Goal: Task Accomplishment & Management: Manage account settings

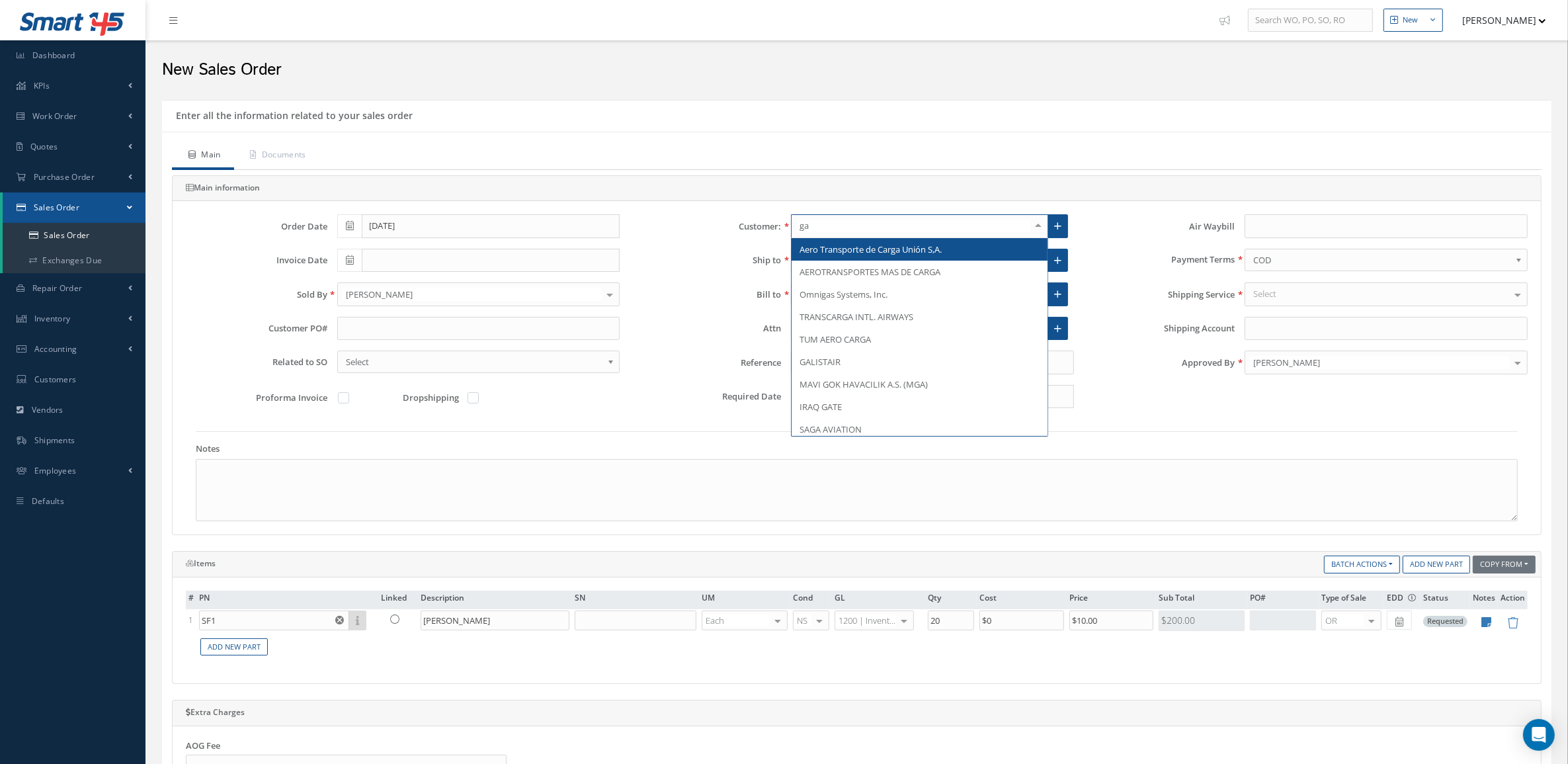
type input "g"
click at [1036, 227] on div at bounding box center [1038, 226] width 18 height 22
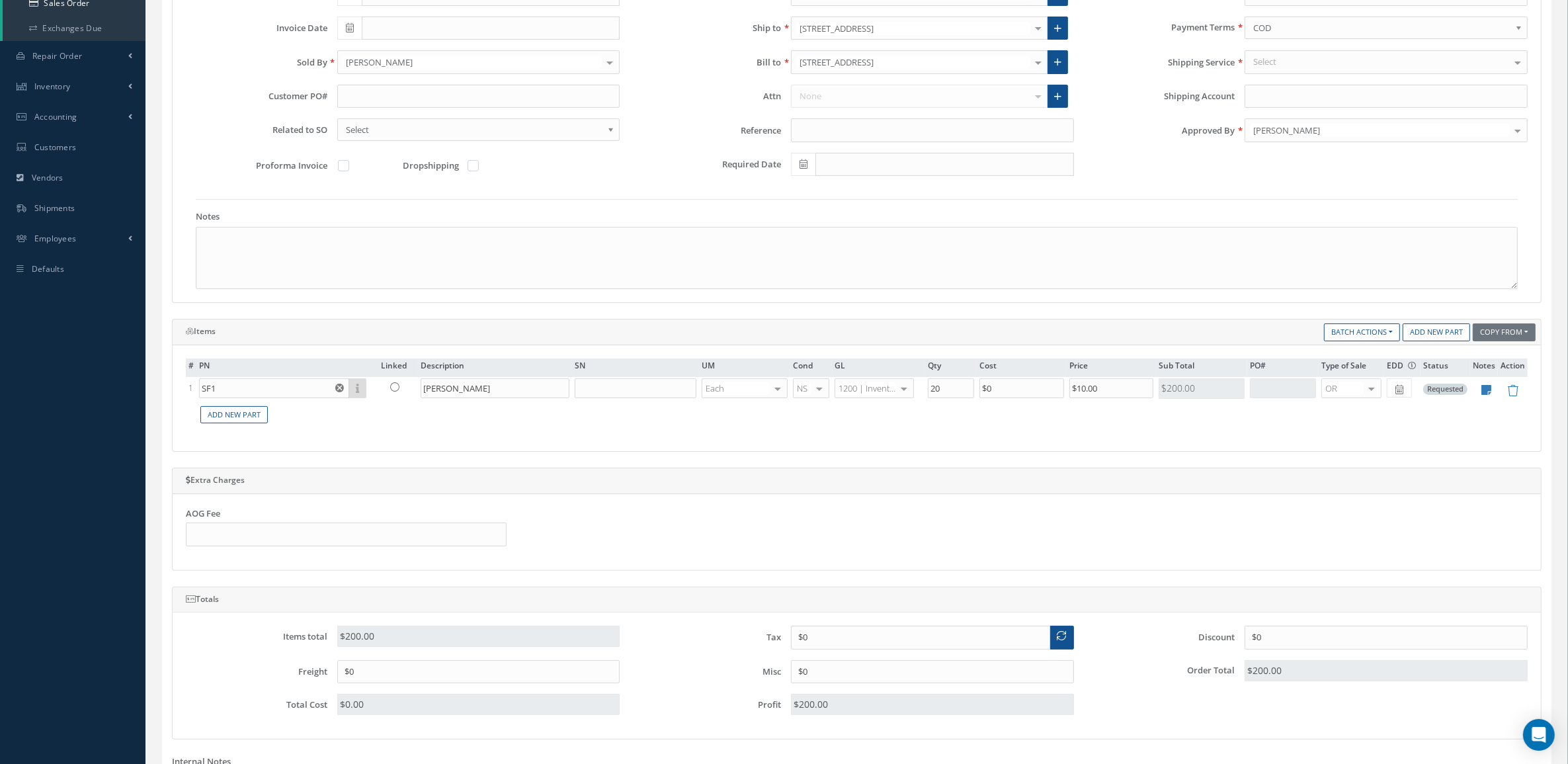
scroll to position [439, 0]
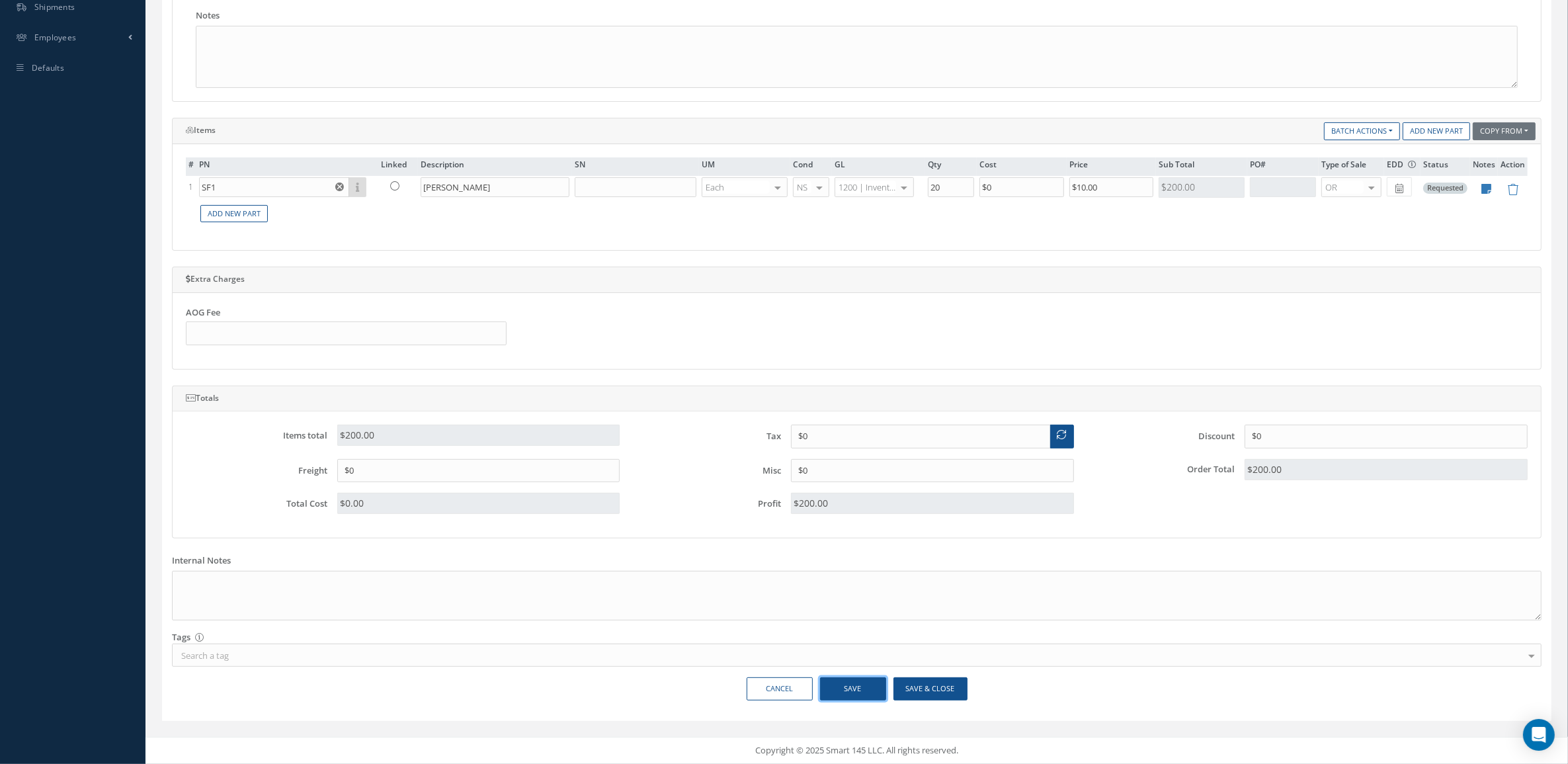
click at [854, 689] on button "Save" at bounding box center [852, 689] width 66 height 23
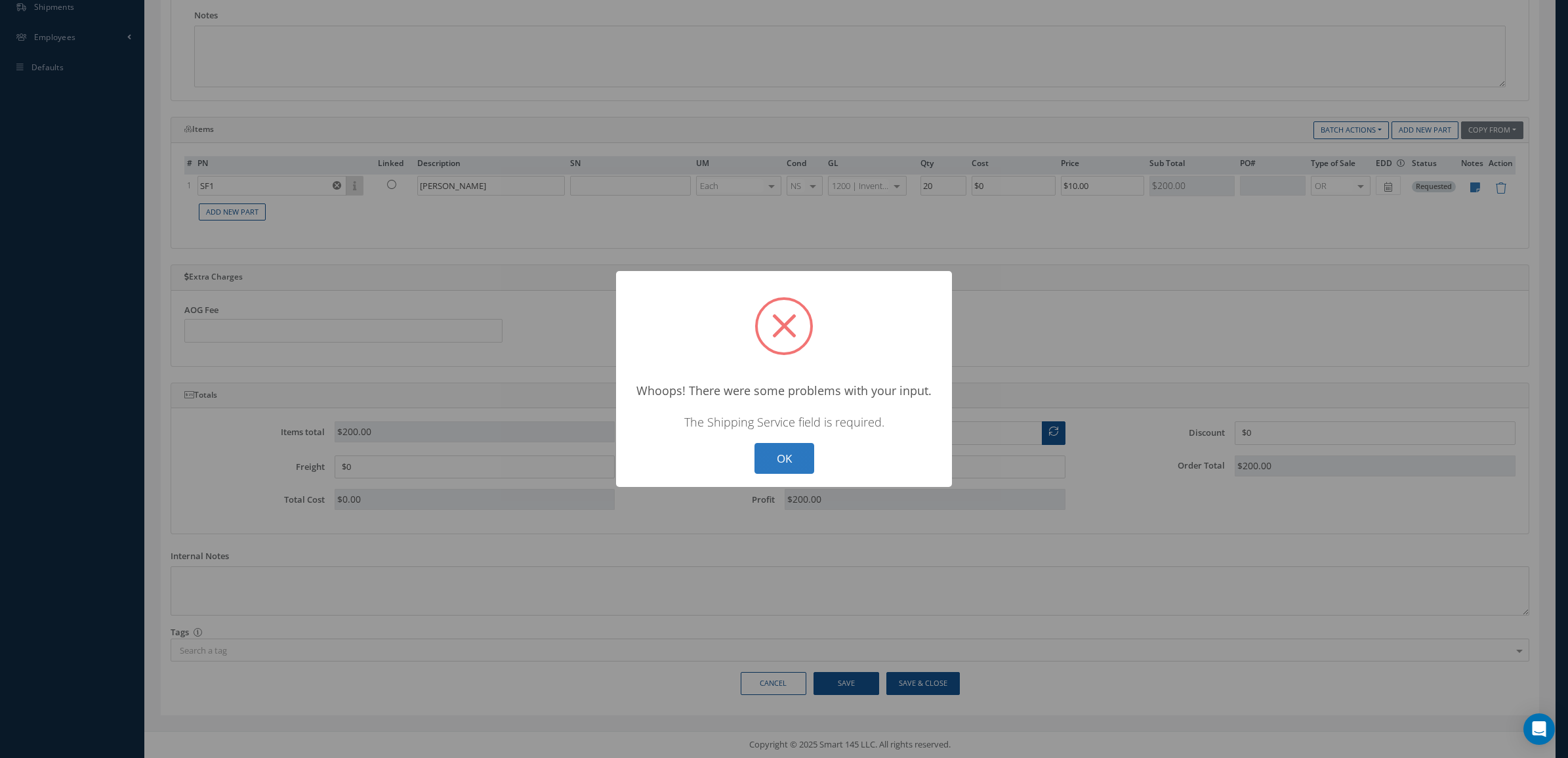
click at [783, 448] on button "OK" at bounding box center [784, 458] width 60 height 31
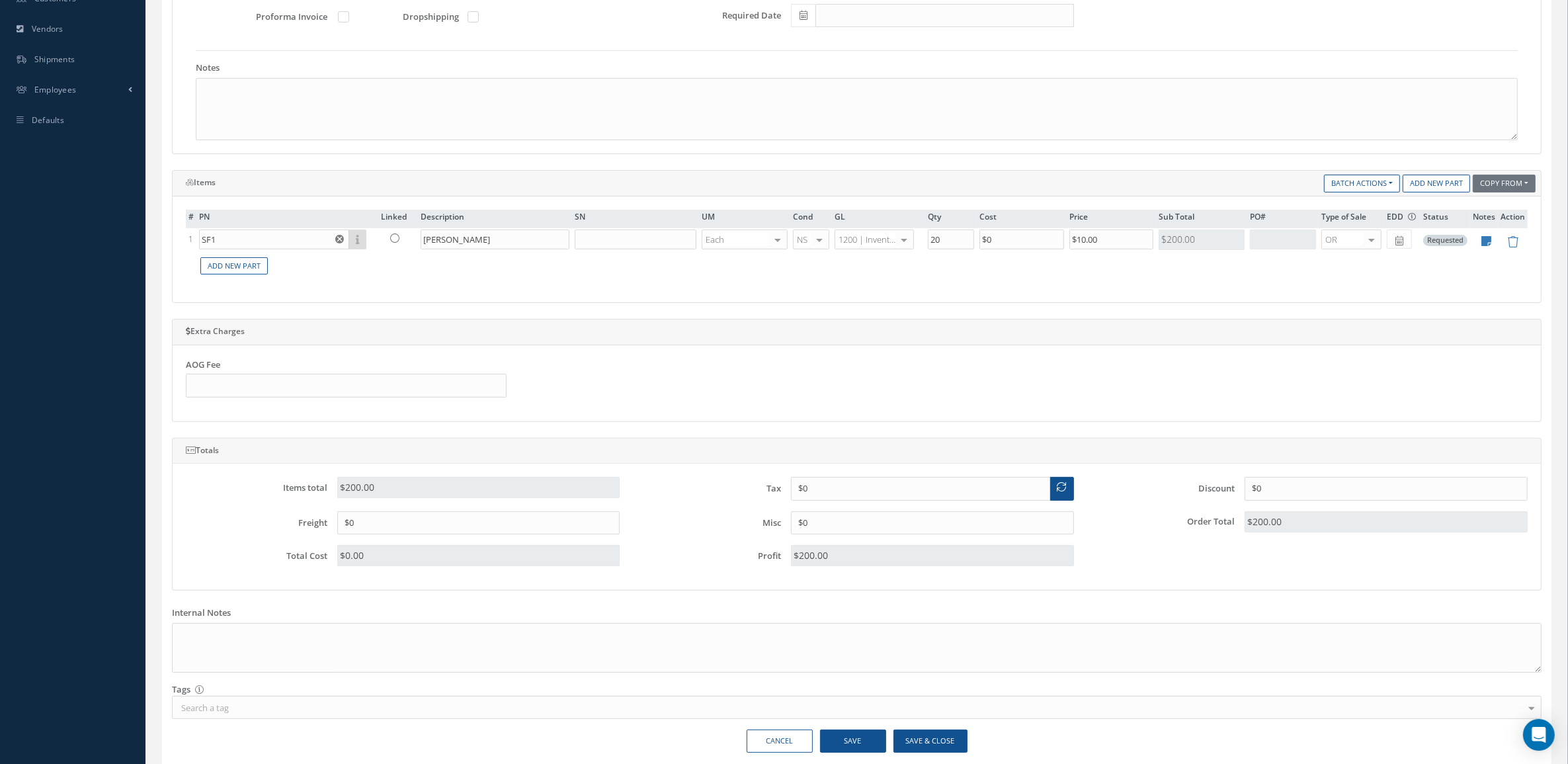
scroll to position [190, 0]
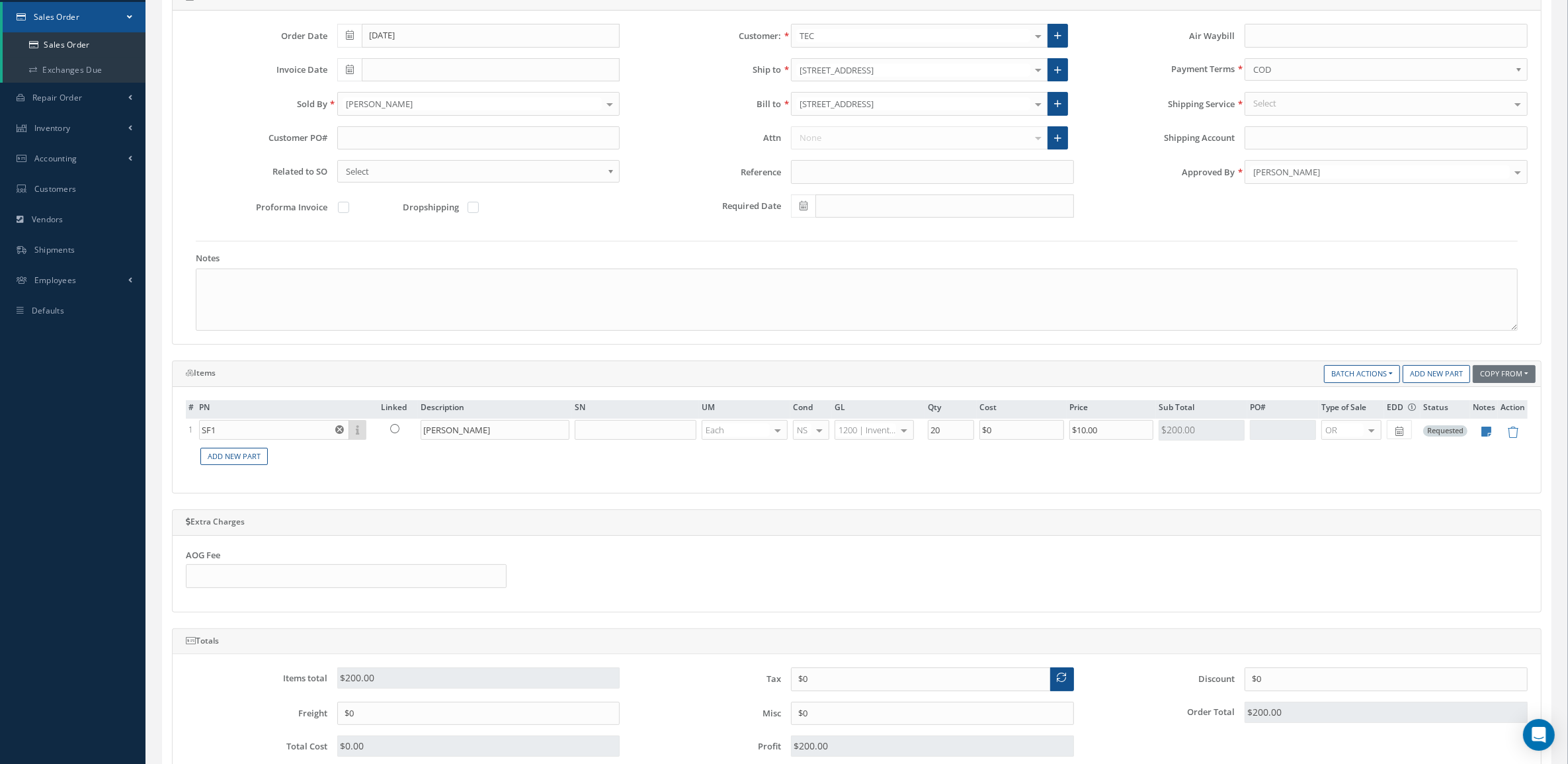
click at [1323, 94] on div "Select" at bounding box center [1386, 103] width 283 height 24
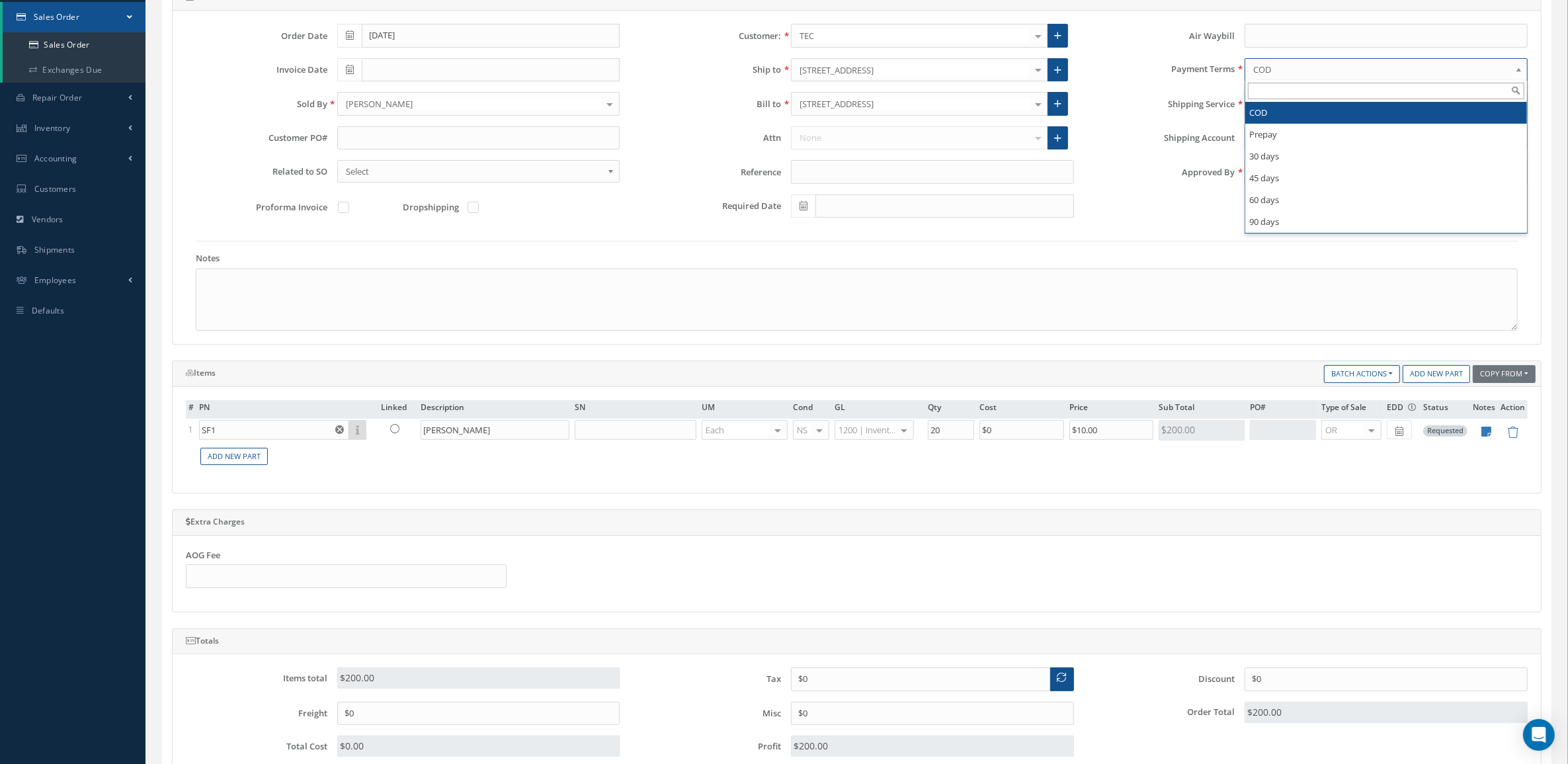
click at [1316, 75] on span "COD" at bounding box center [1381, 70] width 257 height 16
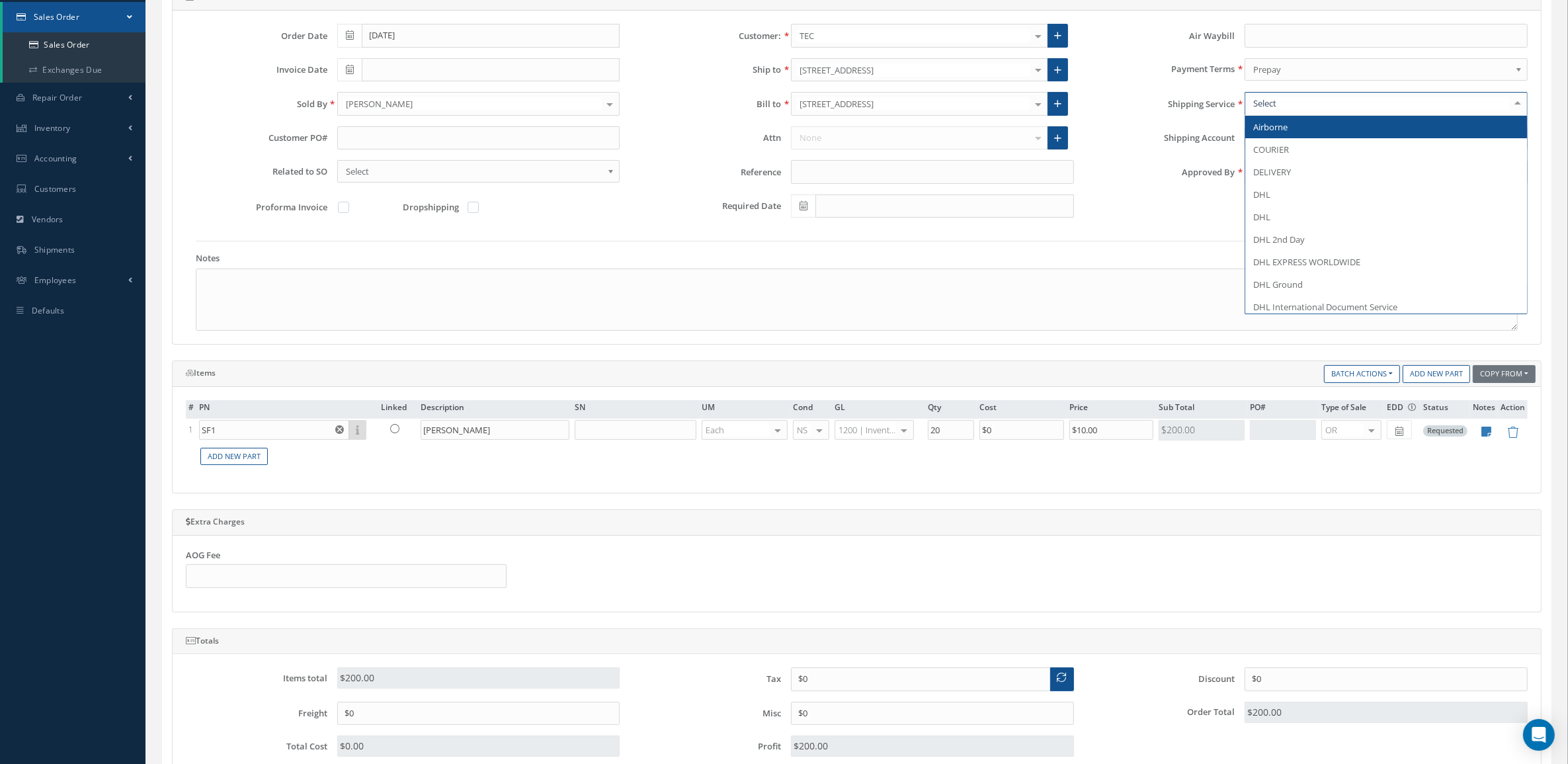
click at [1311, 105] on div at bounding box center [1386, 103] width 283 height 24
type input "fede"
click at [1316, 130] on span "FedEx" at bounding box center [1386, 127] width 282 height 23
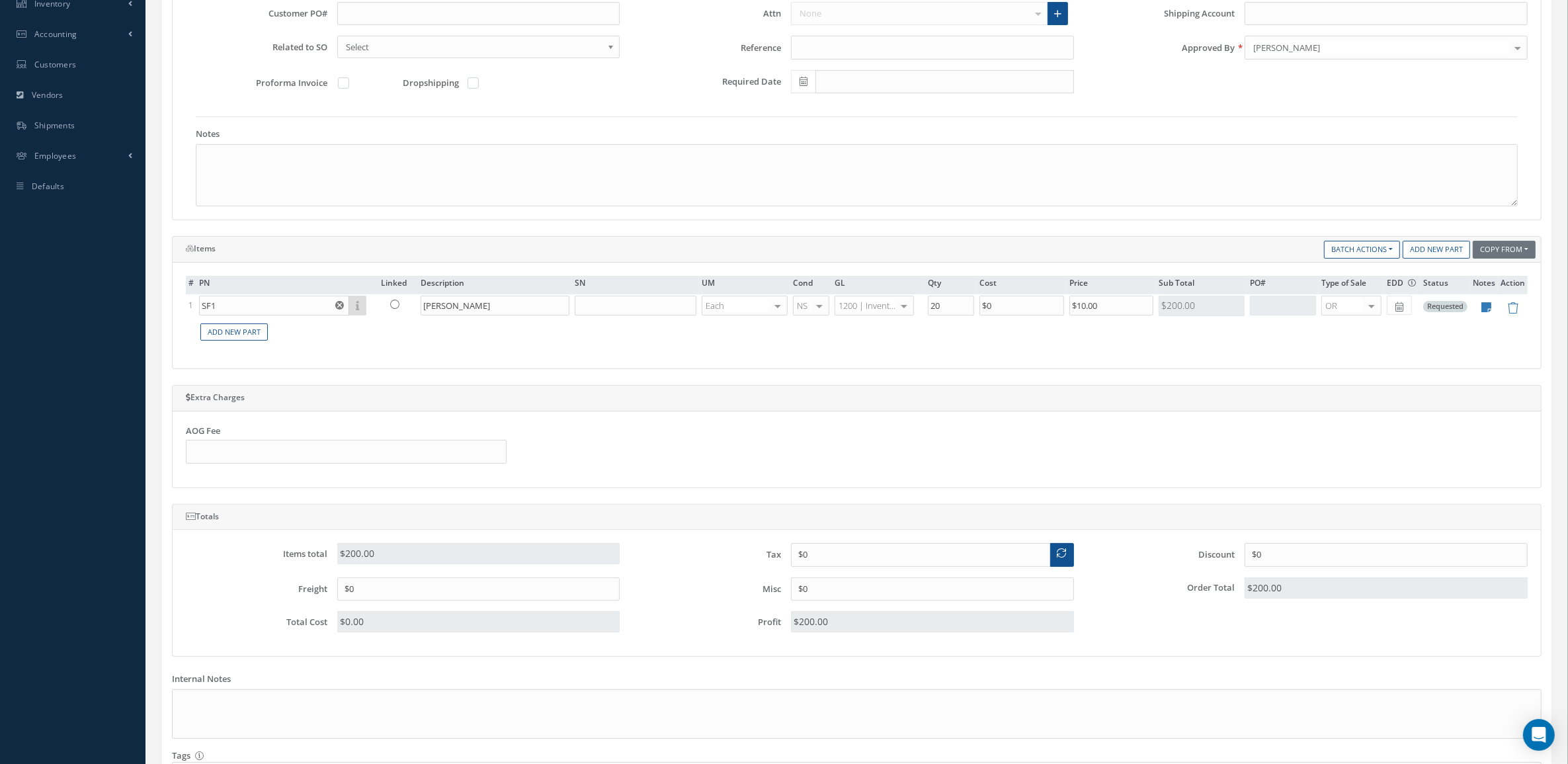
scroll to position [439, 0]
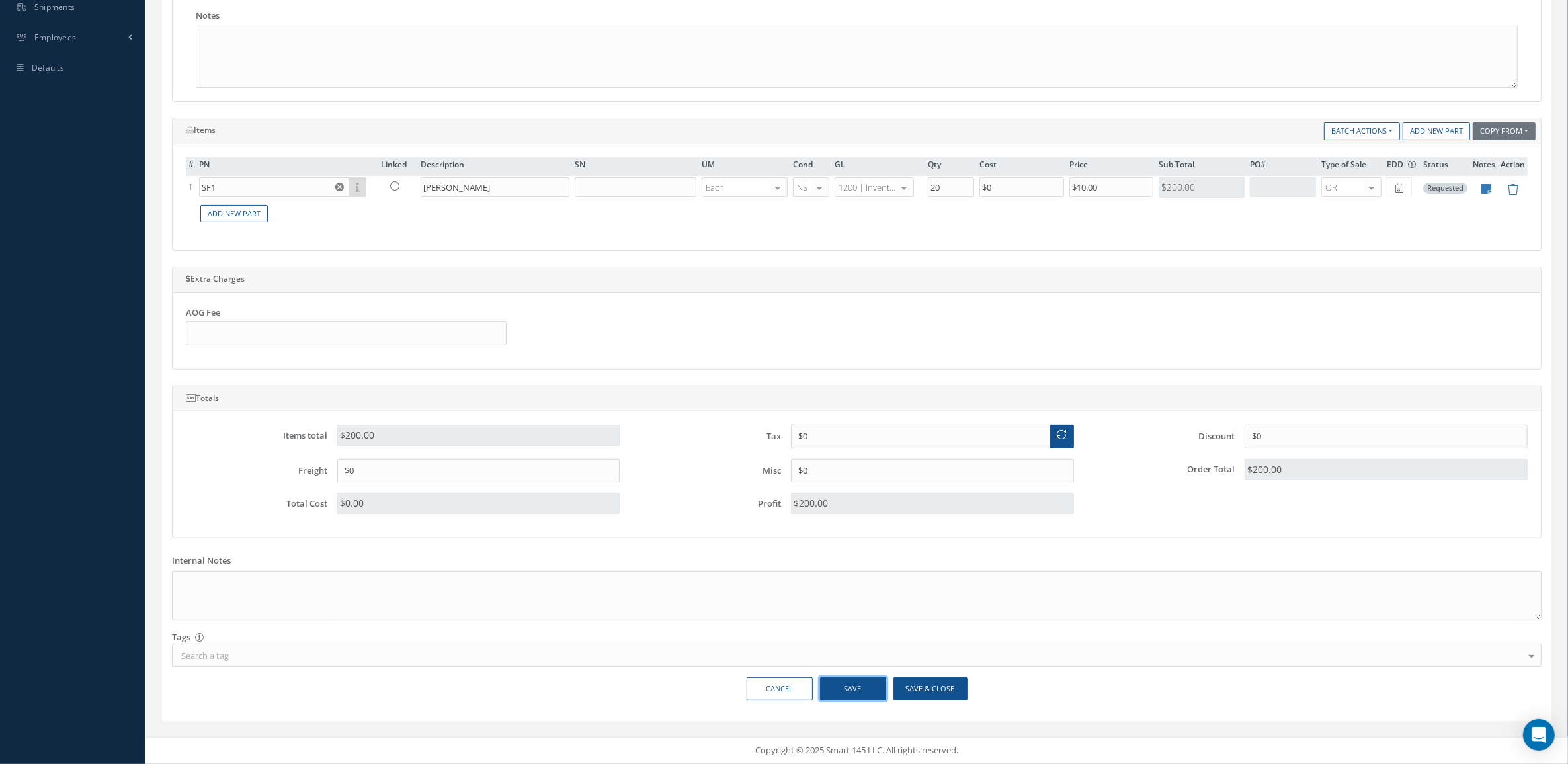
click at [874, 689] on button "Save" at bounding box center [852, 689] width 66 height 23
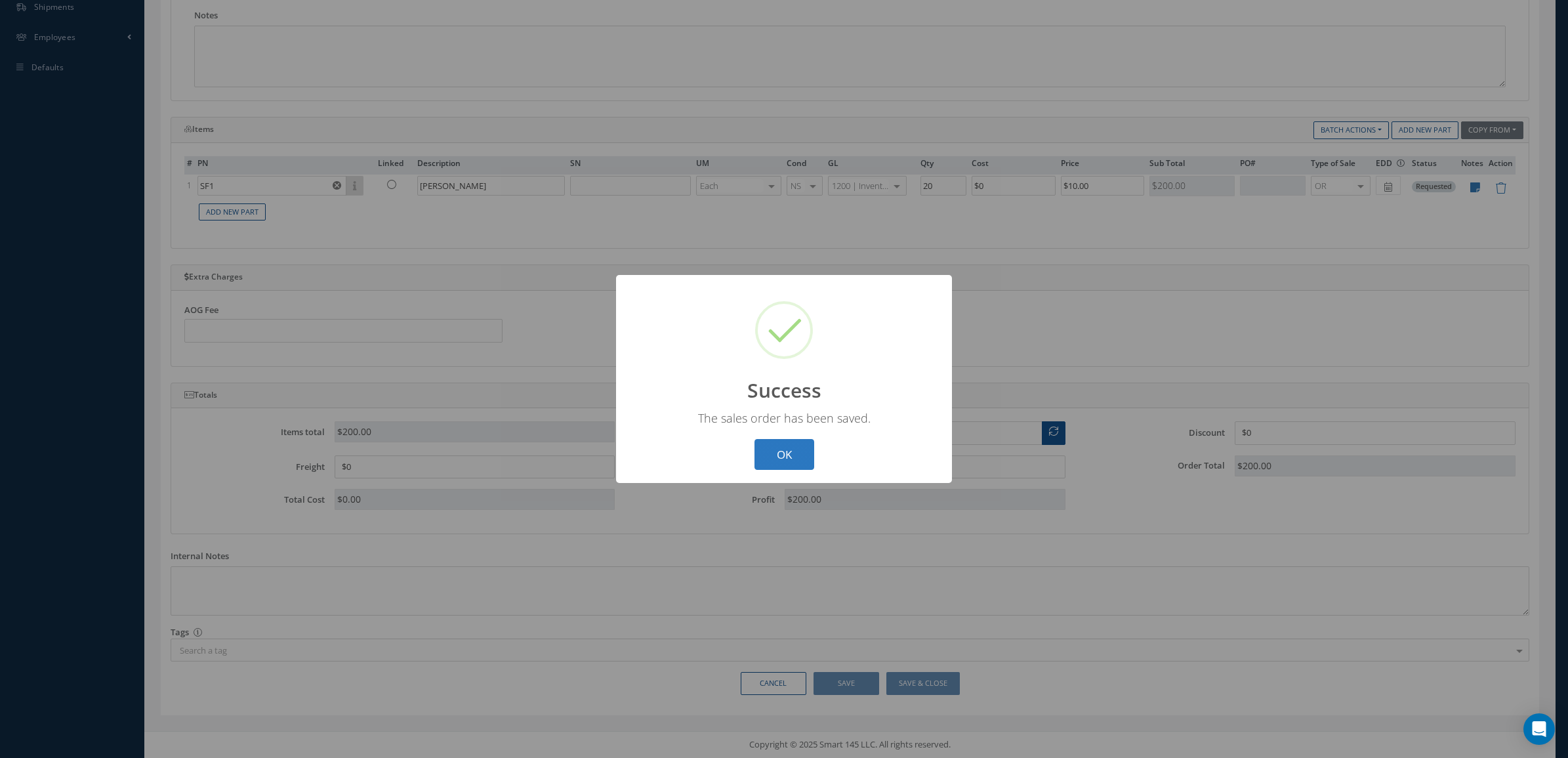
click at [807, 459] on button "OK" at bounding box center [784, 454] width 60 height 31
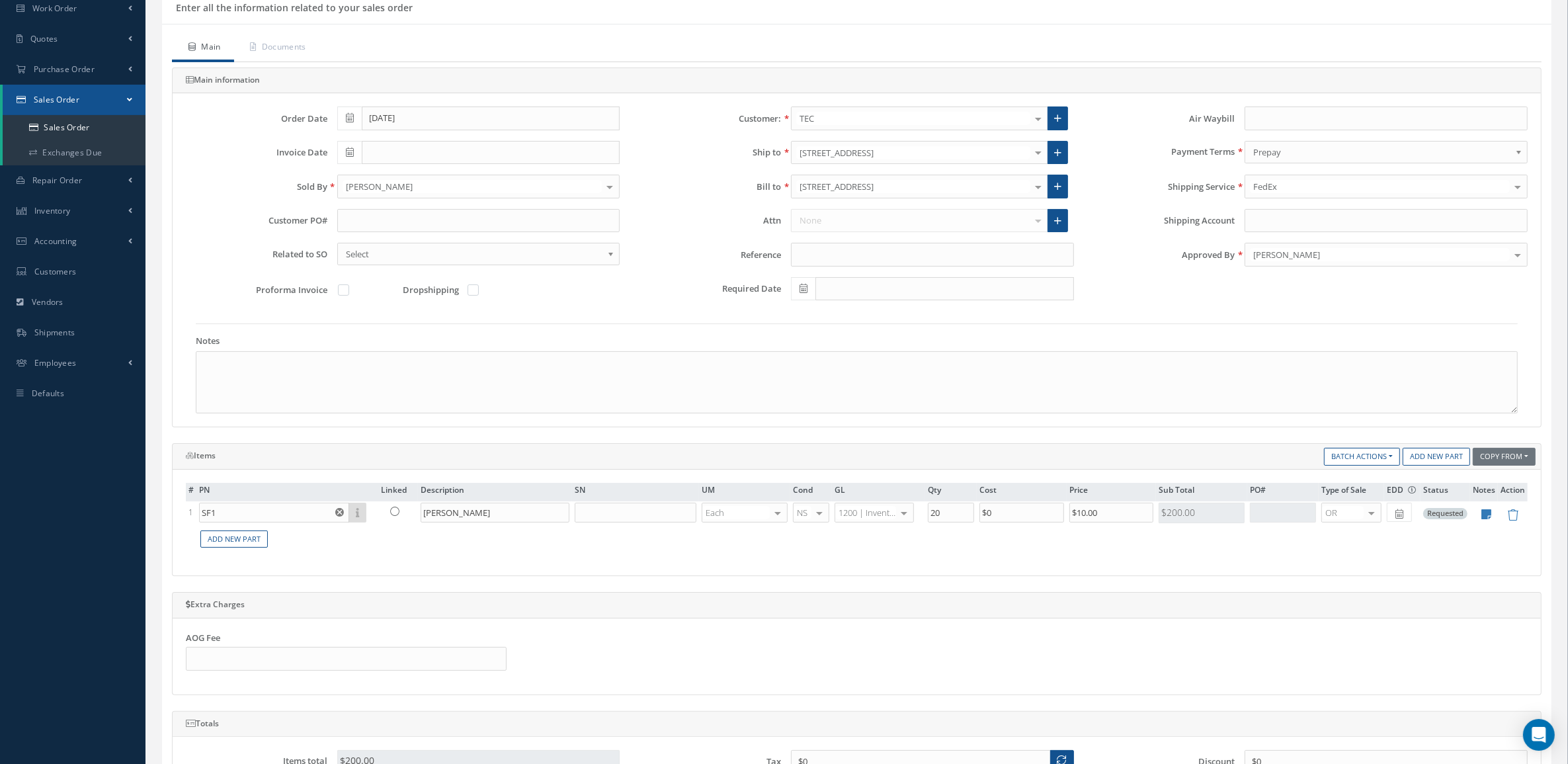
scroll to position [0, 0]
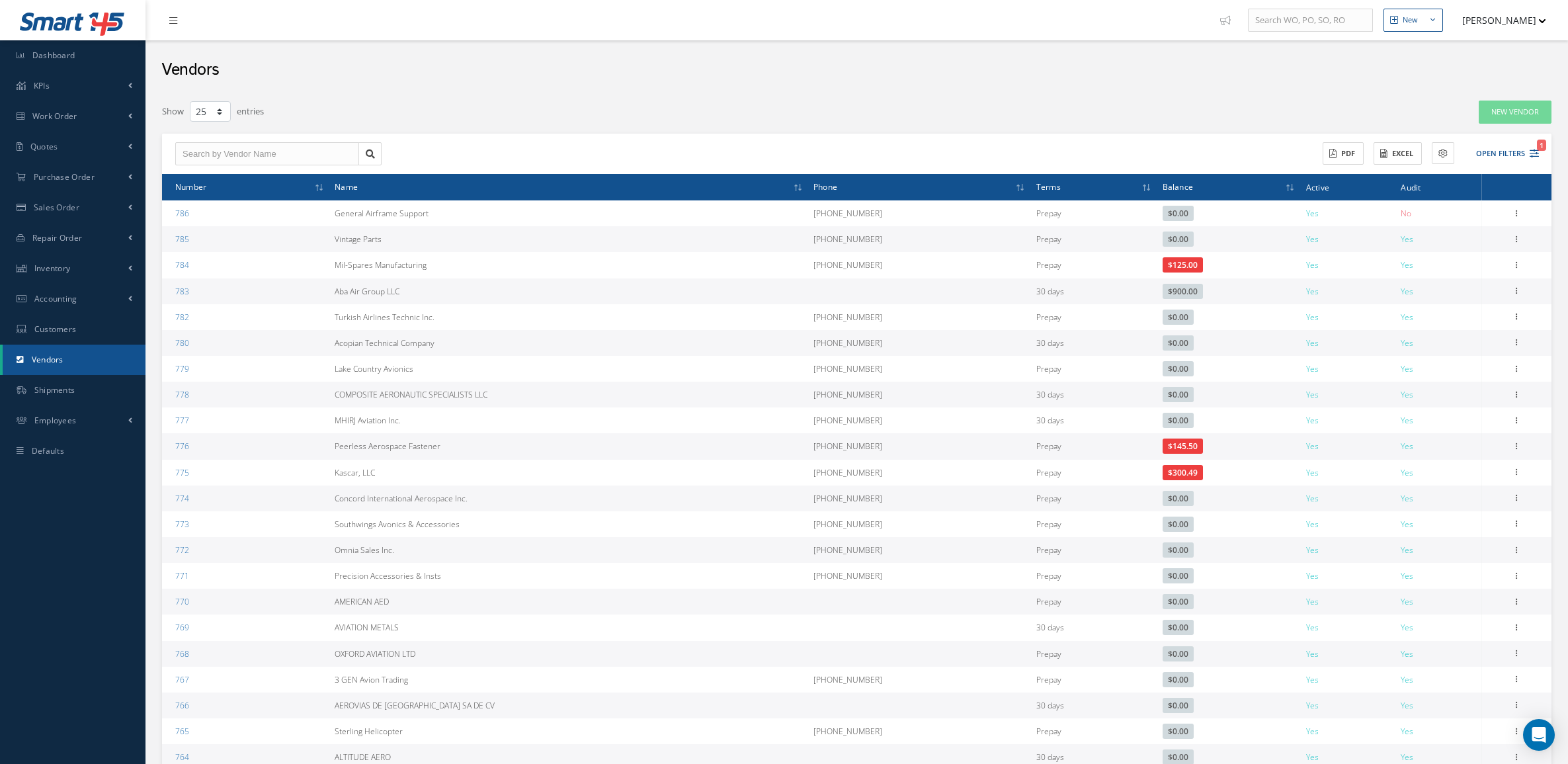
select select "25"
click at [242, 157] on input "text" at bounding box center [267, 154] width 184 height 24
click at [281, 197] on div "GA TELESIS" at bounding box center [267, 201] width 169 height 13
type input "GA TELESIS"
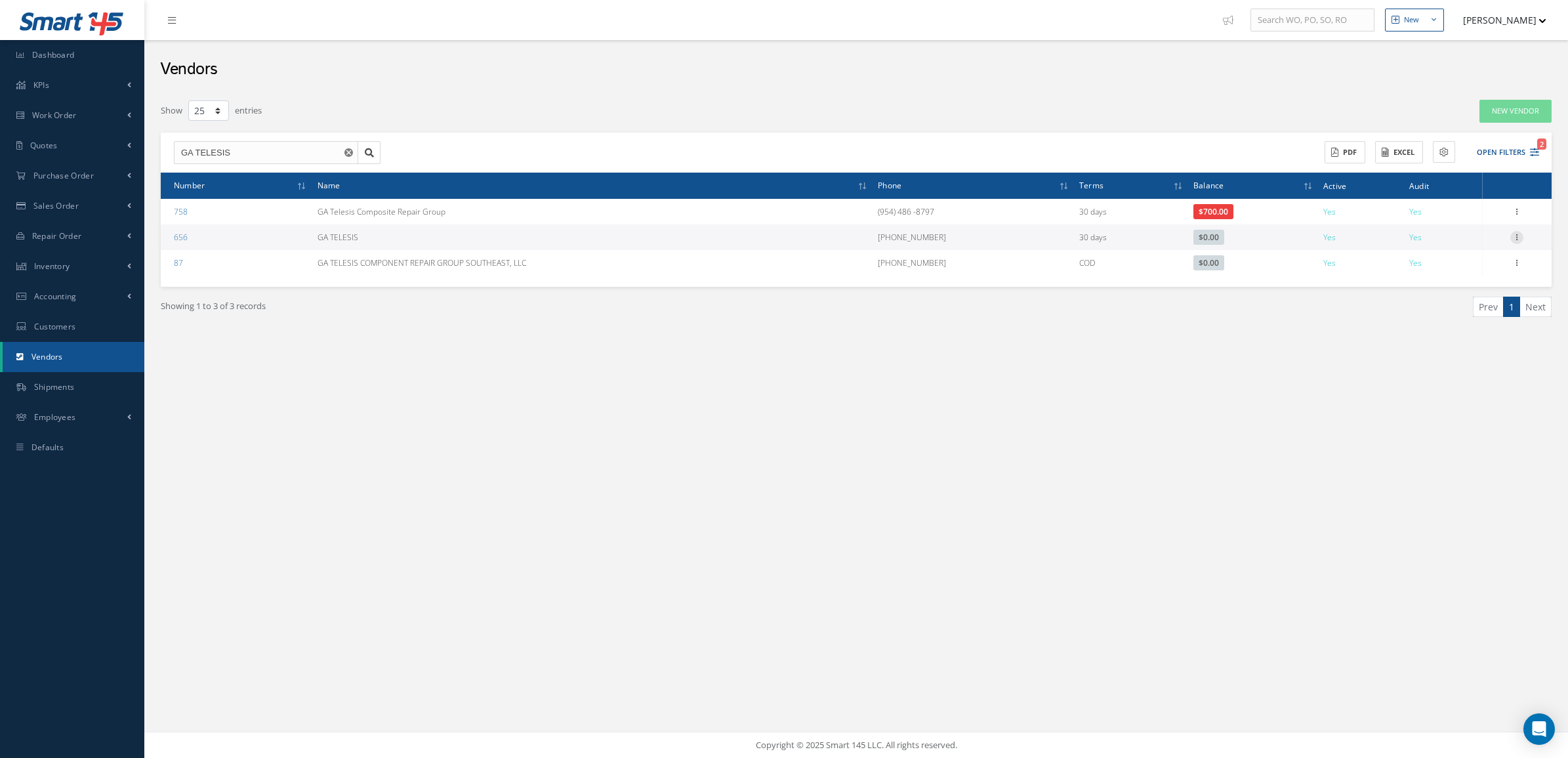
click at [1517, 243] on div at bounding box center [1516, 238] width 13 height 13
click at [1470, 318] on link "Create as Customer" at bounding box center [1456, 318] width 104 height 27
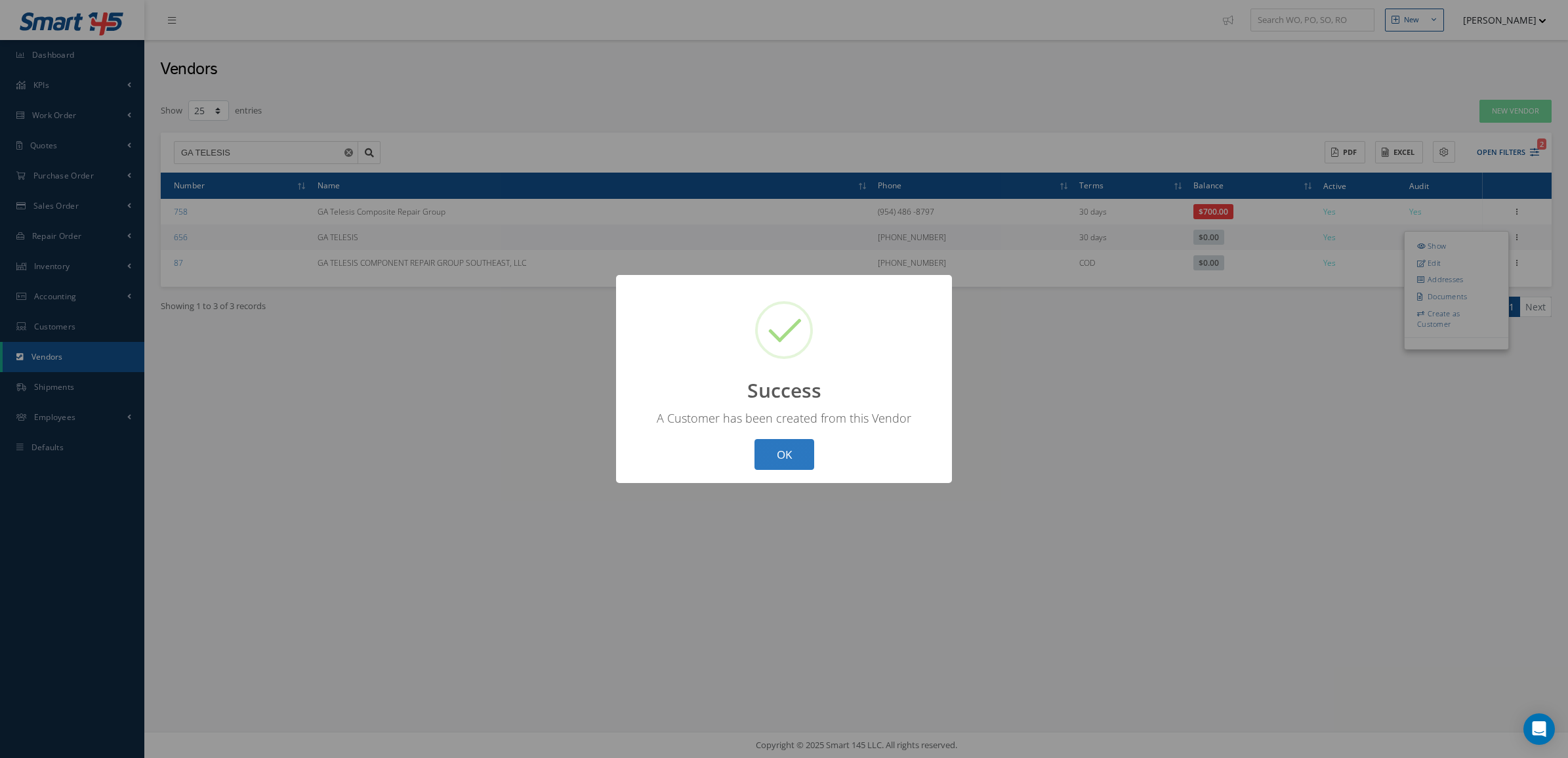
click at [775, 448] on button "OK" at bounding box center [784, 454] width 60 height 31
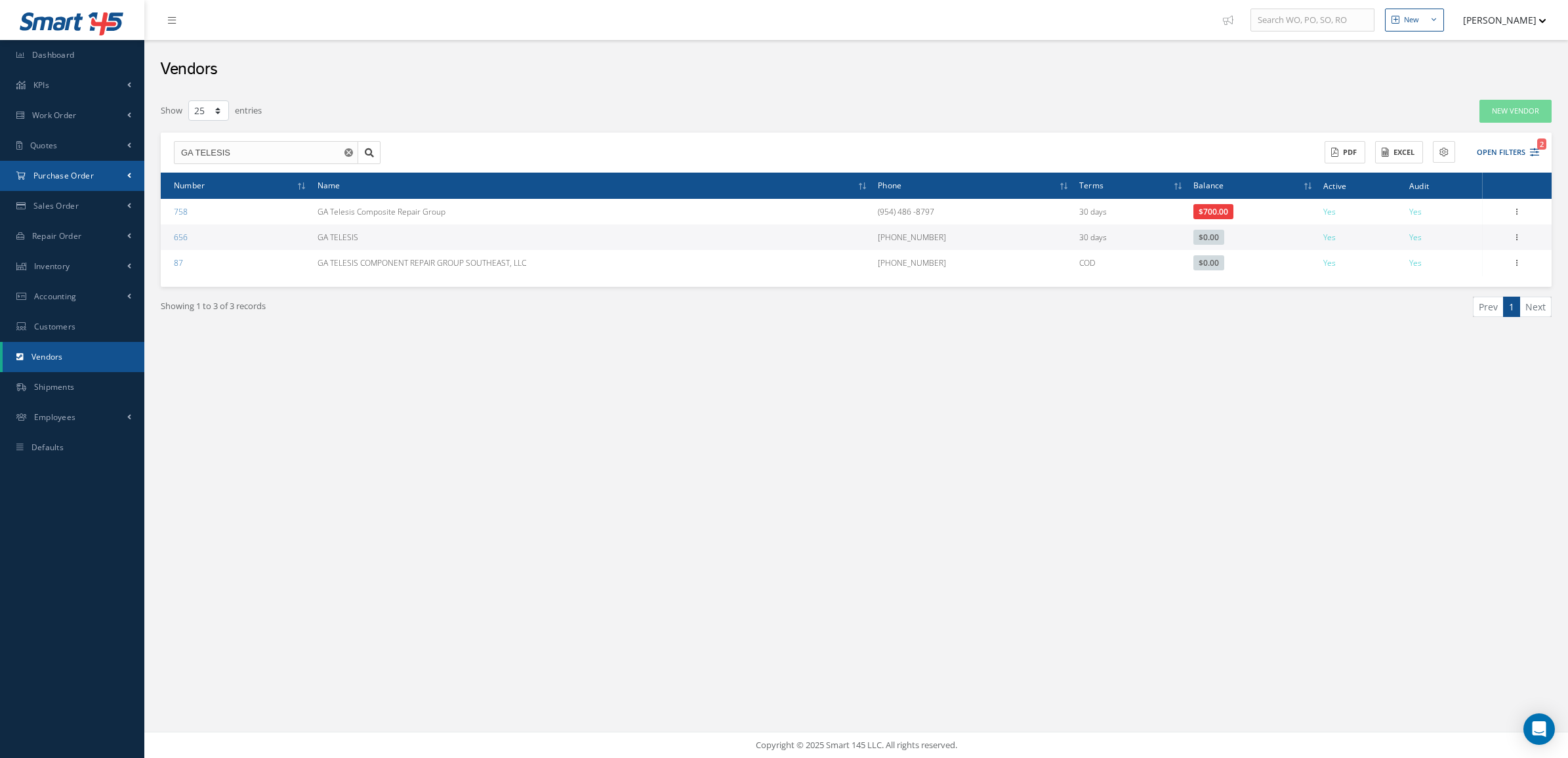
click at [80, 182] on link "Purchase Order" at bounding box center [72, 176] width 145 height 31
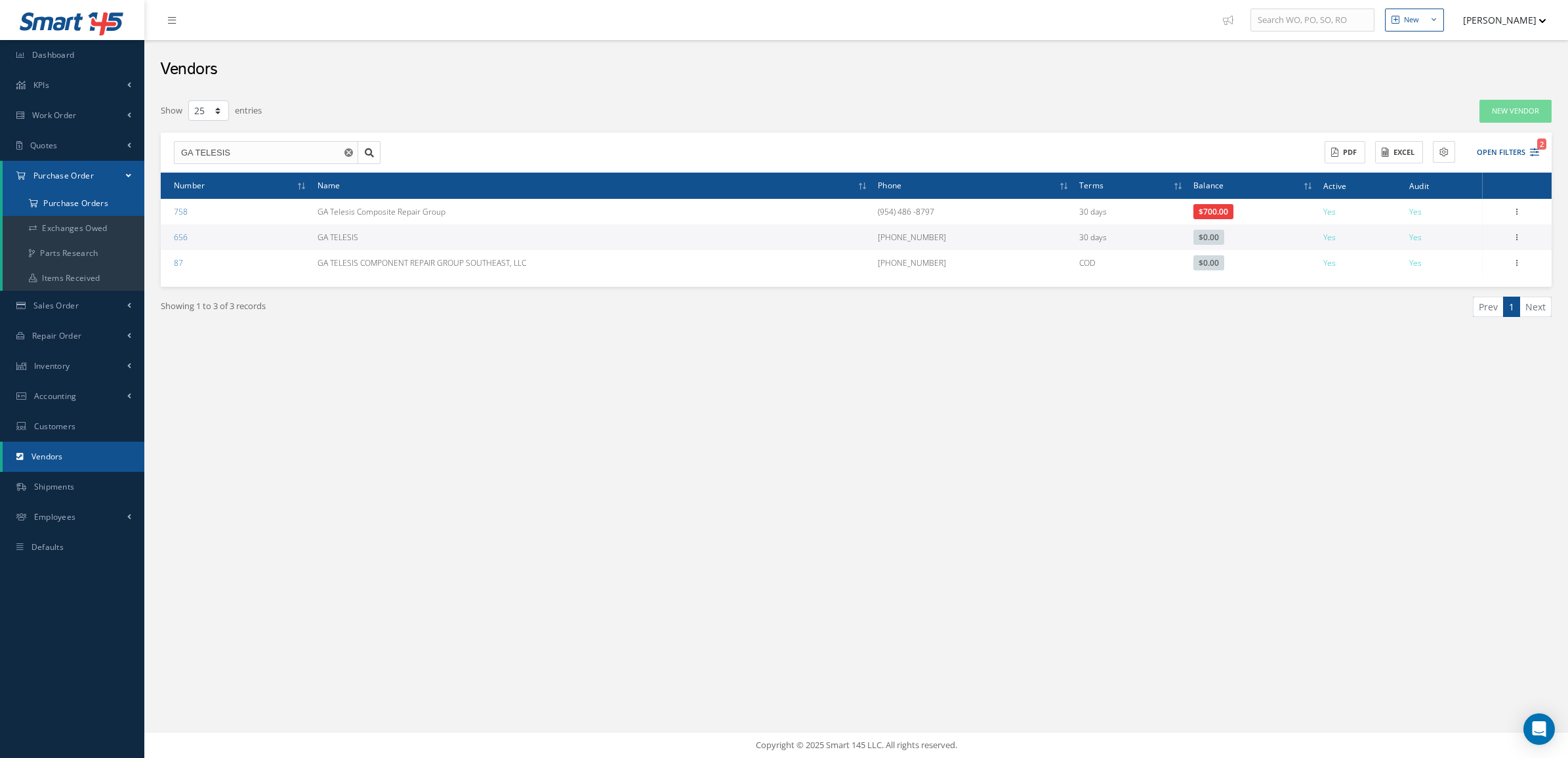
click at [80, 206] on a=1&status_id=2&status_id=3&status_id=5&collapsedFilters"] "Purchase Orders" at bounding box center [73, 203] width 142 height 25
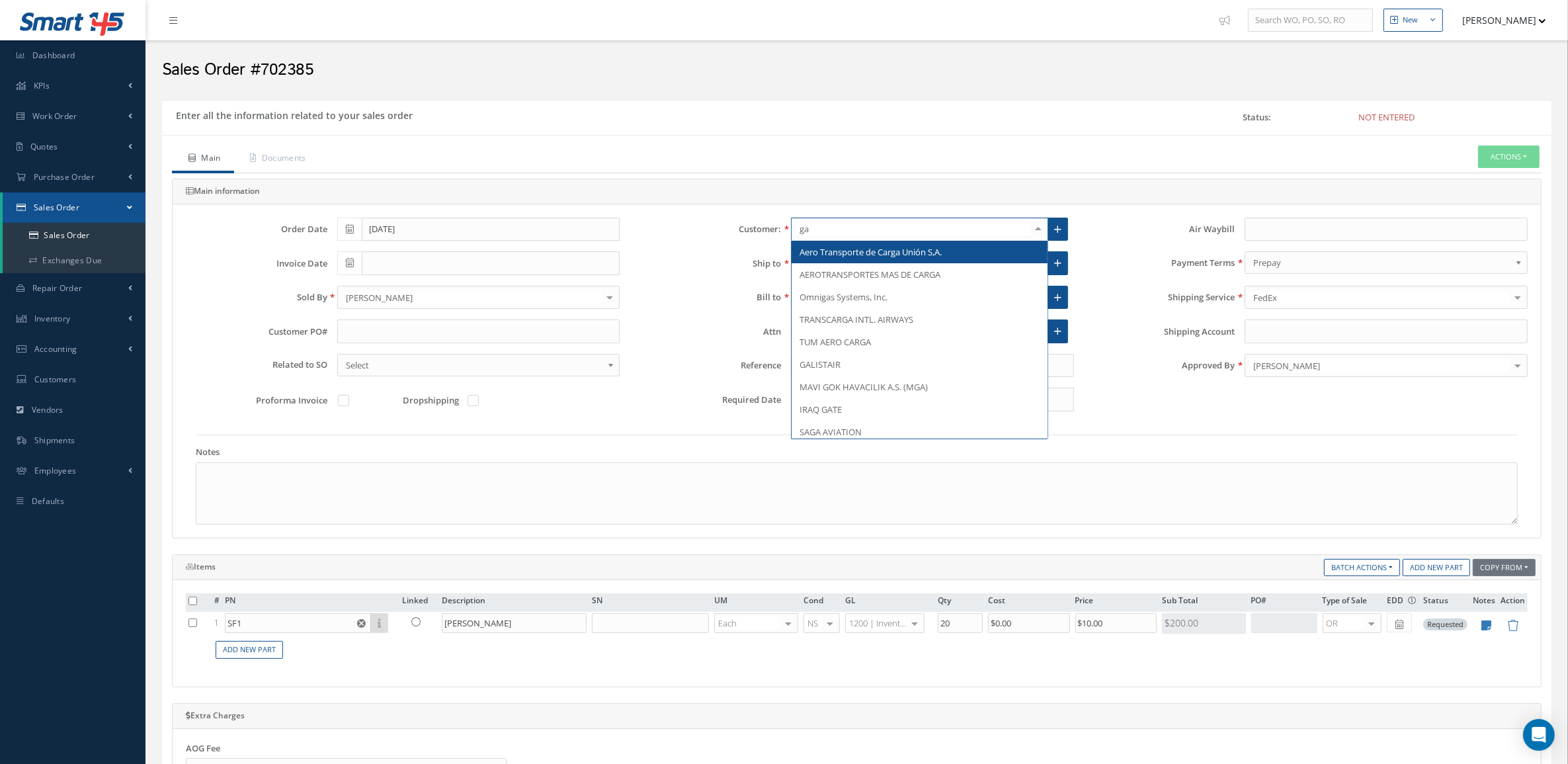
type input "ga t"
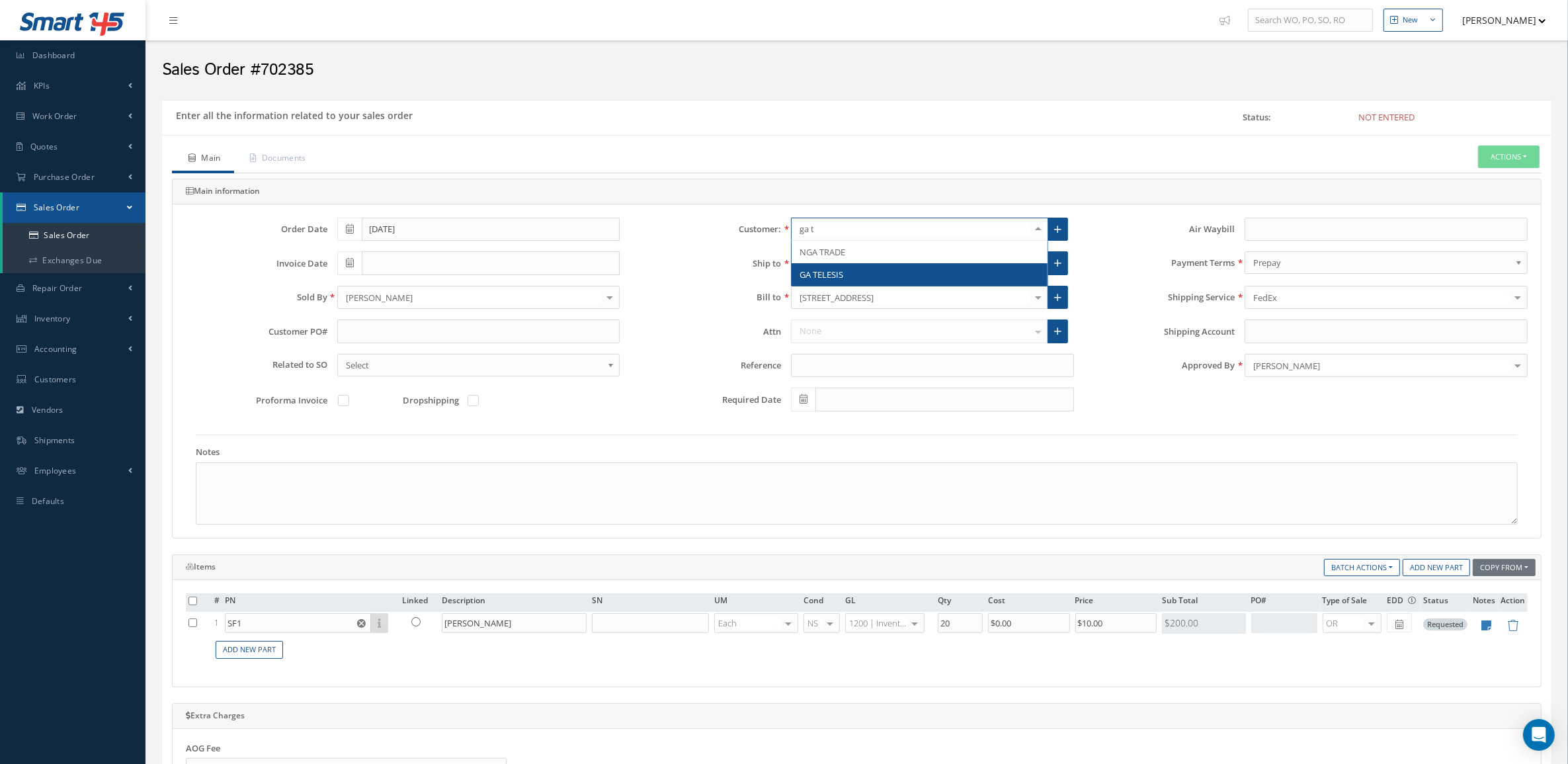
click at [840, 264] on span "GA TELESIS" at bounding box center [919, 274] width 256 height 23
click at [305, 164] on link "Documents" at bounding box center [277, 160] width 85 height 28
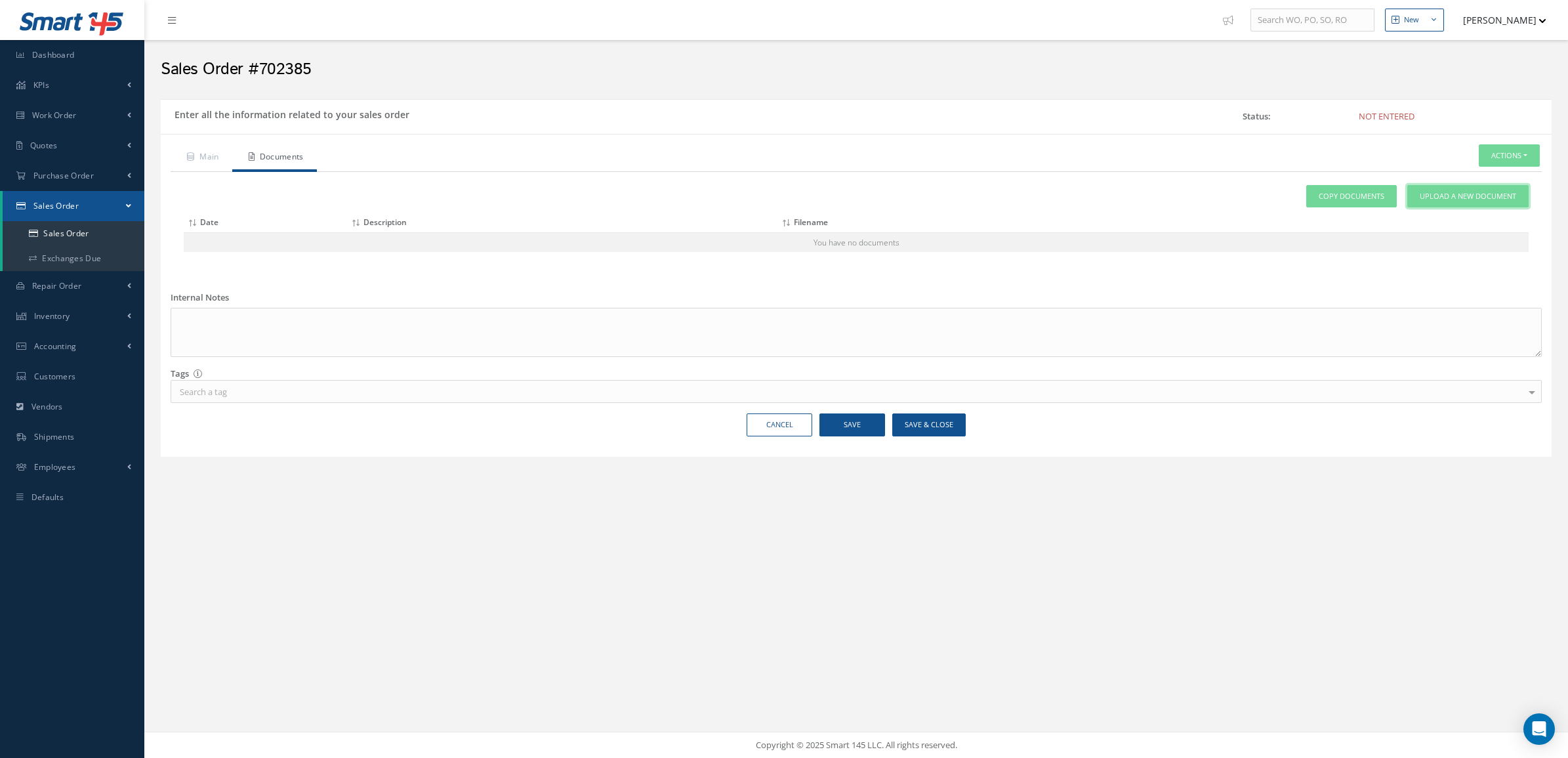
click at [1524, 204] on link "Upload a New Document" at bounding box center [1467, 197] width 121 height 23
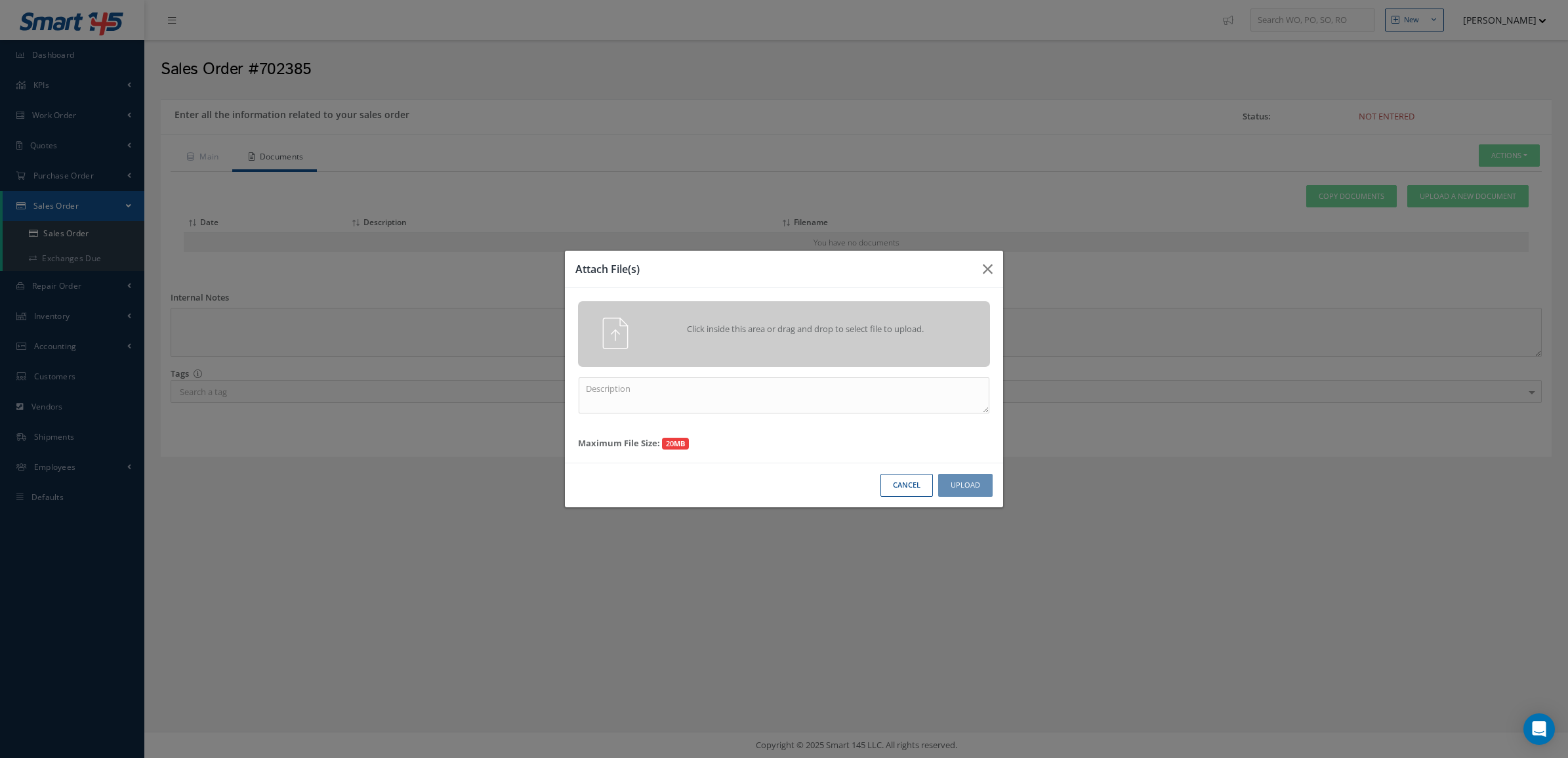
click at [817, 339] on div "Click inside this area or drag and drop to select file to upload." at bounding box center [802, 331] width 324 height 26
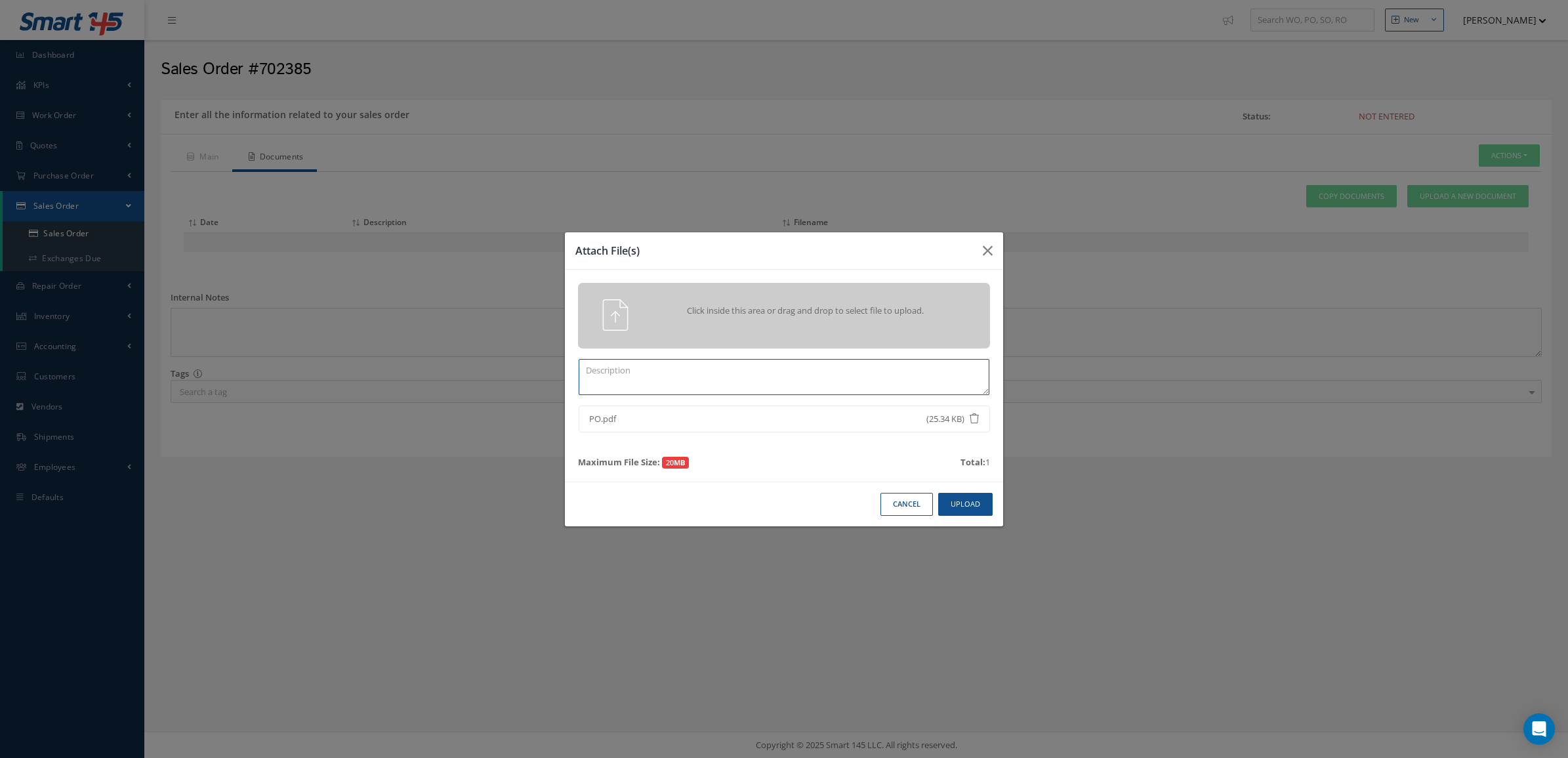
click at [908, 373] on textarea at bounding box center [783, 377] width 411 height 36
type textarea "o"
type textarea "po"
click at [951, 506] on button "Upload" at bounding box center [965, 504] width 54 height 23
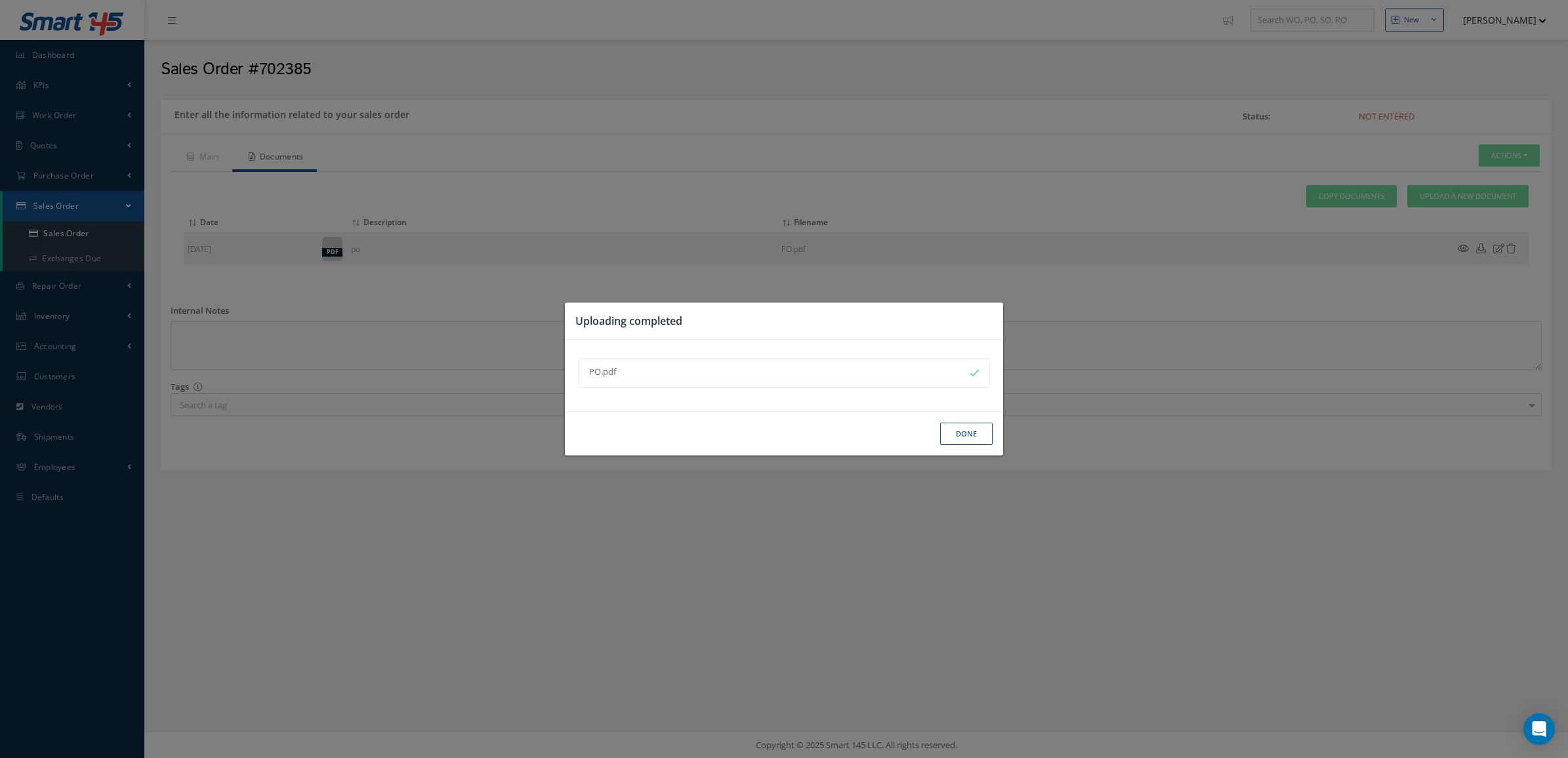
click at [975, 440] on button "Done" at bounding box center [966, 434] width 52 height 23
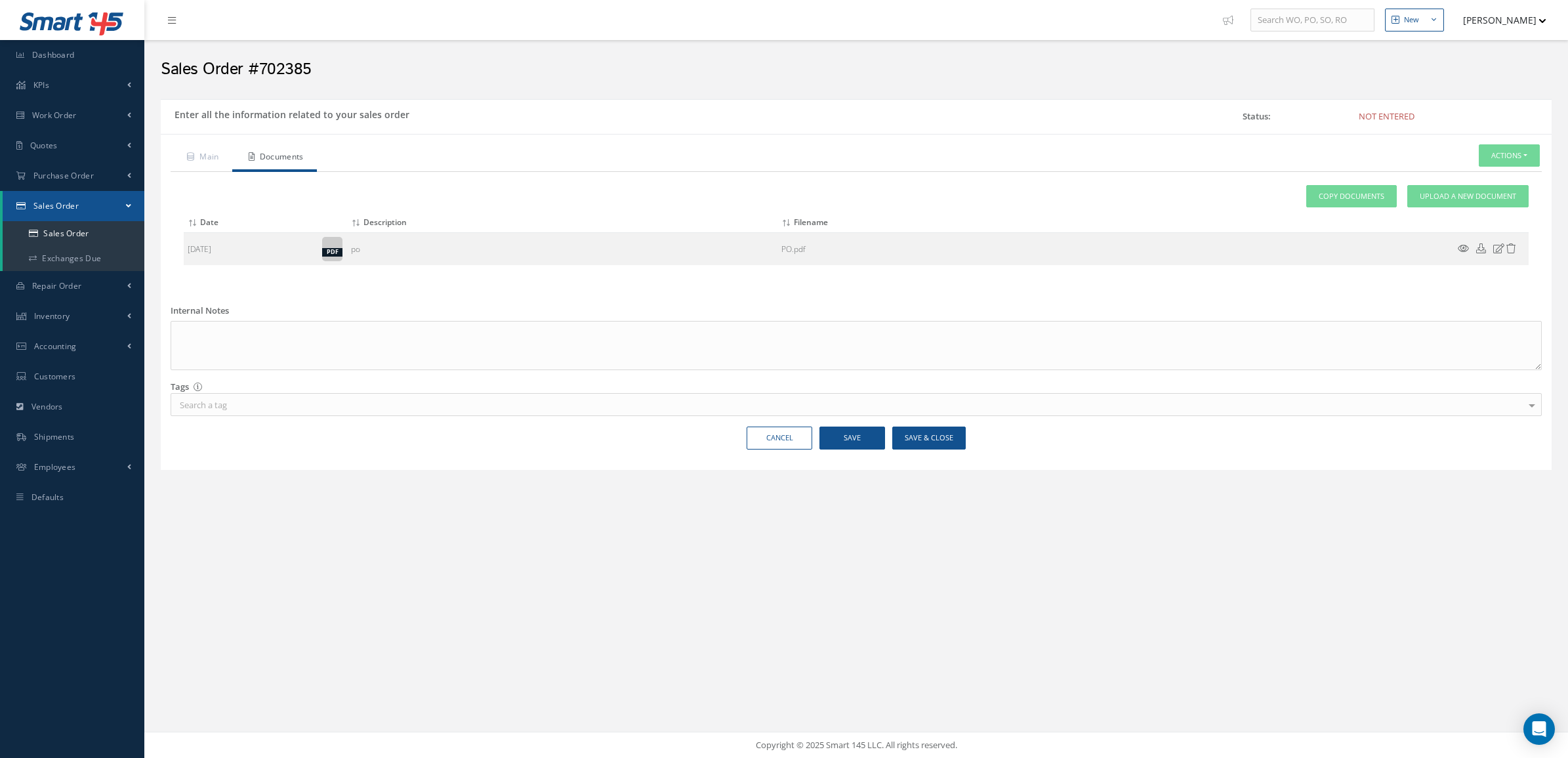
click at [209, 142] on div "Main Documents Actions Enter/Update Send By Email Documents Cancel Delete Print…" at bounding box center [856, 302] width 1391 height 336
click at [209, 149] on link "Main" at bounding box center [201, 158] width 62 height 28
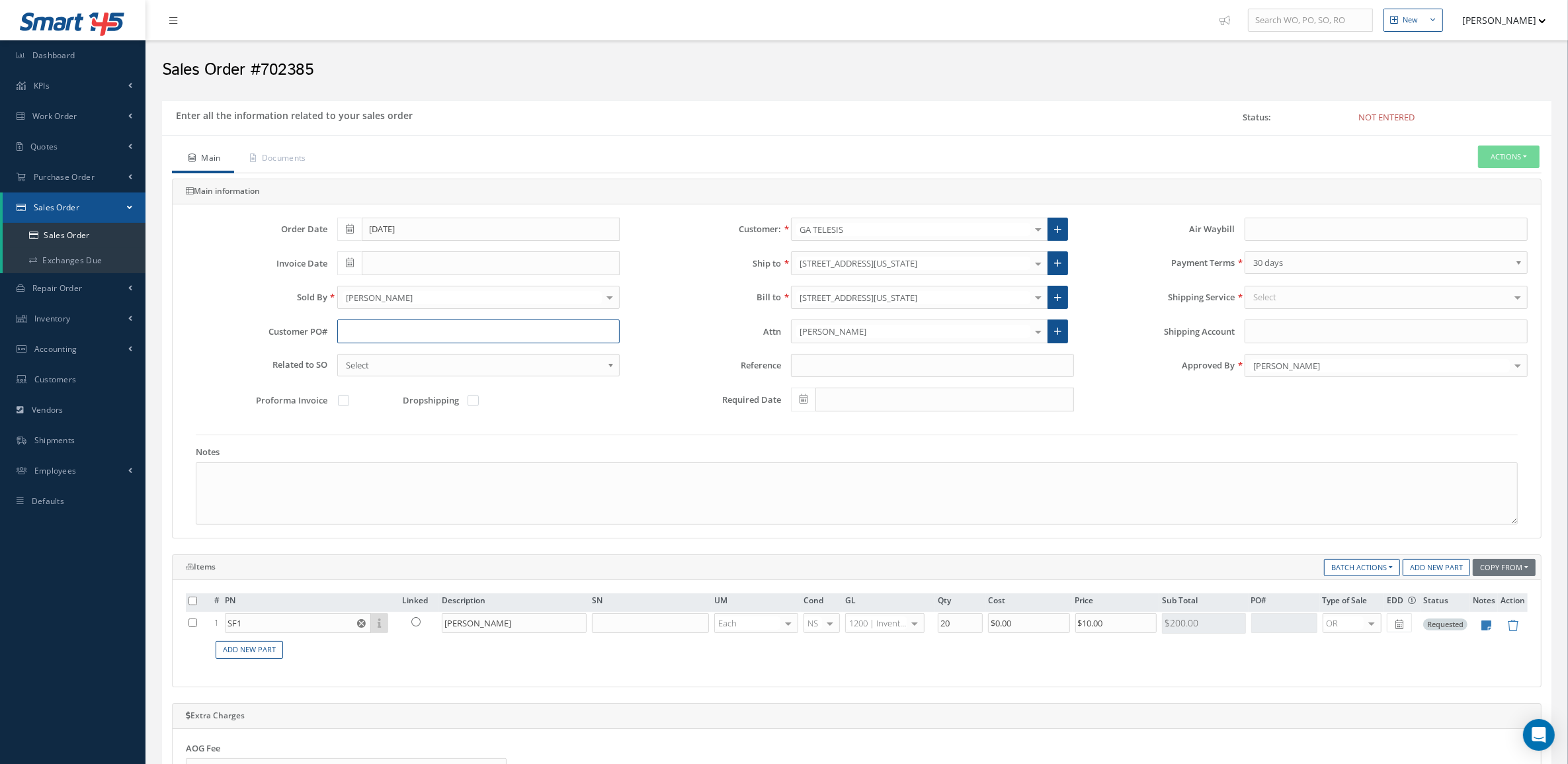
click at [395, 323] on input "text" at bounding box center [478, 331] width 283 height 24
paste input "63397"
type input "63397"
click at [404, 305] on div "[PERSON_NAME]" at bounding box center [478, 297] width 283 height 24
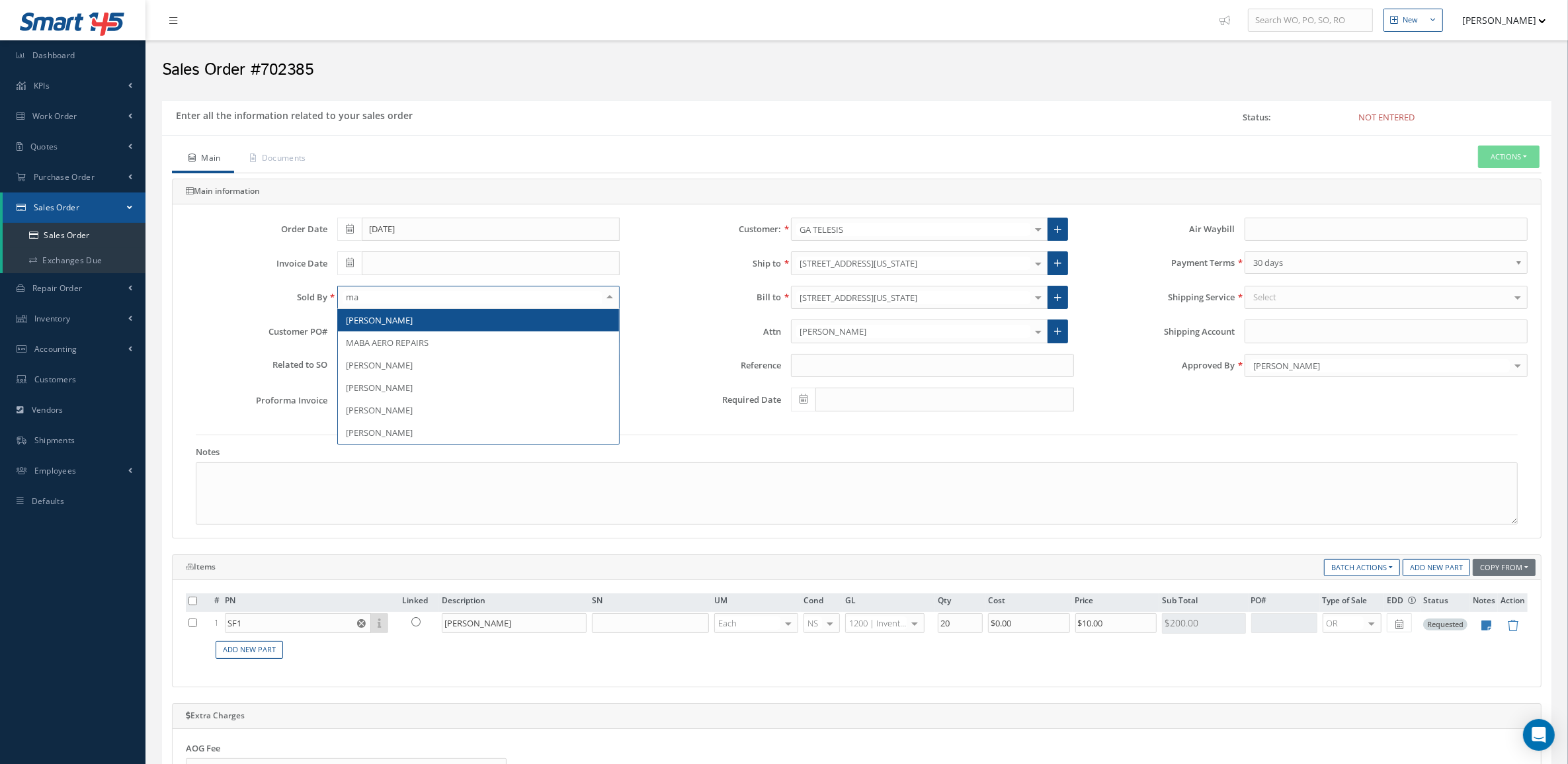
type input "mar"
click at [406, 319] on span "[PERSON_NAME]" at bounding box center [379, 320] width 67 height 12
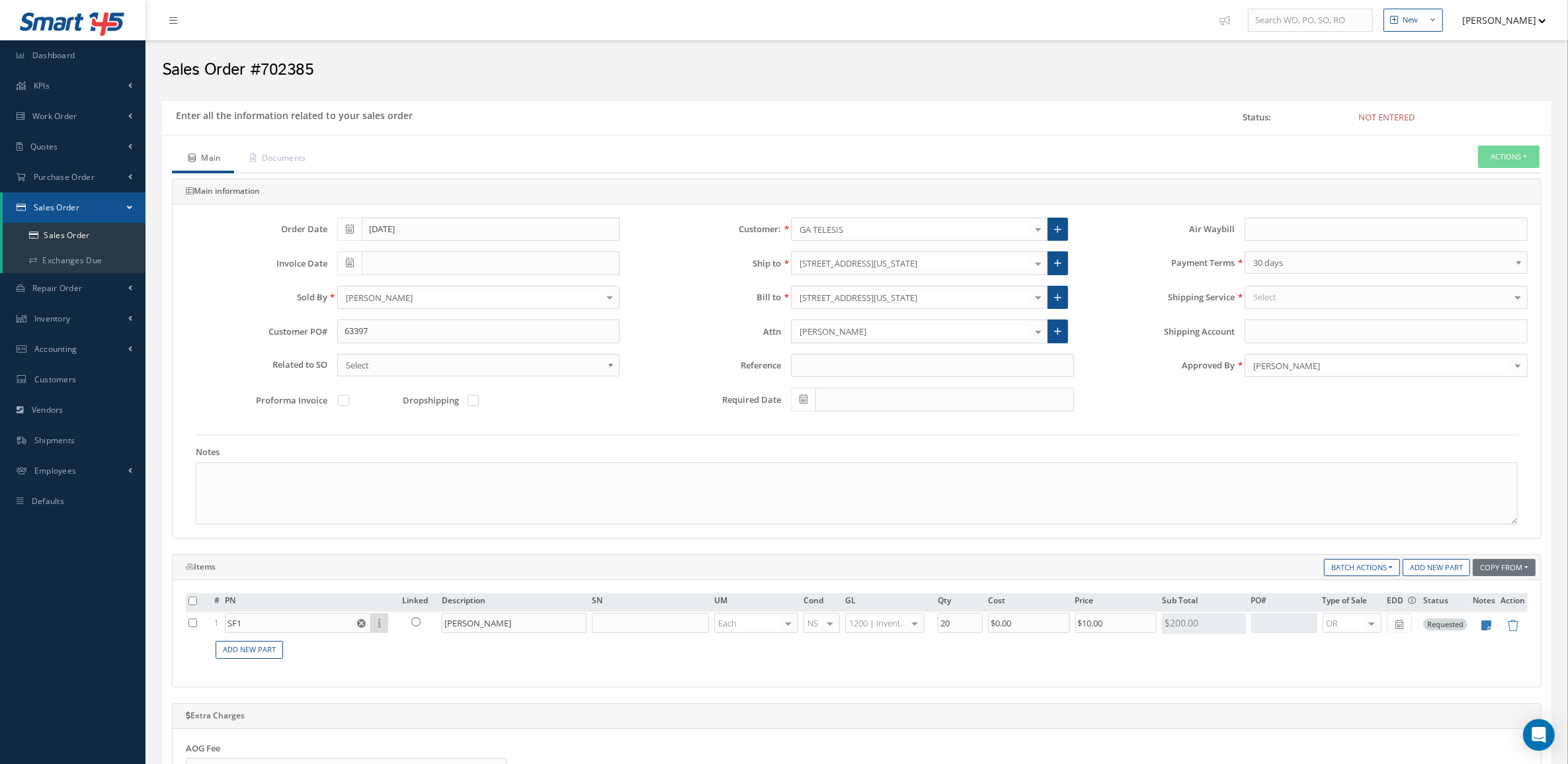
click at [1282, 385] on div "Approved By Jana Sanzetenea Albert Damelles Andres Diaz Barbara Diaz Burcu Duma…" at bounding box center [1310, 371] width 453 height 34
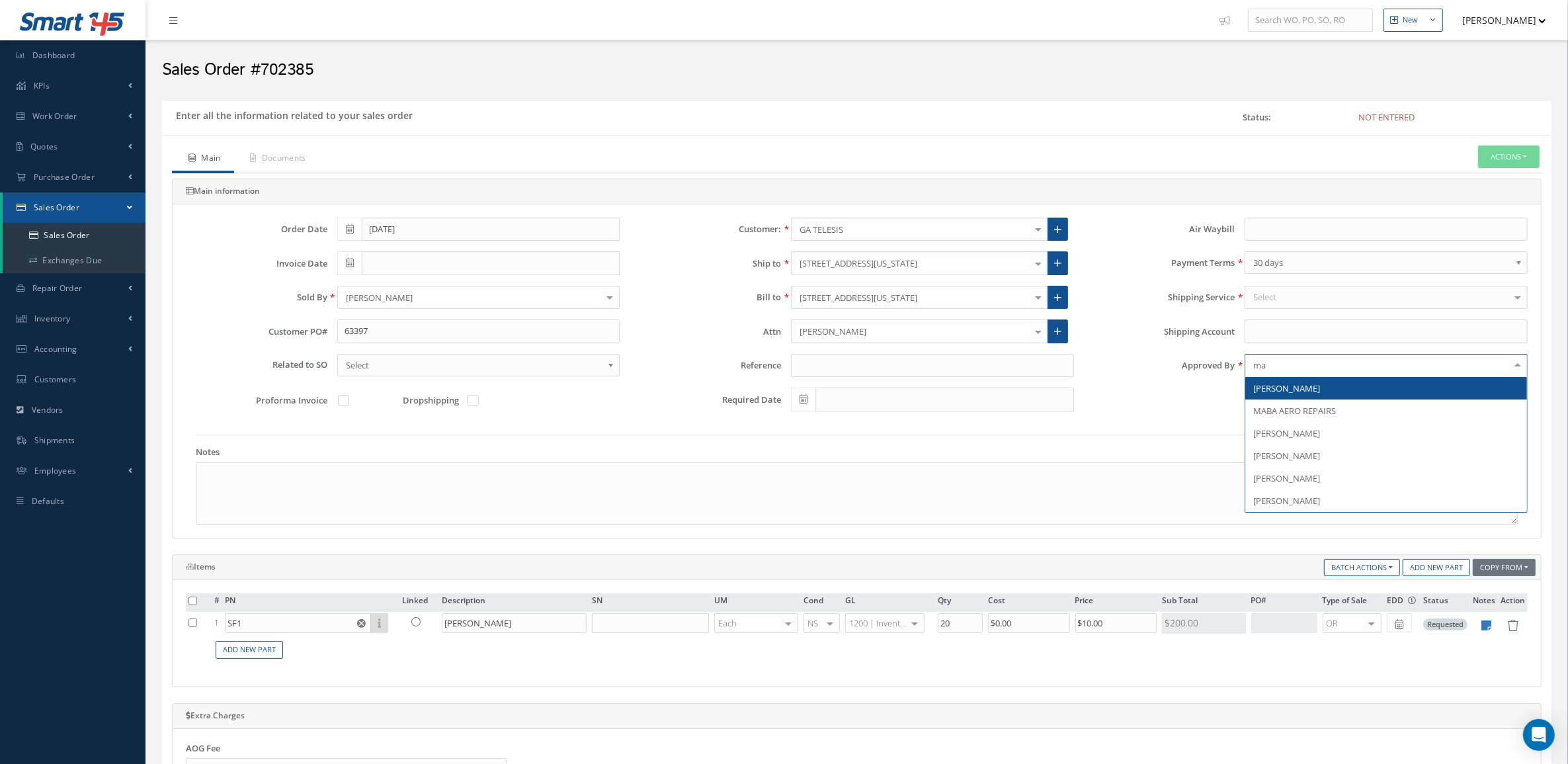
type input "mar"
click at [1280, 381] on span "[PERSON_NAME]" at bounding box center [1386, 388] width 282 height 23
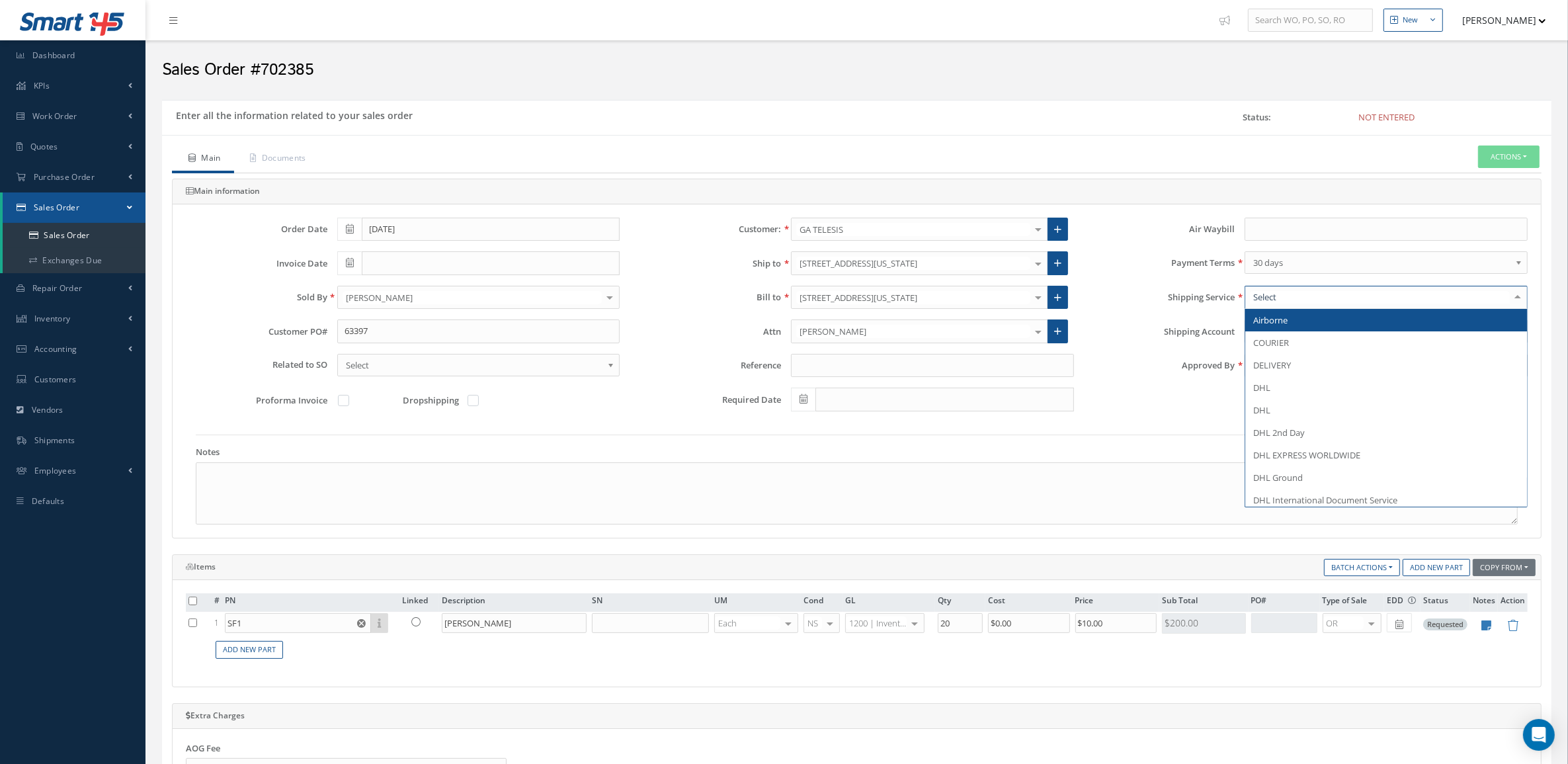
click at [1290, 298] on div at bounding box center [1386, 297] width 283 height 24
type input "ups 2"
click at [1304, 328] on span "UPS 2nd Day Air" at bounding box center [1386, 320] width 282 height 23
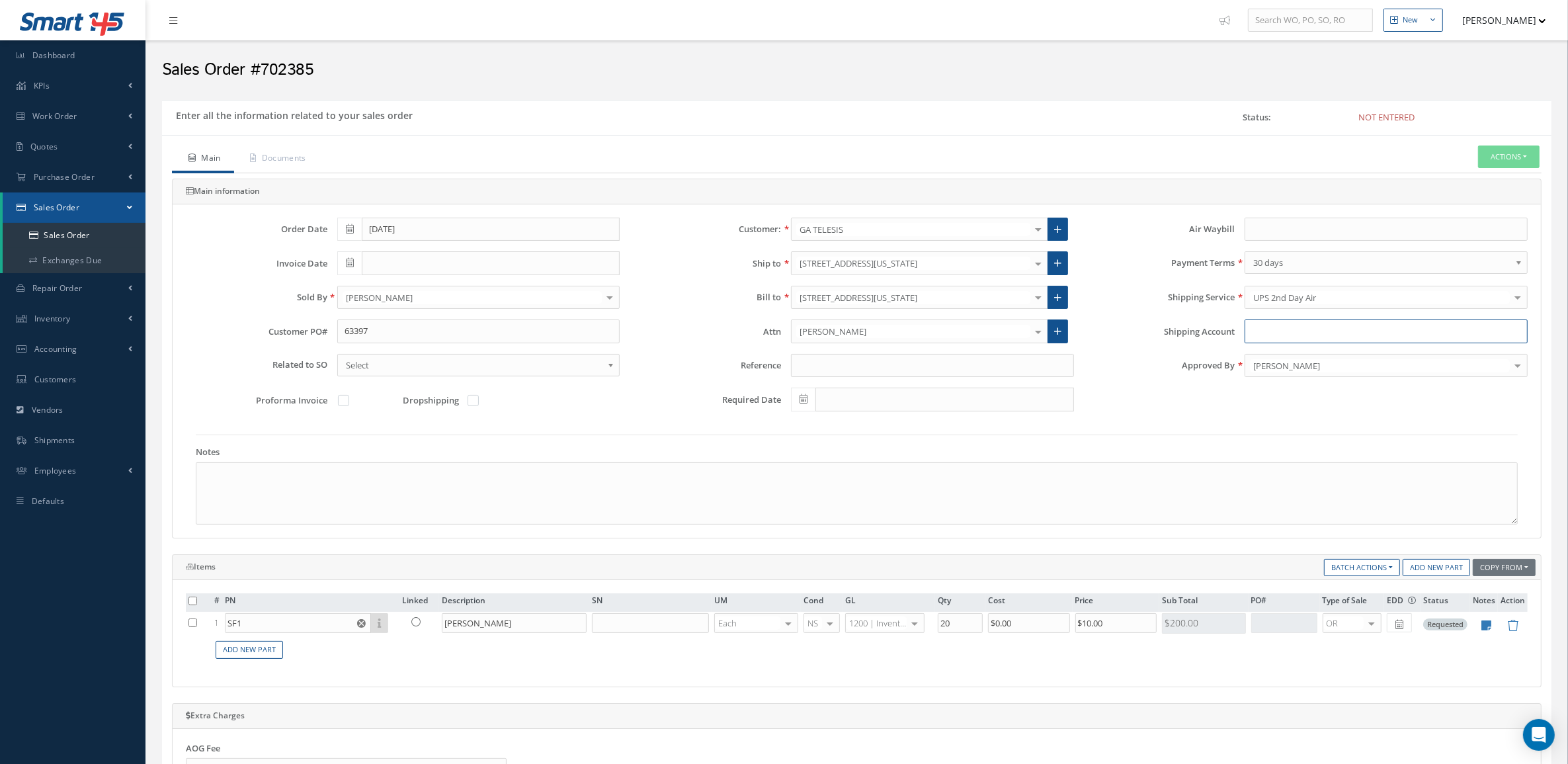
click at [1304, 328] on input "Shipping Account" at bounding box center [1386, 331] width 283 height 24
paste input "R419V9"
type input "R419V9"
click at [330, 626] on input "SF1" at bounding box center [298, 623] width 146 height 20
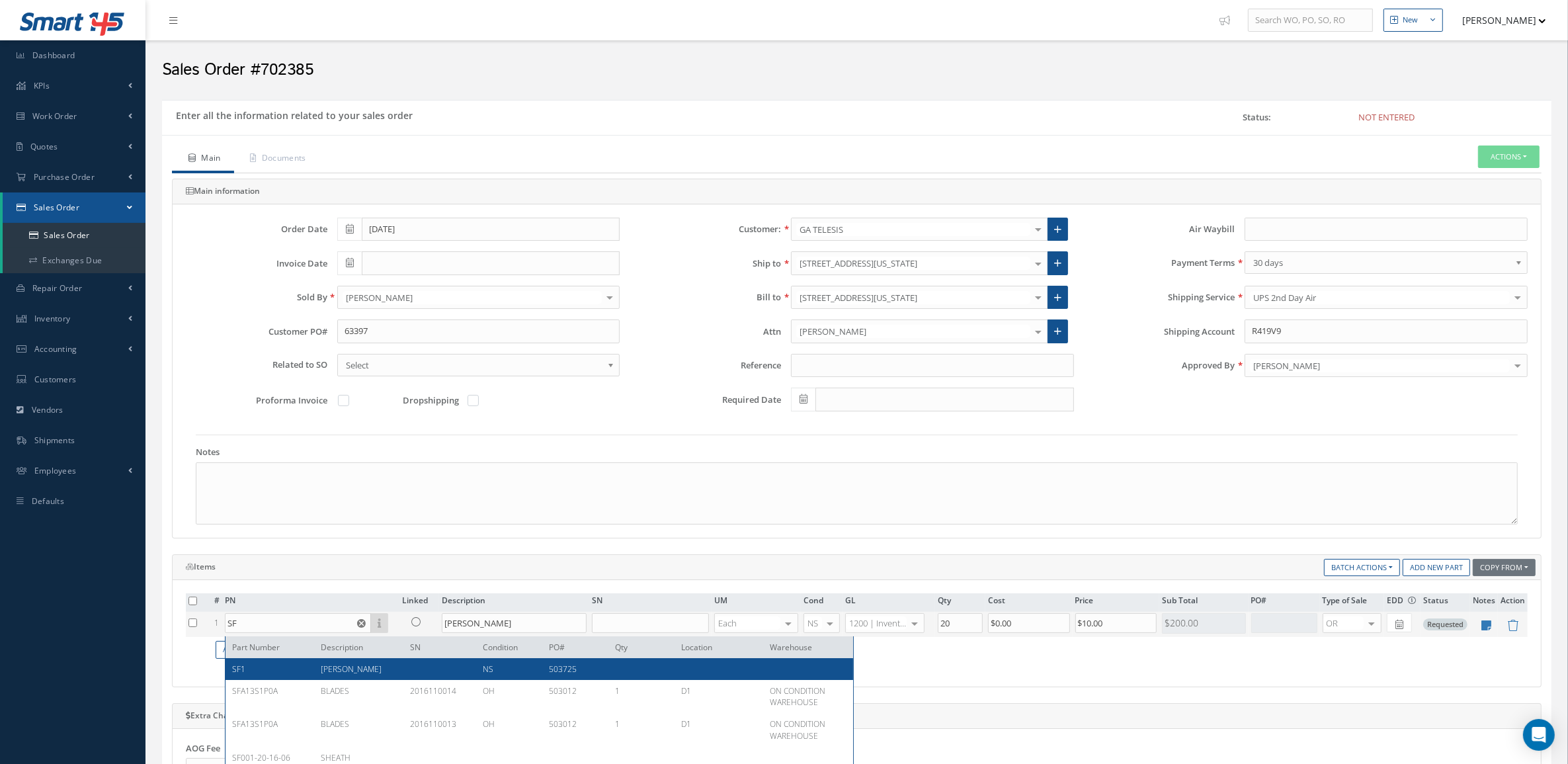
click at [324, 661] on div "SF1 BUSH NS 503725" at bounding box center [539, 669] width 628 height 22
type input "SF1"
type input "$2.5"
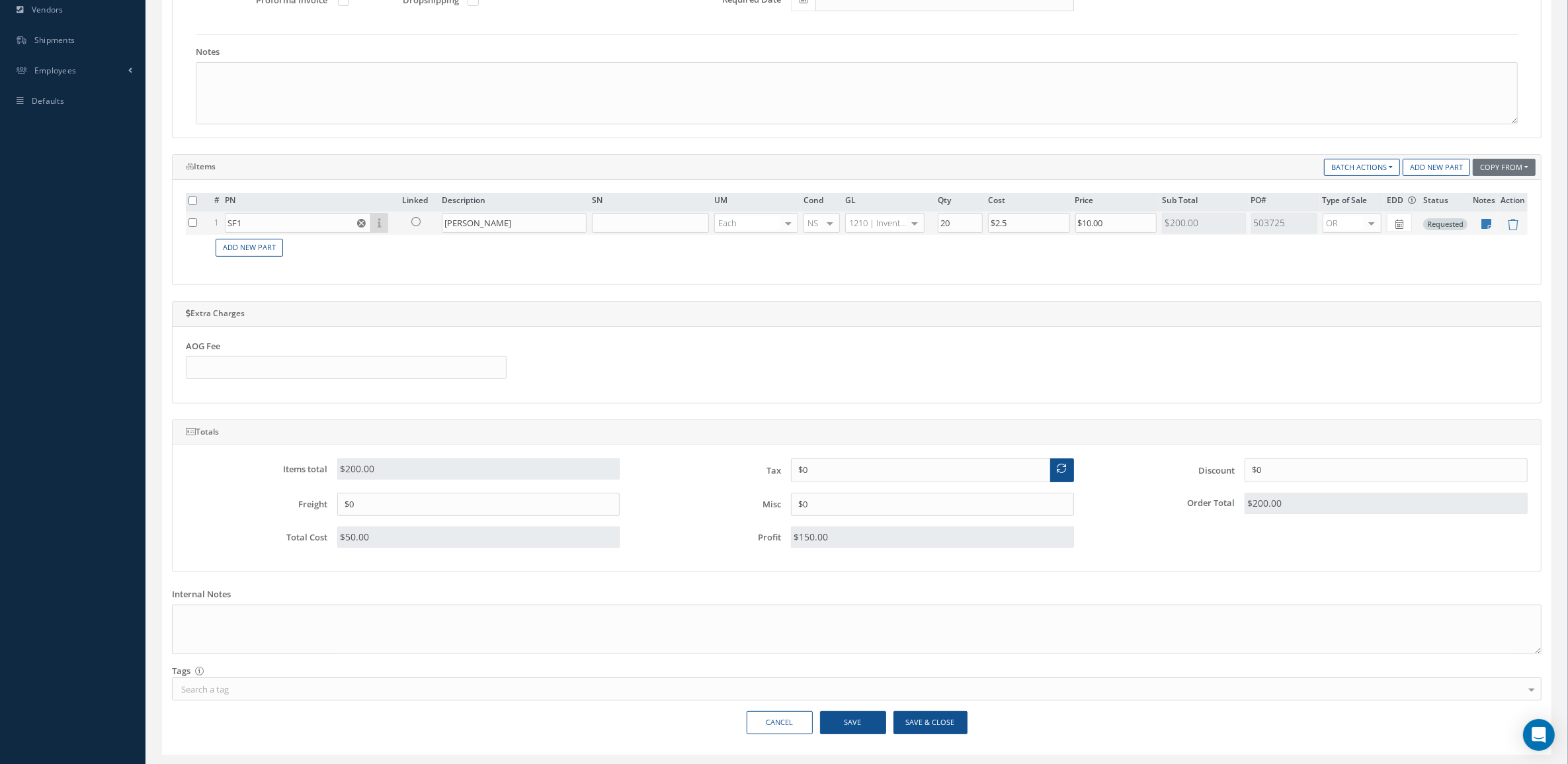
scroll to position [440, 0]
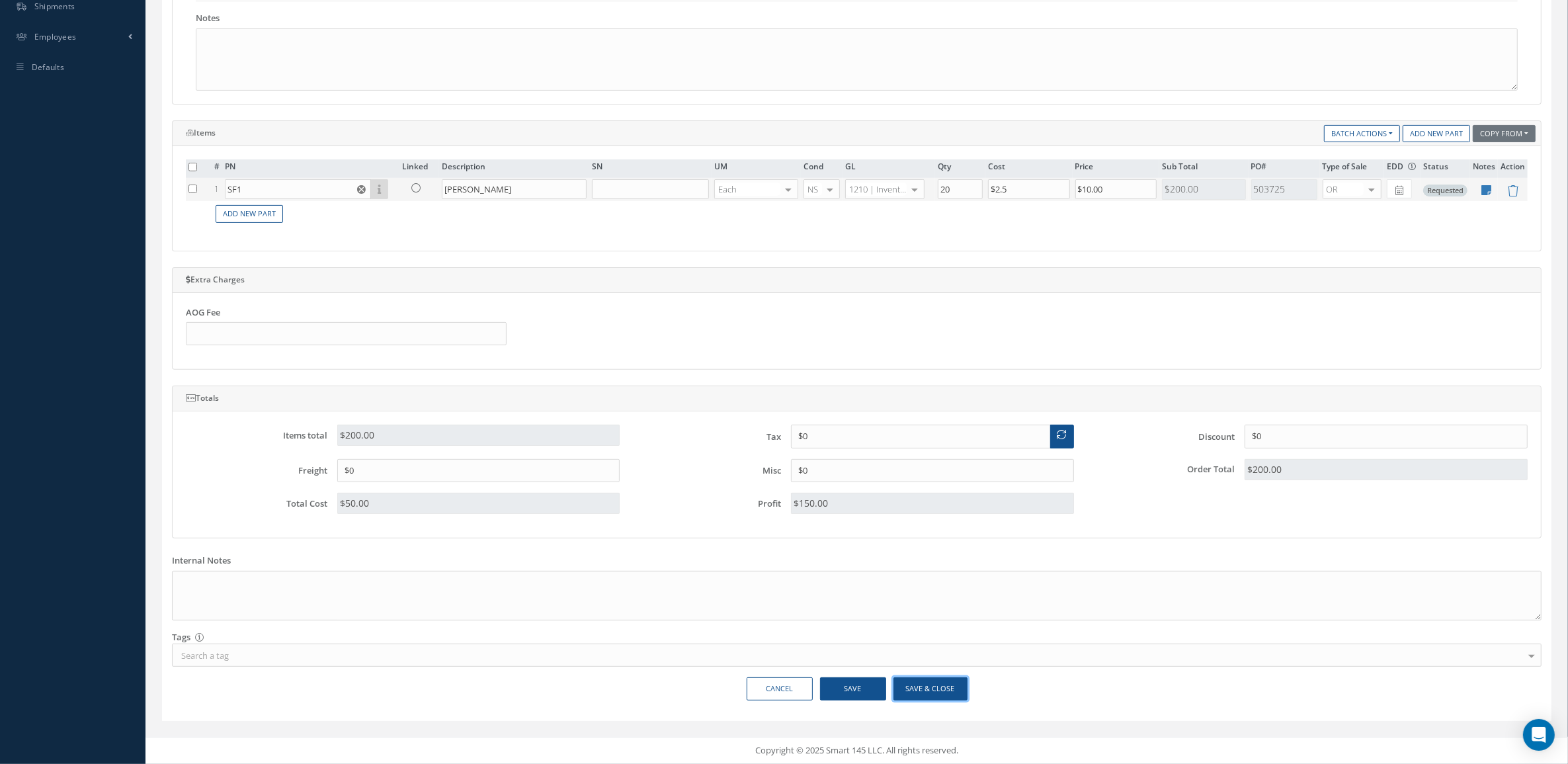
click at [950, 688] on button "Save & Close" at bounding box center [930, 689] width 74 height 23
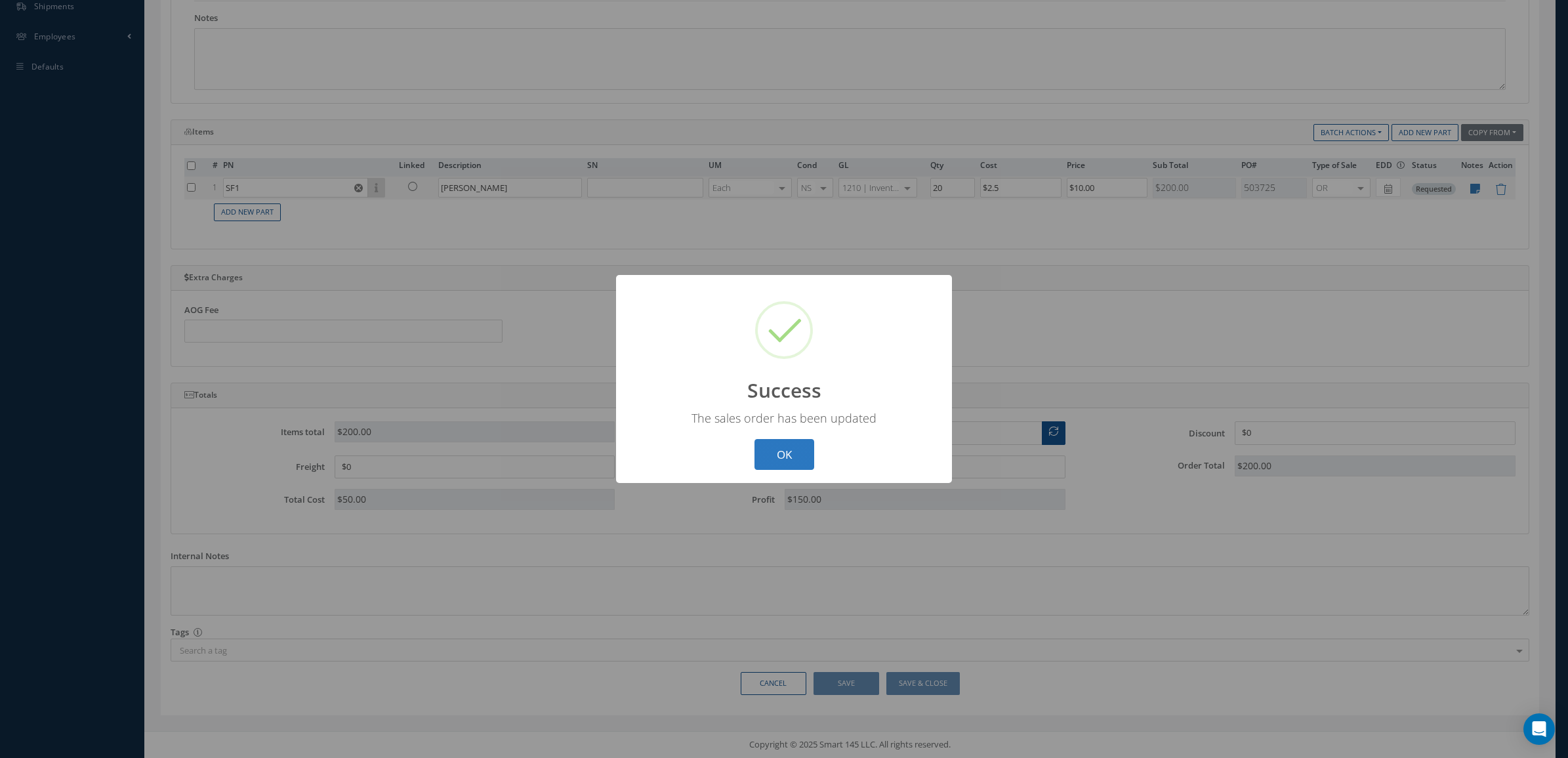
click at [767, 463] on button "OK" at bounding box center [784, 454] width 60 height 31
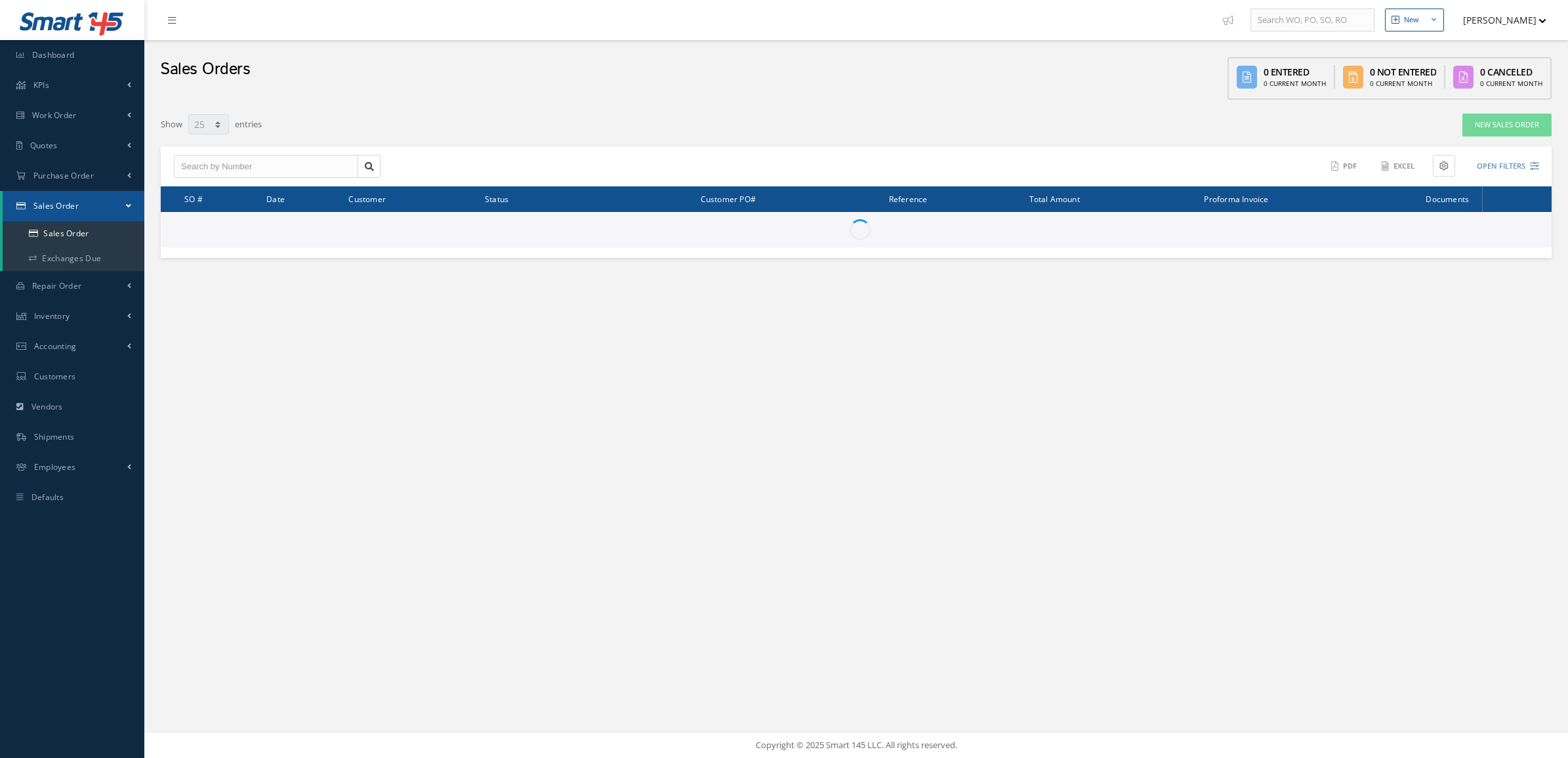
select select "25"
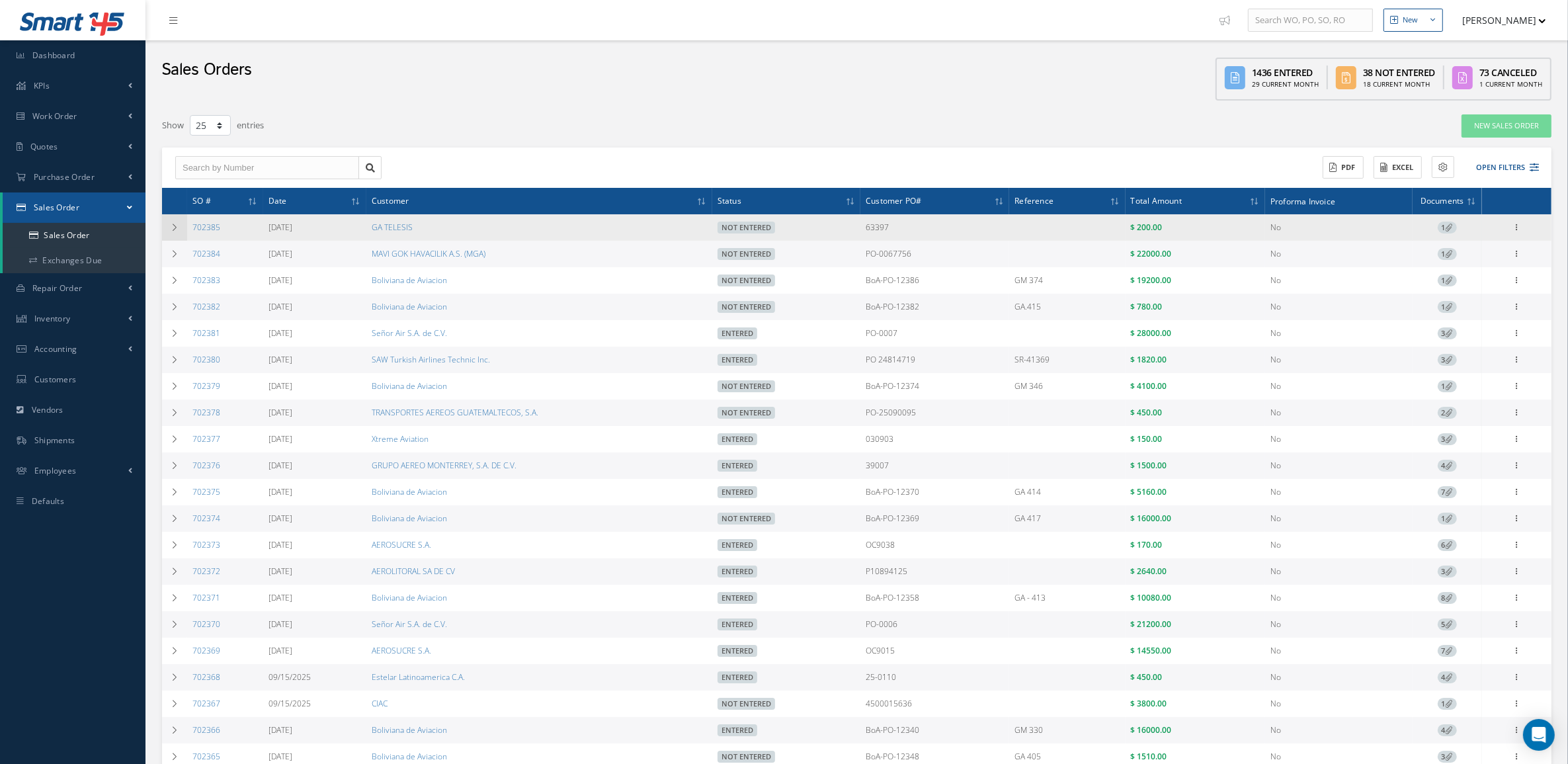
drag, startPoint x: 226, startPoint y: 223, endPoint x: 180, endPoint y: 228, distance: 46.3
click at [180, 228] on tr "702385 09/23/2025 GA TELESIS Not Entered 63397 $ 200.00 No 1 Enter/Update Edit …" at bounding box center [856, 228] width 1389 height 26
copy tr "702385"
click at [242, 222] on td "702385" at bounding box center [225, 228] width 76 height 26
drag, startPoint x: 235, startPoint y: 234, endPoint x: 180, endPoint y: 232, distance: 55.0
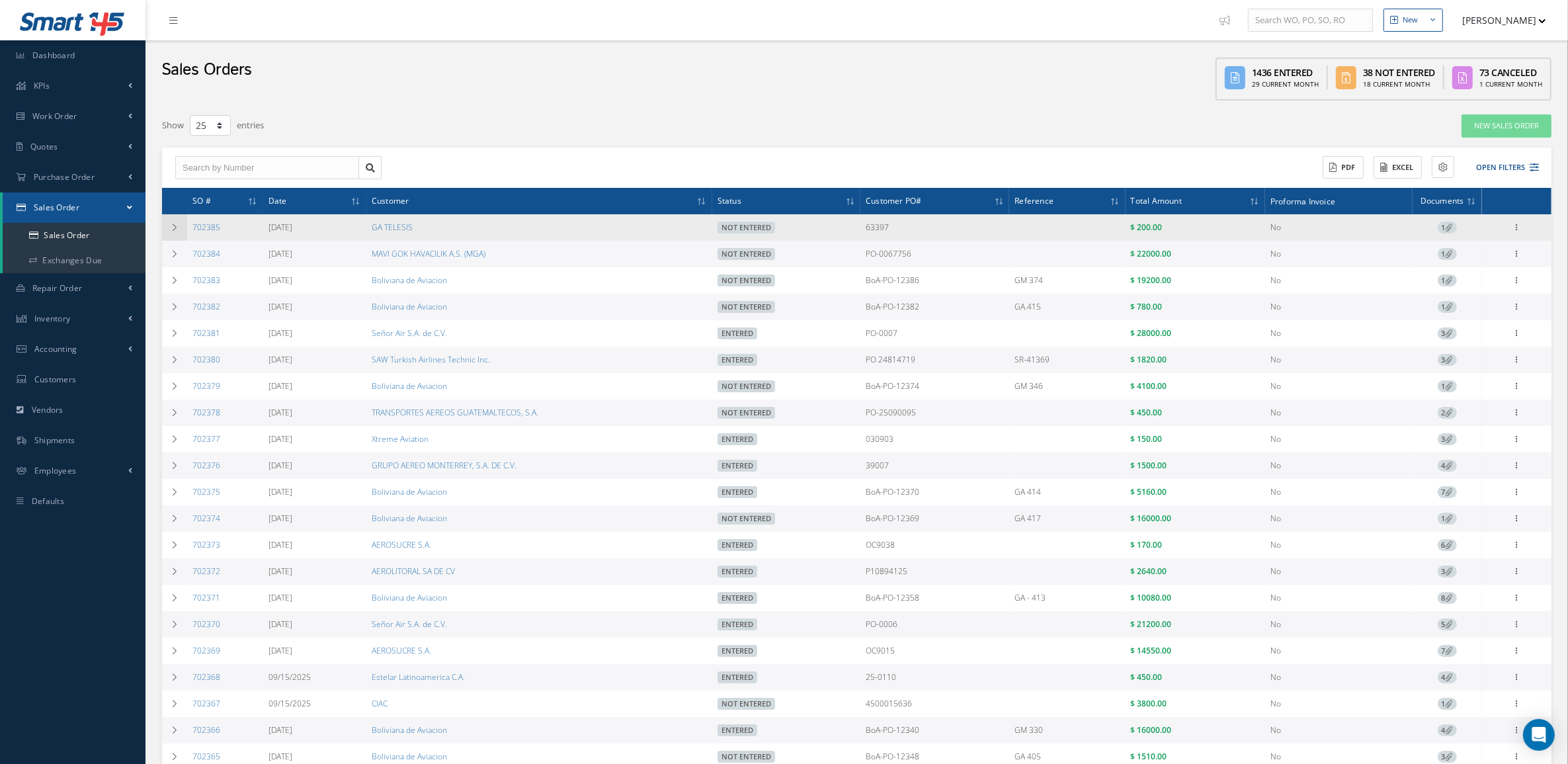
click at [180, 232] on tr "702385 09/23/2025 GA TELESIS Not Entered 63397 $ 200.00 No 1 Enter/Update Edit …" at bounding box center [856, 228] width 1389 height 26
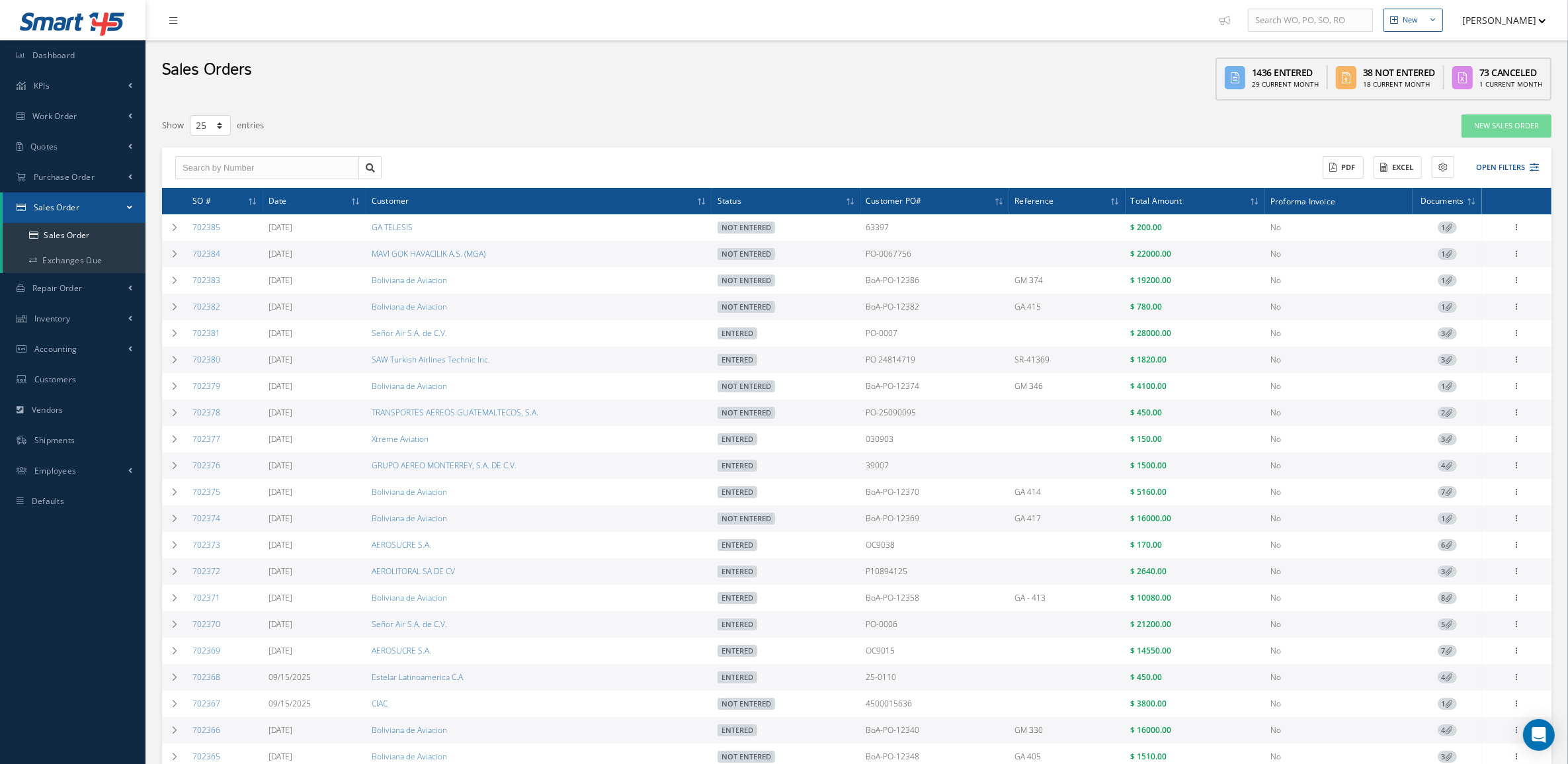
copy tr "702385"
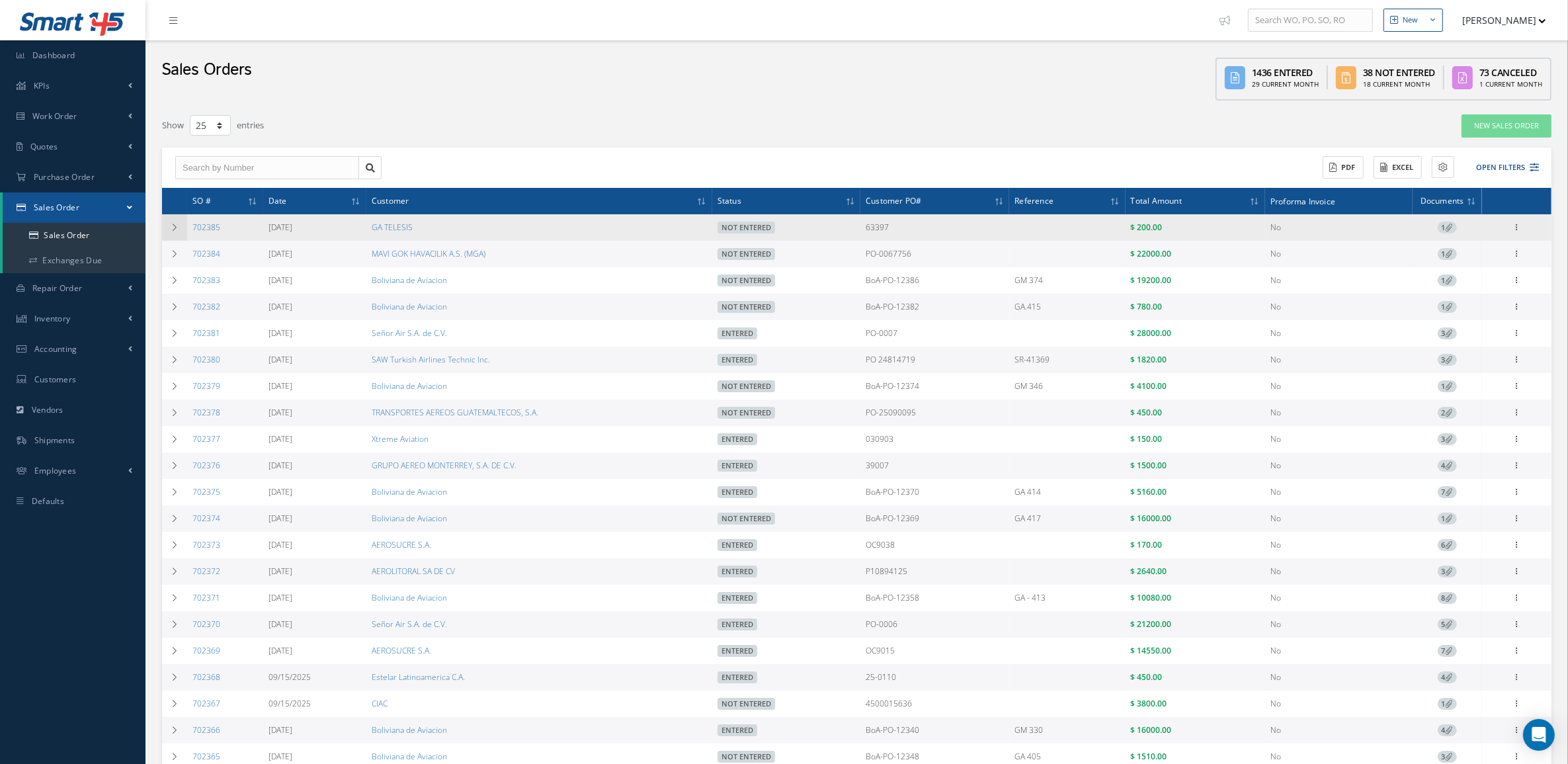
click at [176, 227] on icon at bounding box center [174, 227] width 10 height 8
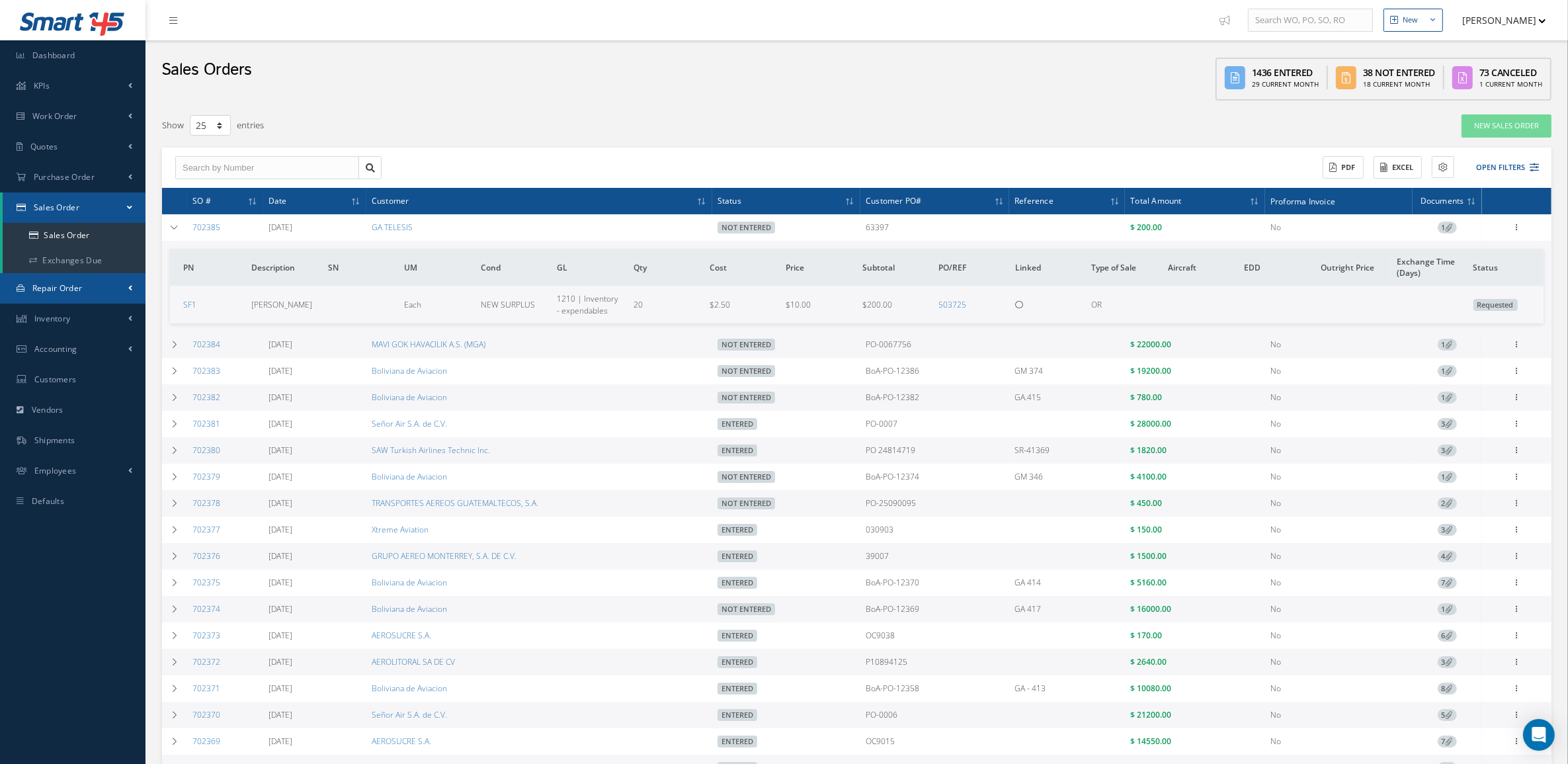
click at [61, 292] on span "Repair Order" at bounding box center [57, 287] width 51 height 11
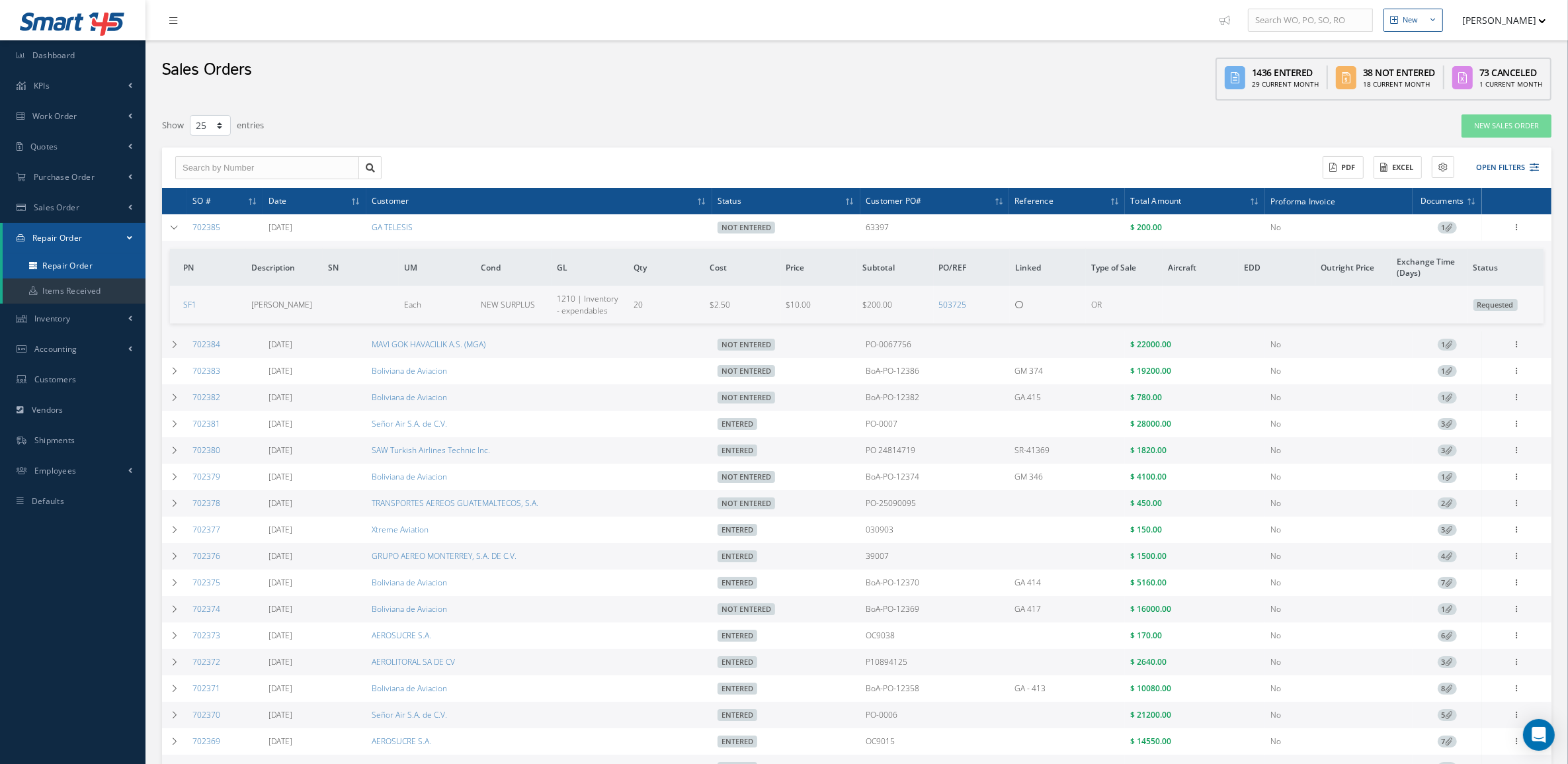
click at [64, 266] on link "Repair Order" at bounding box center [74, 266] width 143 height 25
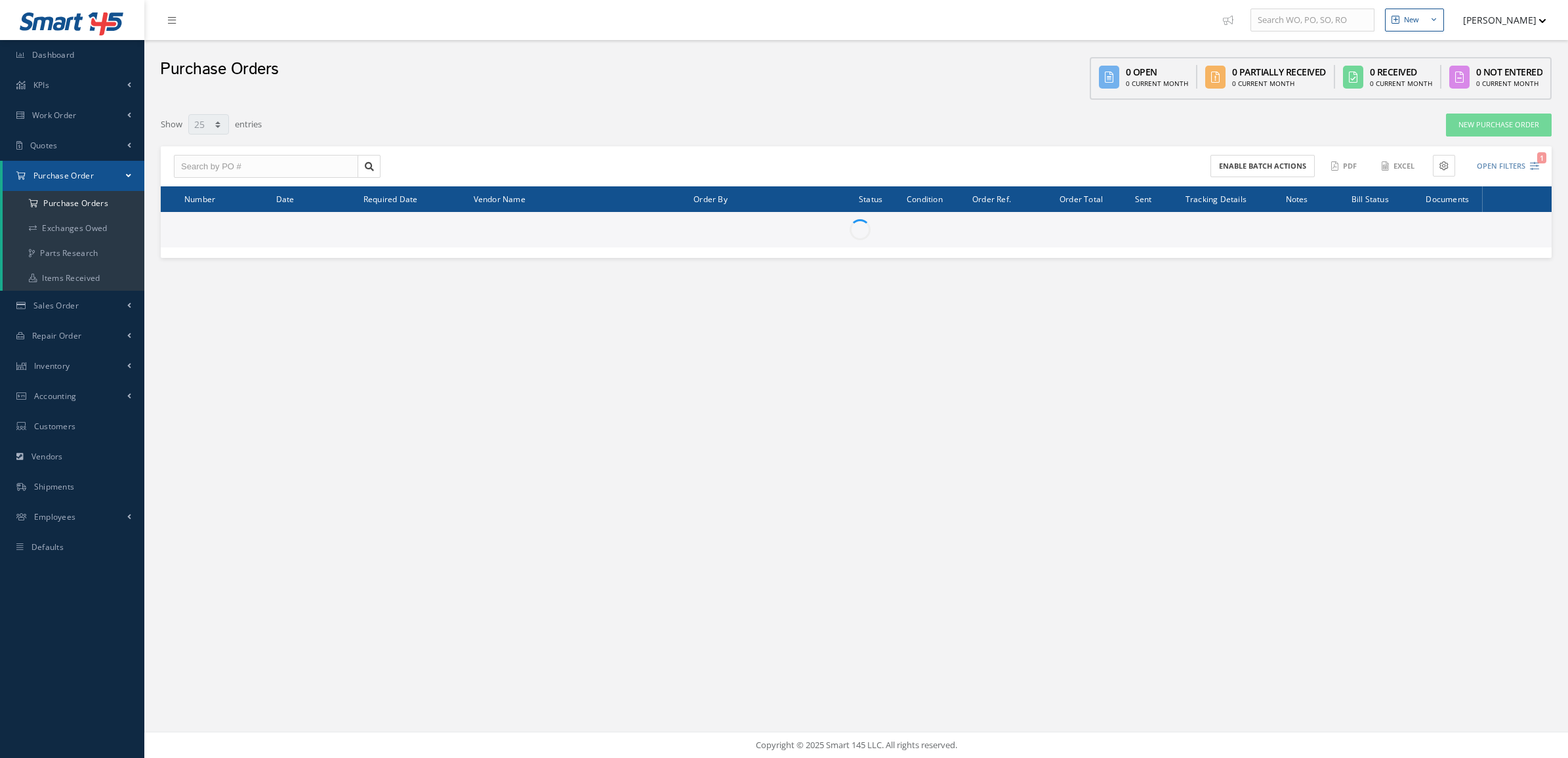
select select "25"
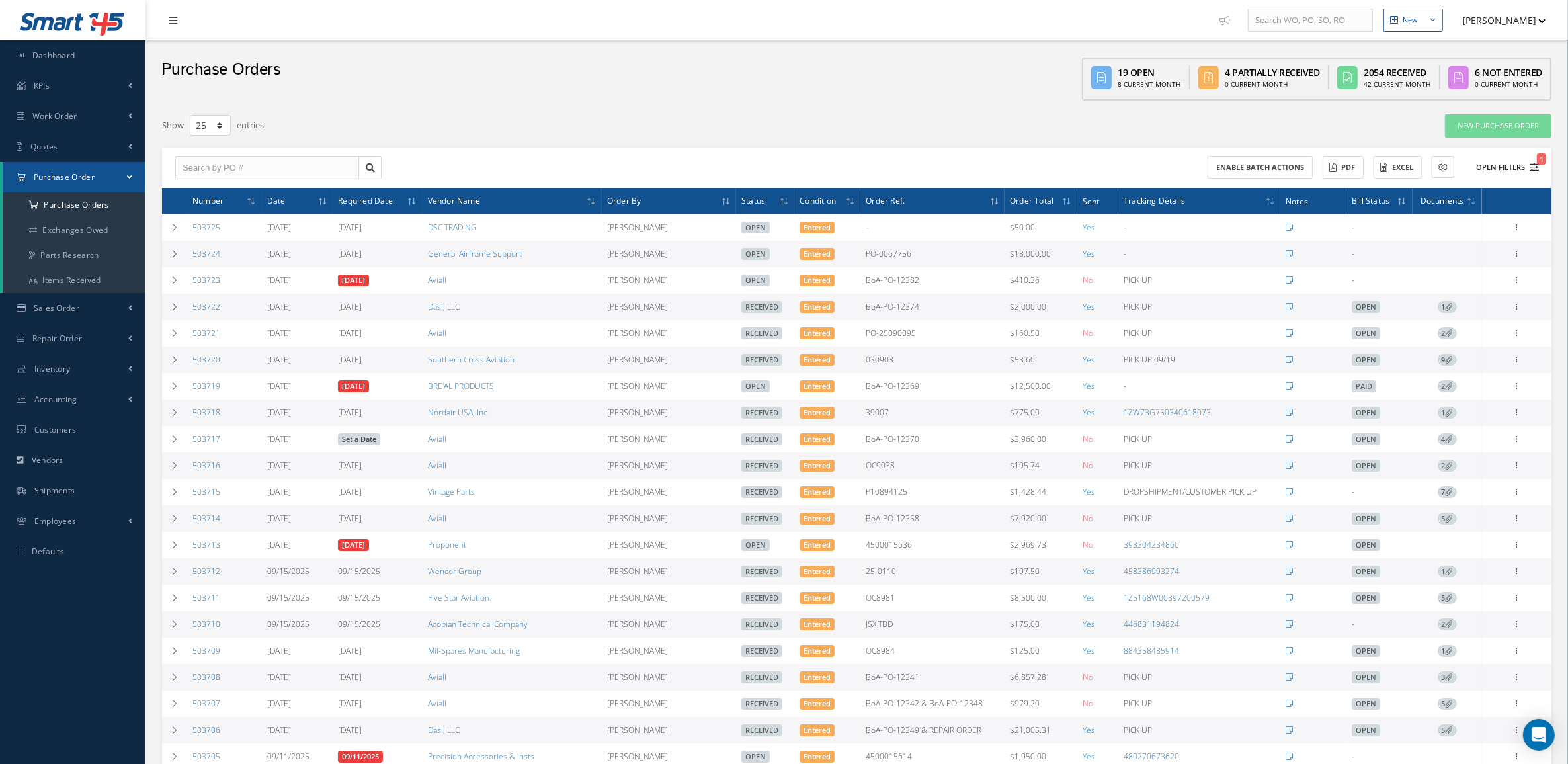
click at [1520, 173] on button "Open Filters 1" at bounding box center [1501, 168] width 75 height 22
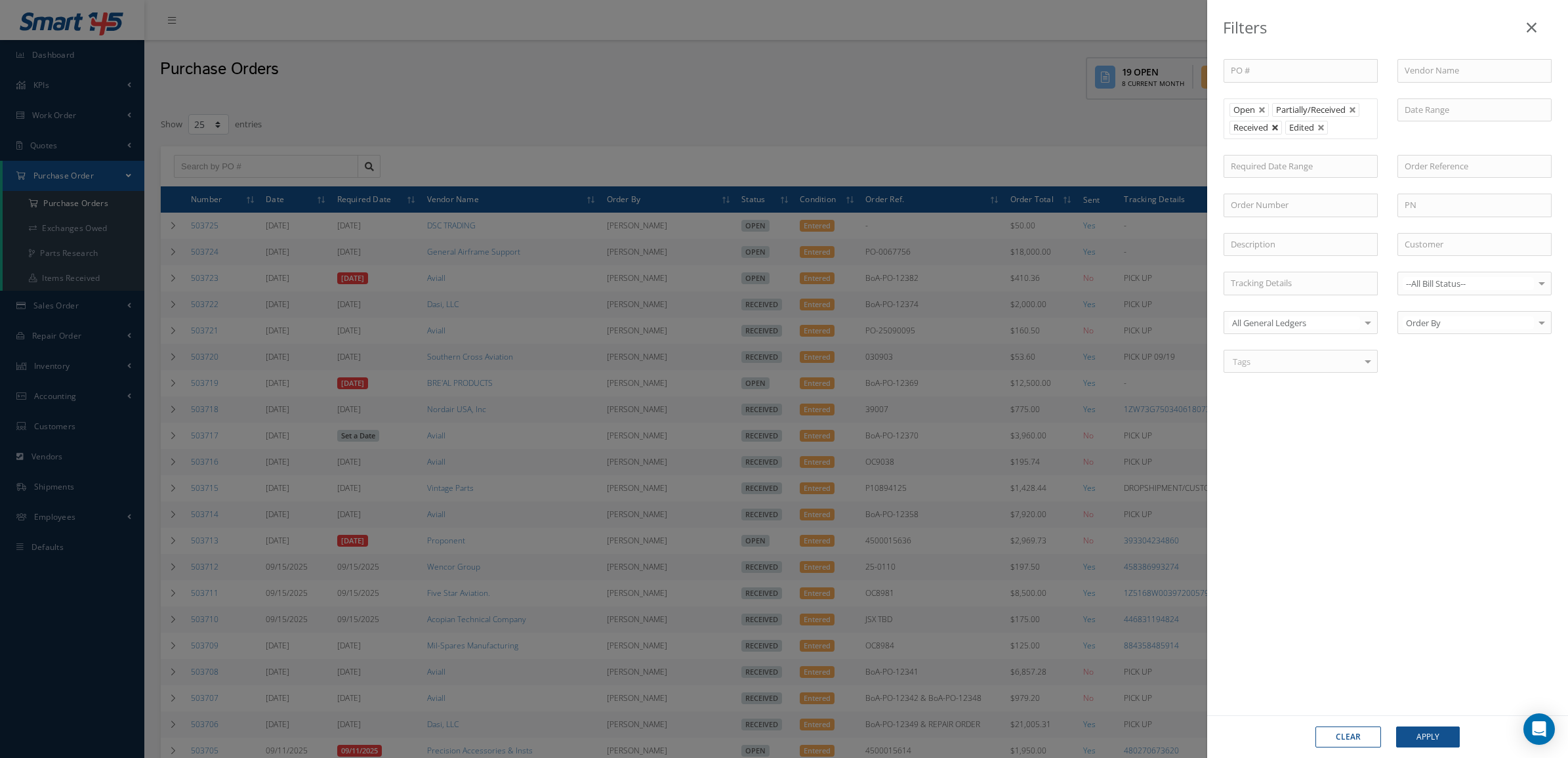
click at [1274, 130] on link at bounding box center [1275, 128] width 8 height 8
click at [1417, 737] on button "Apply" at bounding box center [1428, 736] width 64 height 21
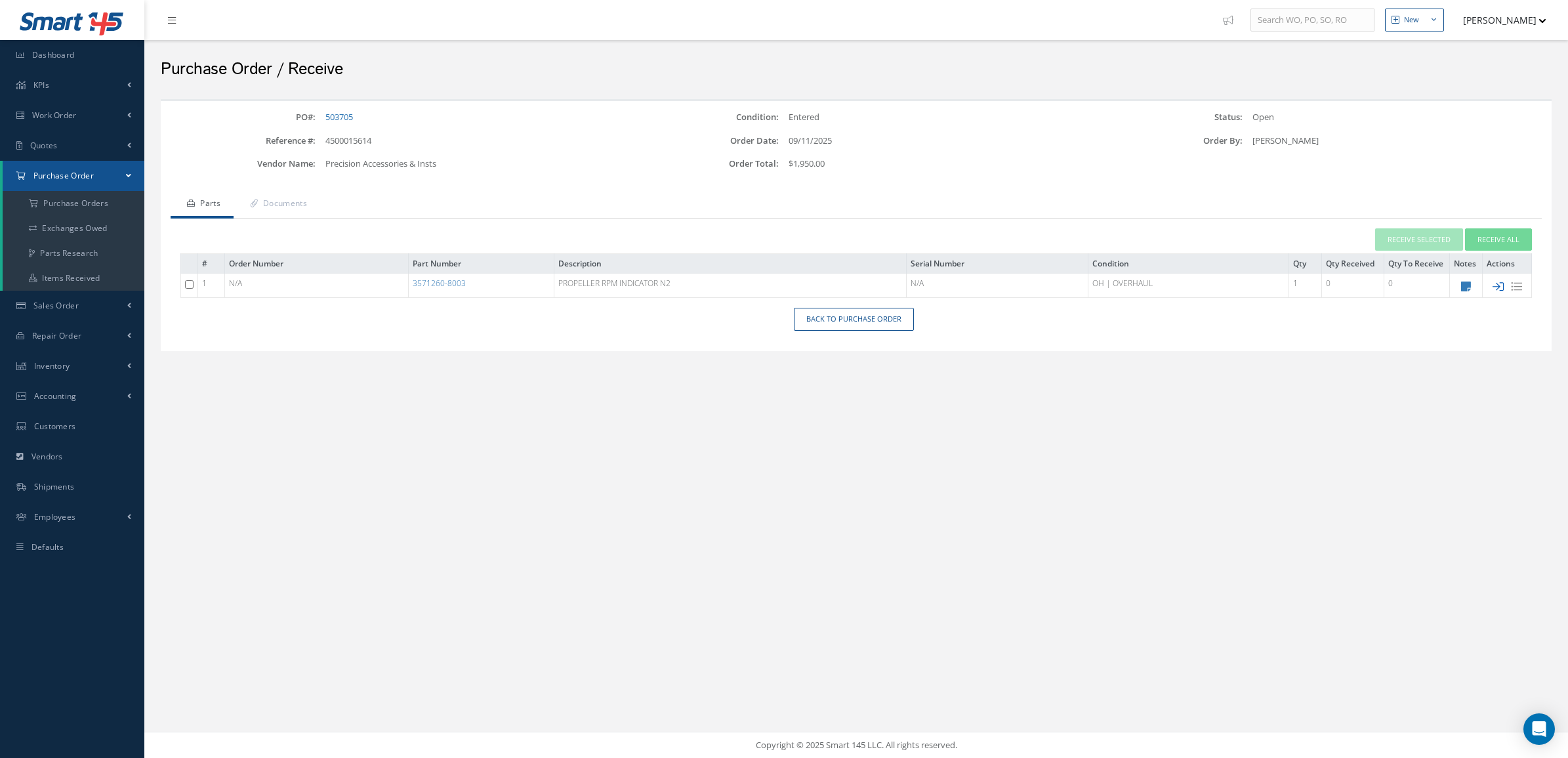
click at [1499, 281] on icon at bounding box center [1498, 286] width 11 height 11
type input "[DATE]"
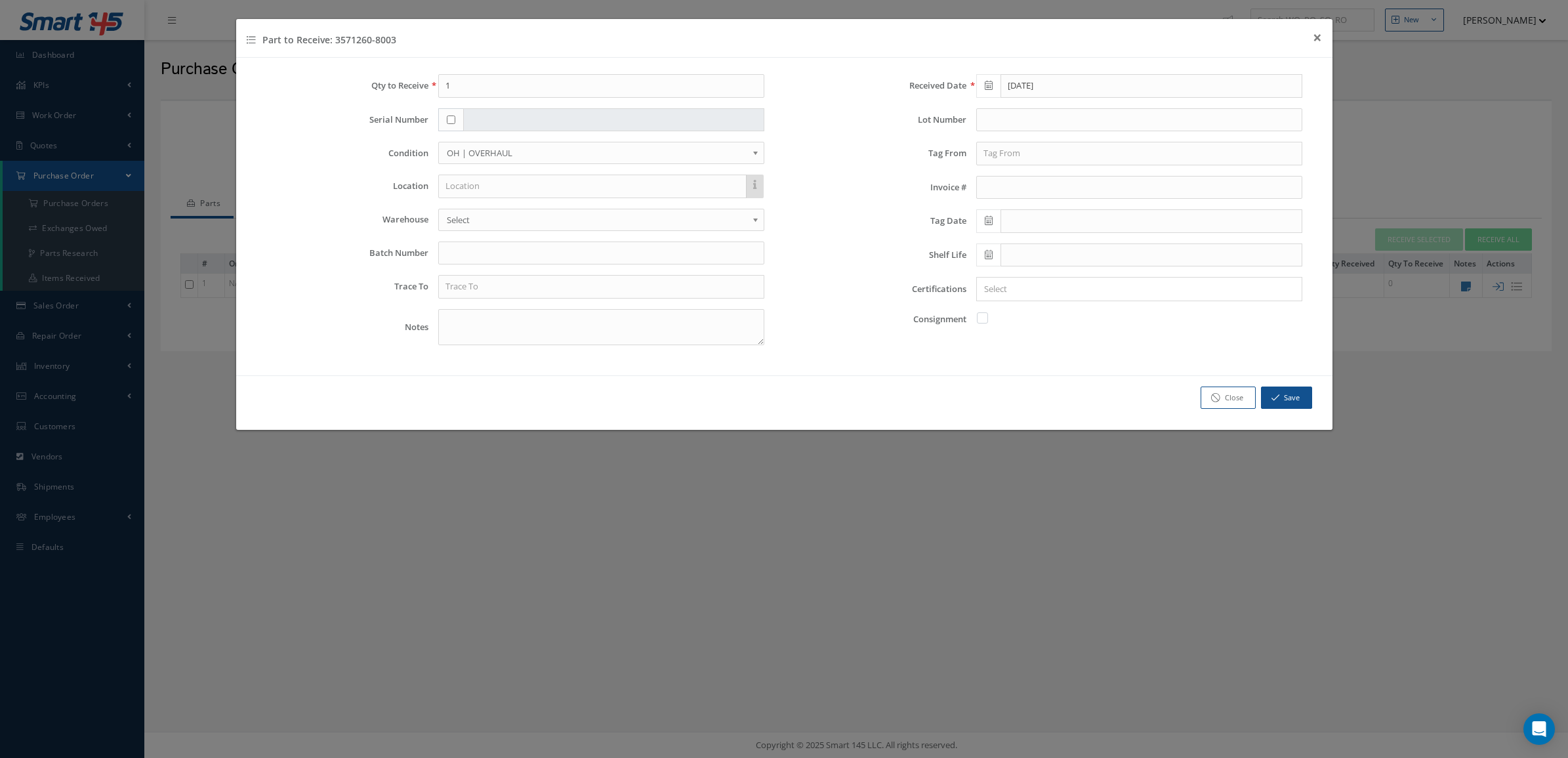
click at [450, 120] on input "checkbox" at bounding box center [451, 120] width 9 height 9
checkbox input "true"
type input "8109168"
click at [1031, 148] on input "text" at bounding box center [1139, 153] width 326 height 24
drag, startPoint x: 1031, startPoint y: 148, endPoint x: 891, endPoint y: 156, distance: 140.2
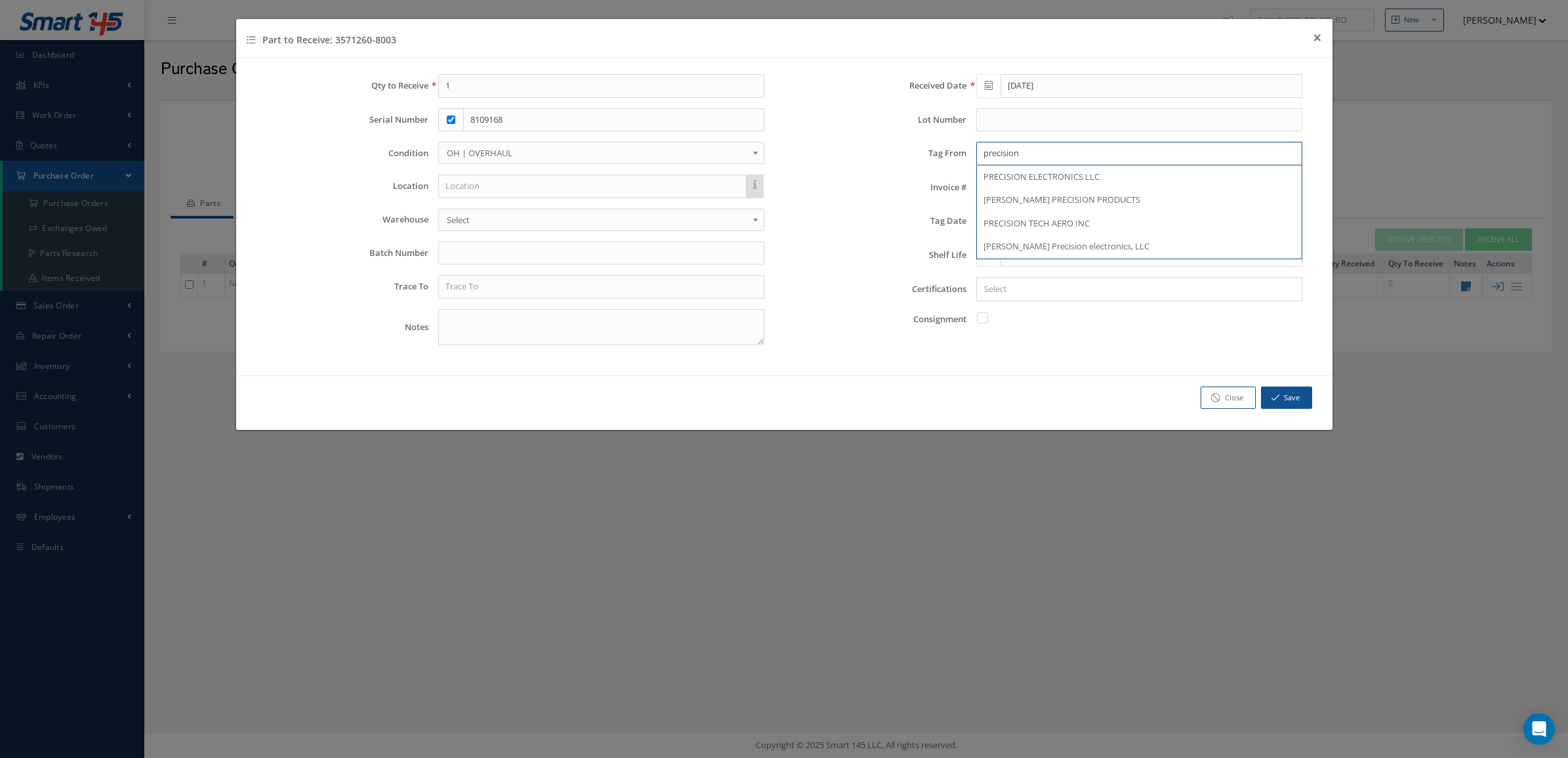
click at [891, 156] on div "Tag From precision PRECISION ELECTRONICS LLC [PERSON_NAME] PRECISION PRODUCTS P…" at bounding box center [1053, 153] width 519 height 24
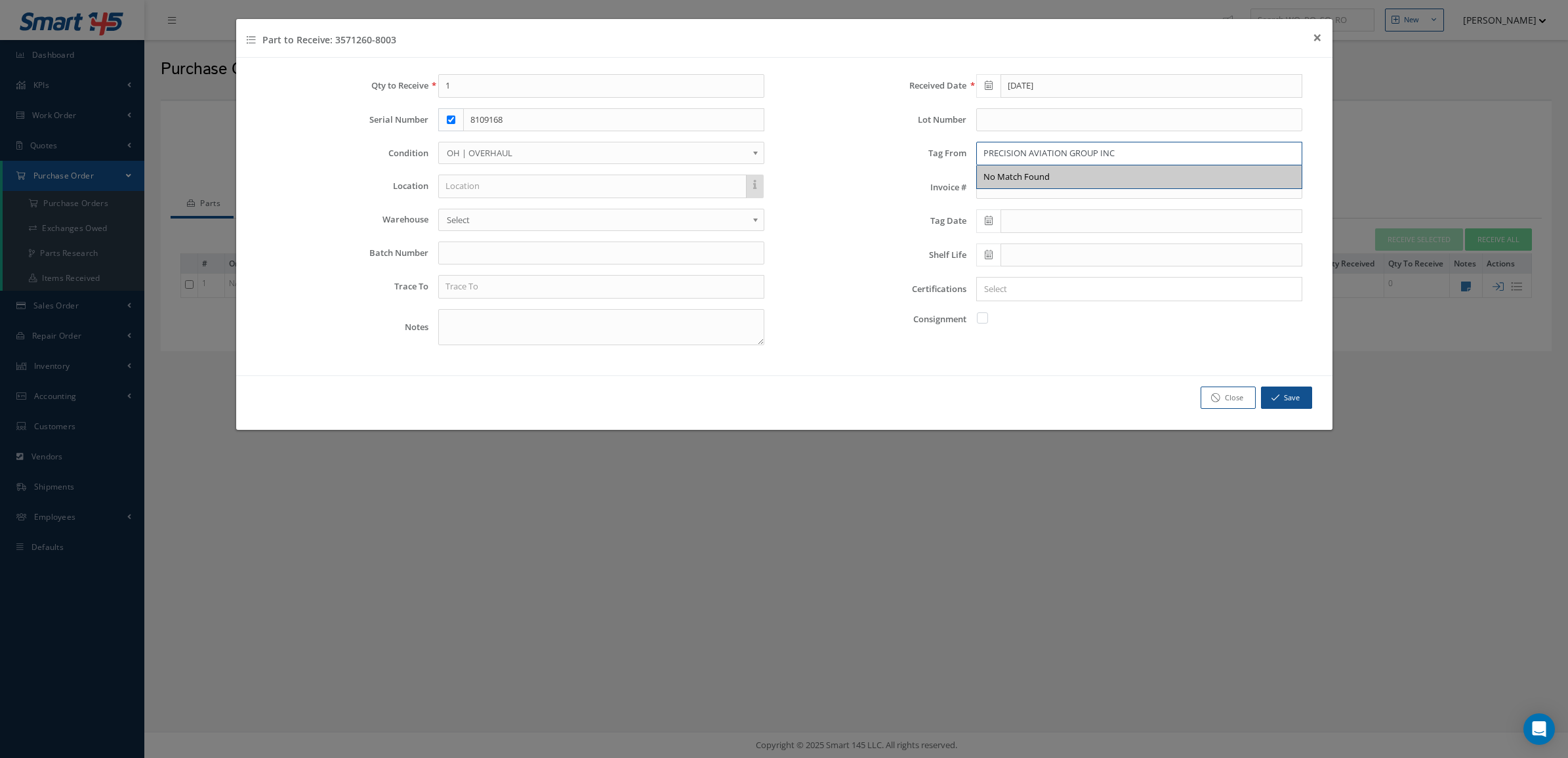
type input "PRECISION AVIATION GROUP INC"
click at [987, 215] on span at bounding box center [987, 221] width 24 height 24
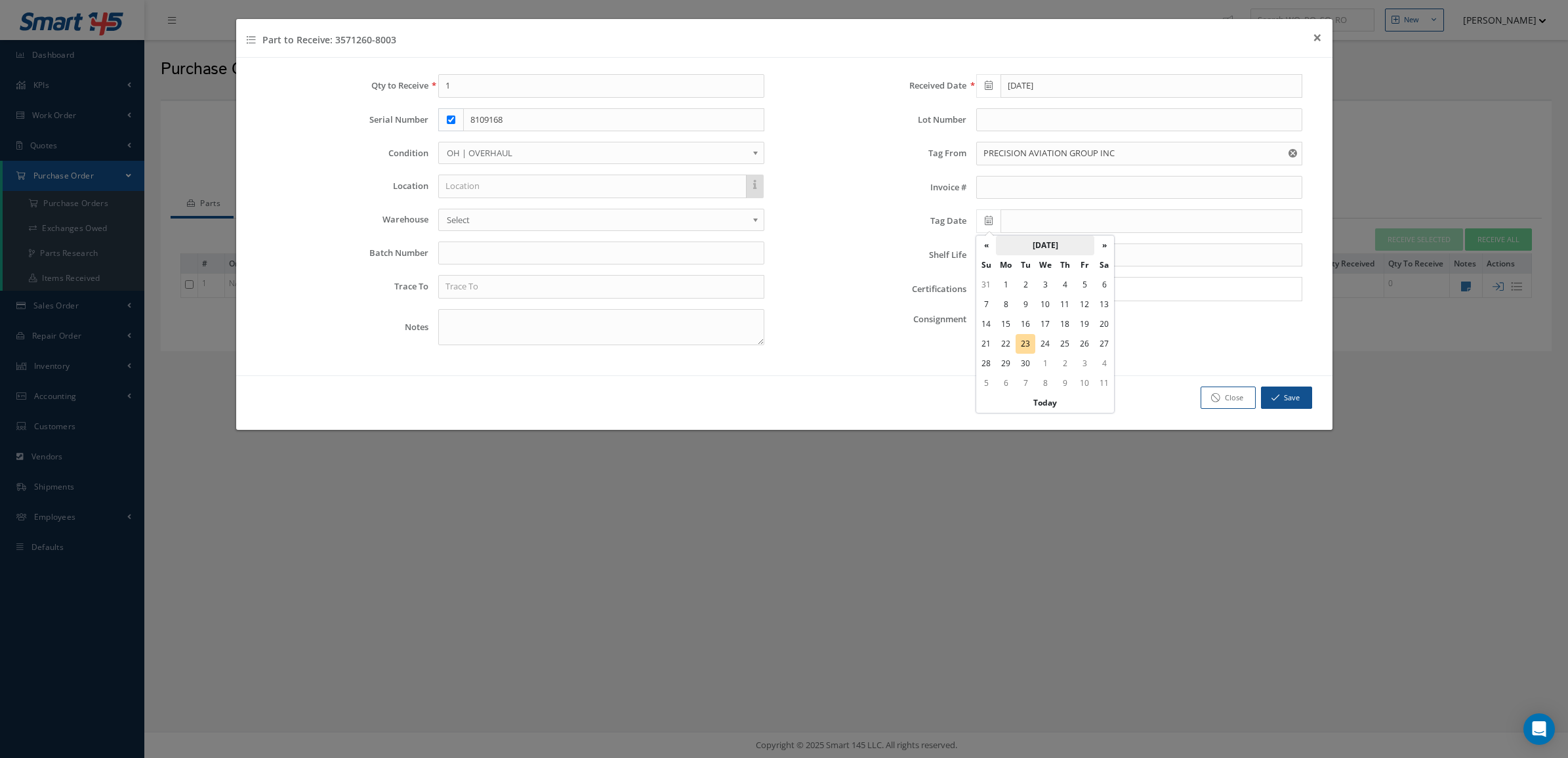
click at [1031, 241] on th "[DATE]" at bounding box center [1044, 245] width 98 height 20
click at [988, 241] on th "«" at bounding box center [985, 245] width 20 height 20
click at [997, 316] on span "May" at bounding box center [995, 314] width 31 height 36
click at [1089, 321] on td "19" at bounding box center [1084, 323] width 20 height 20
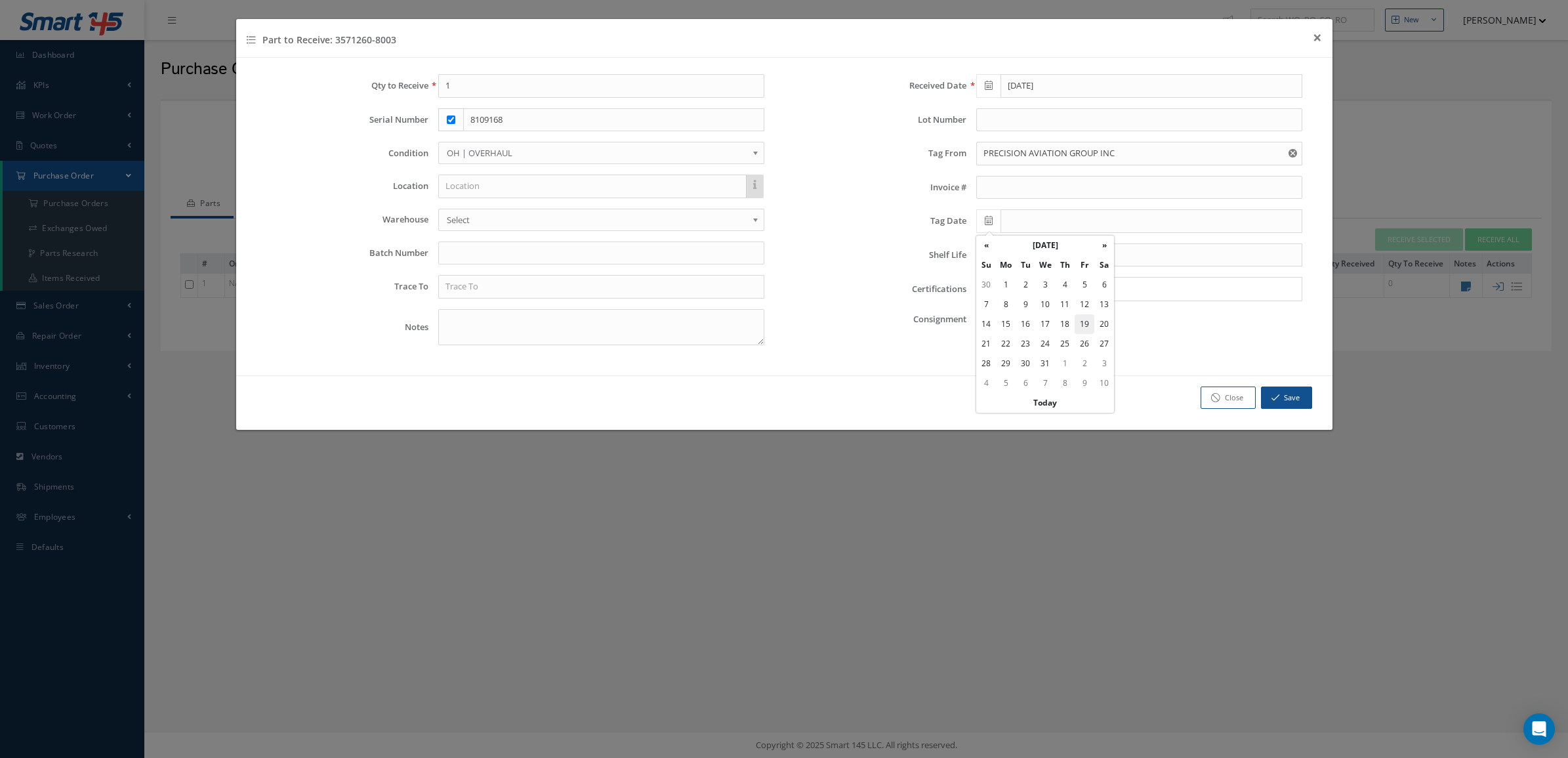
type input "[DATE]"
click at [1001, 284] on input "Search for option" at bounding box center [1136, 289] width 316 height 14
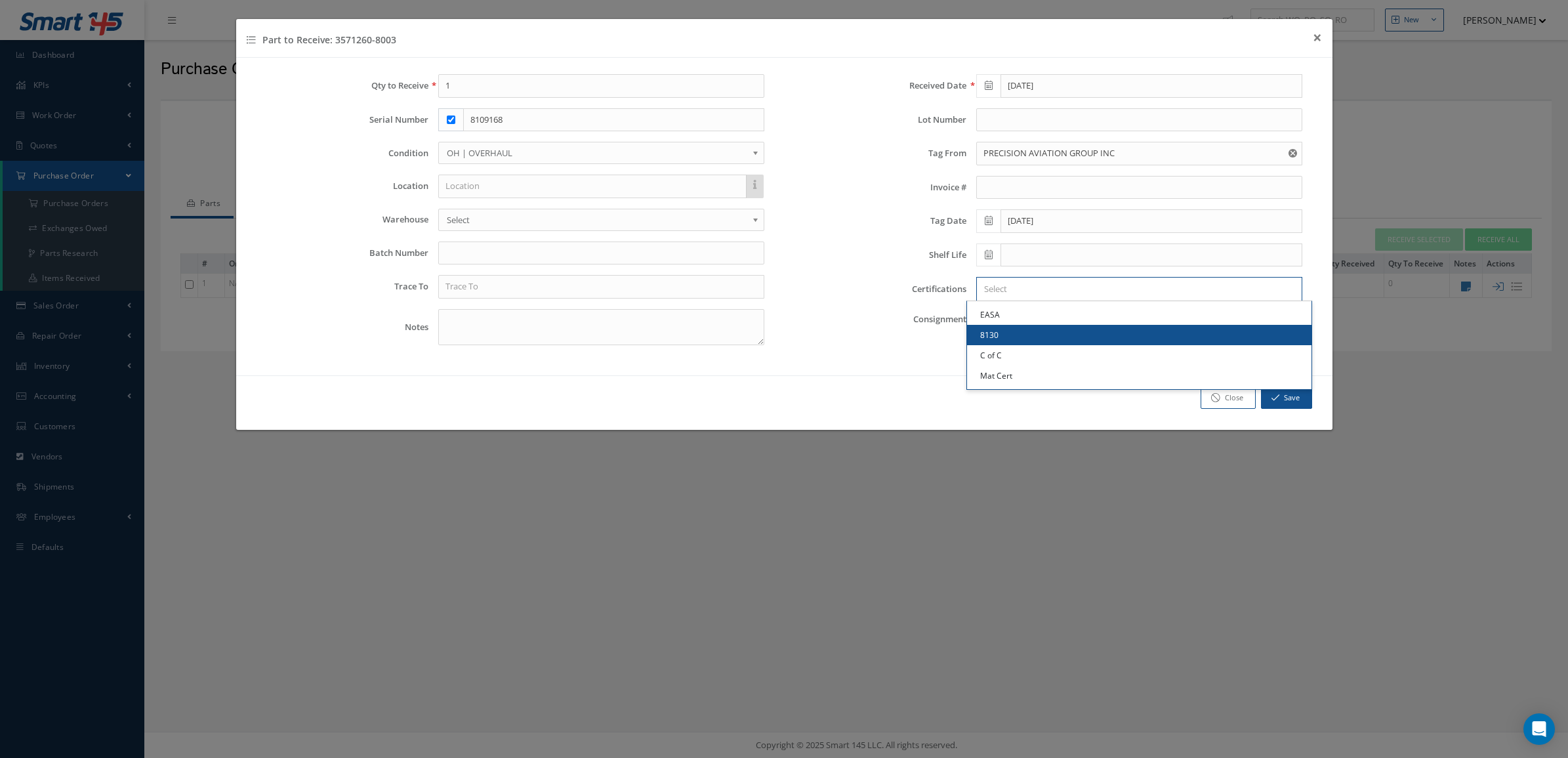
click at [1025, 333] on link "8130" at bounding box center [1139, 335] width 344 height 20
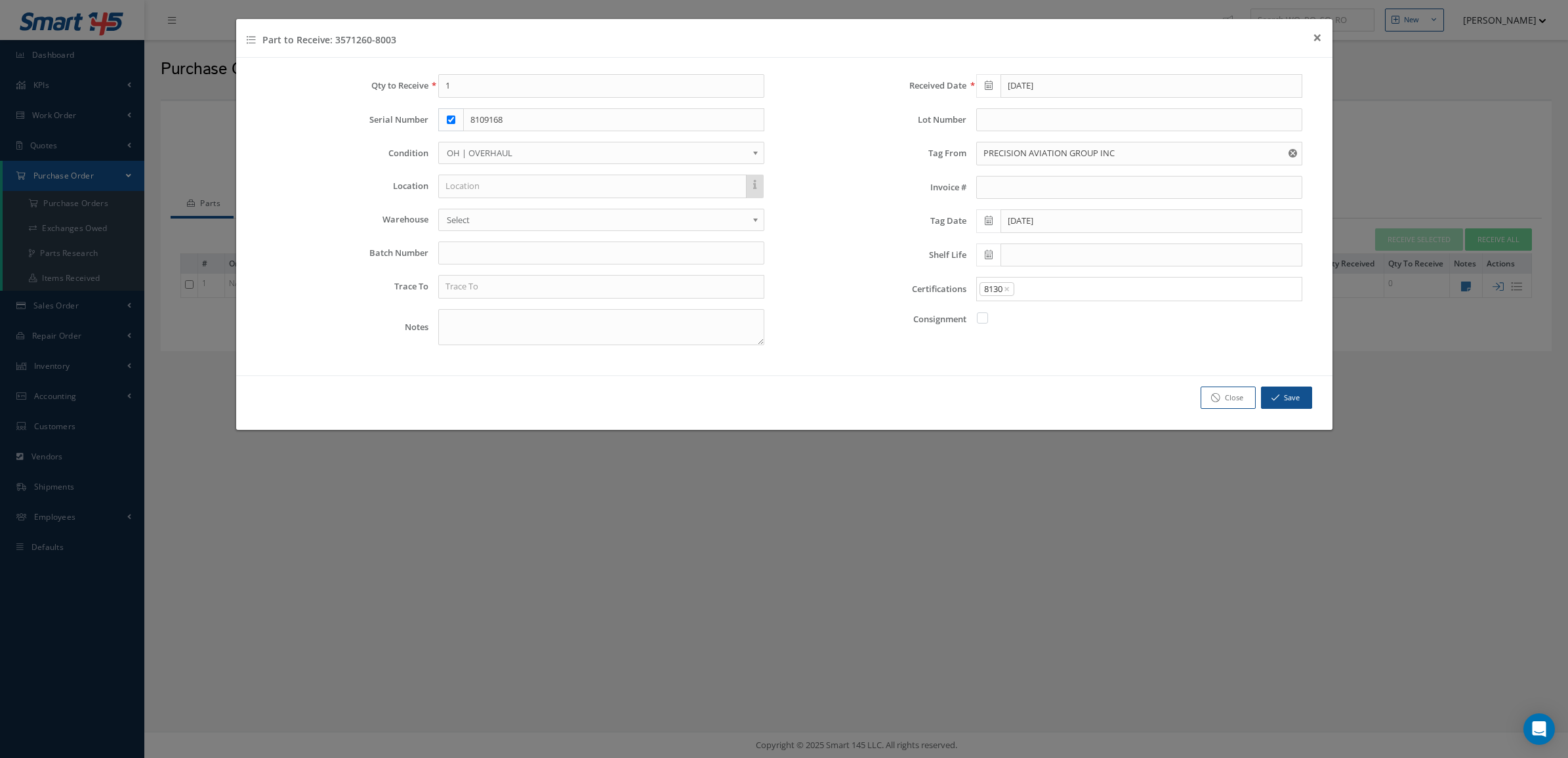
click at [1036, 295] on input "Search for option" at bounding box center [1155, 289] width 279 height 14
click at [1027, 360] on link "C of C" at bounding box center [1139, 355] width 344 height 20
click at [1070, 281] on div "8130 × C of C × × Loading..." at bounding box center [1139, 289] width 326 height 24
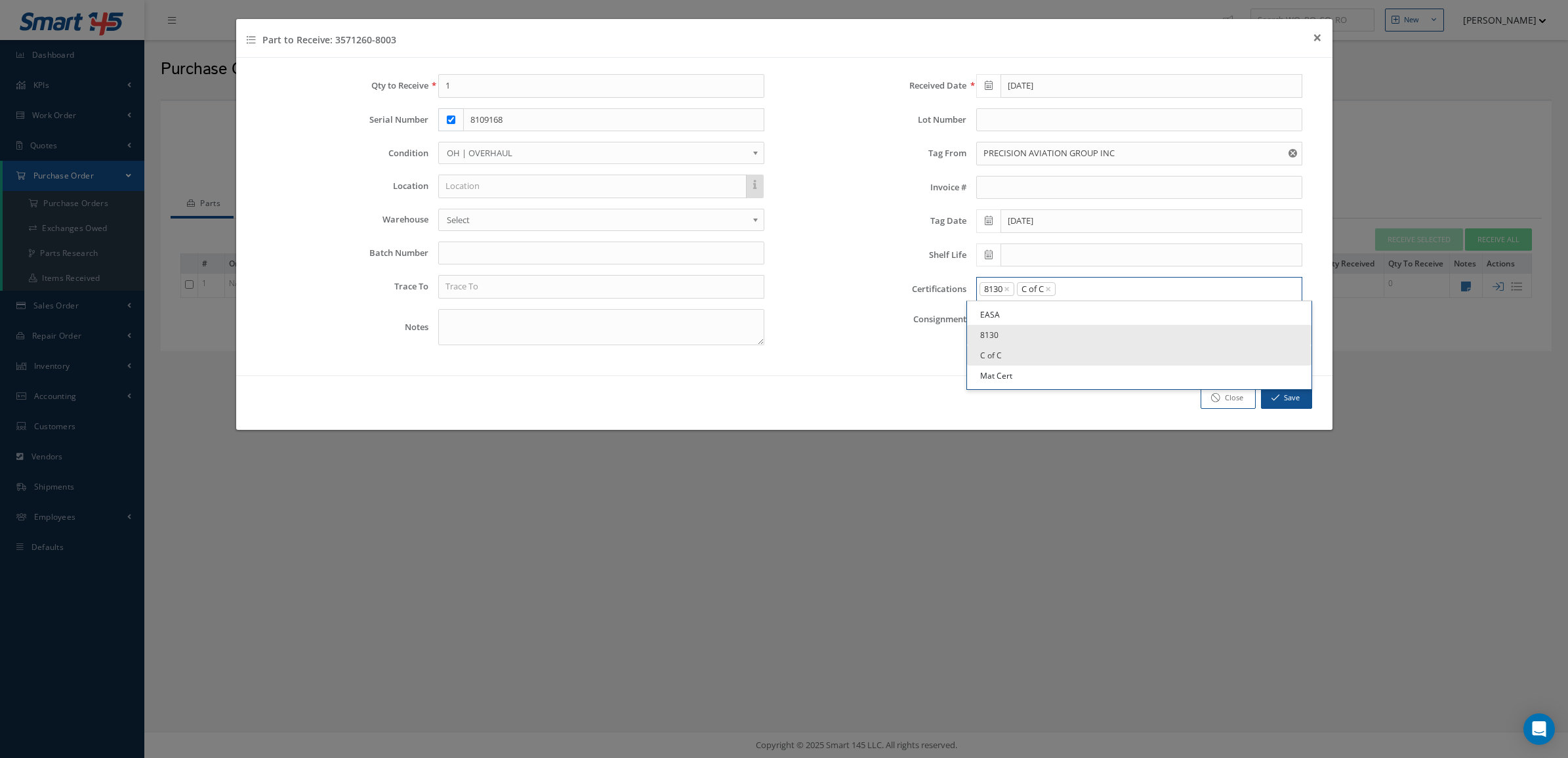
click at [1073, 286] on input "Search for option" at bounding box center [1176, 289] width 238 height 14
click at [1055, 384] on link "Mat Cert" at bounding box center [1139, 376] width 344 height 20
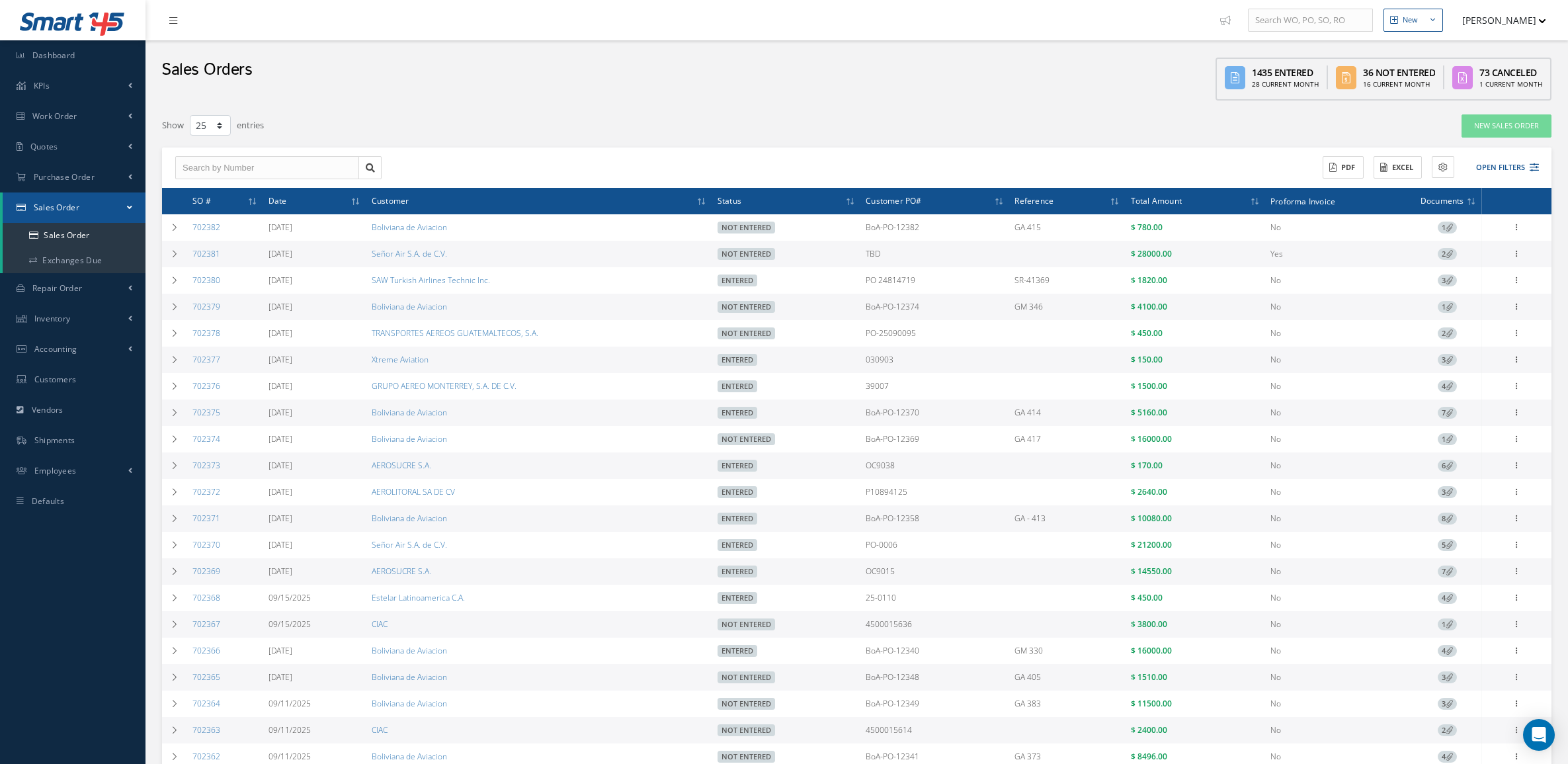
select select "25"
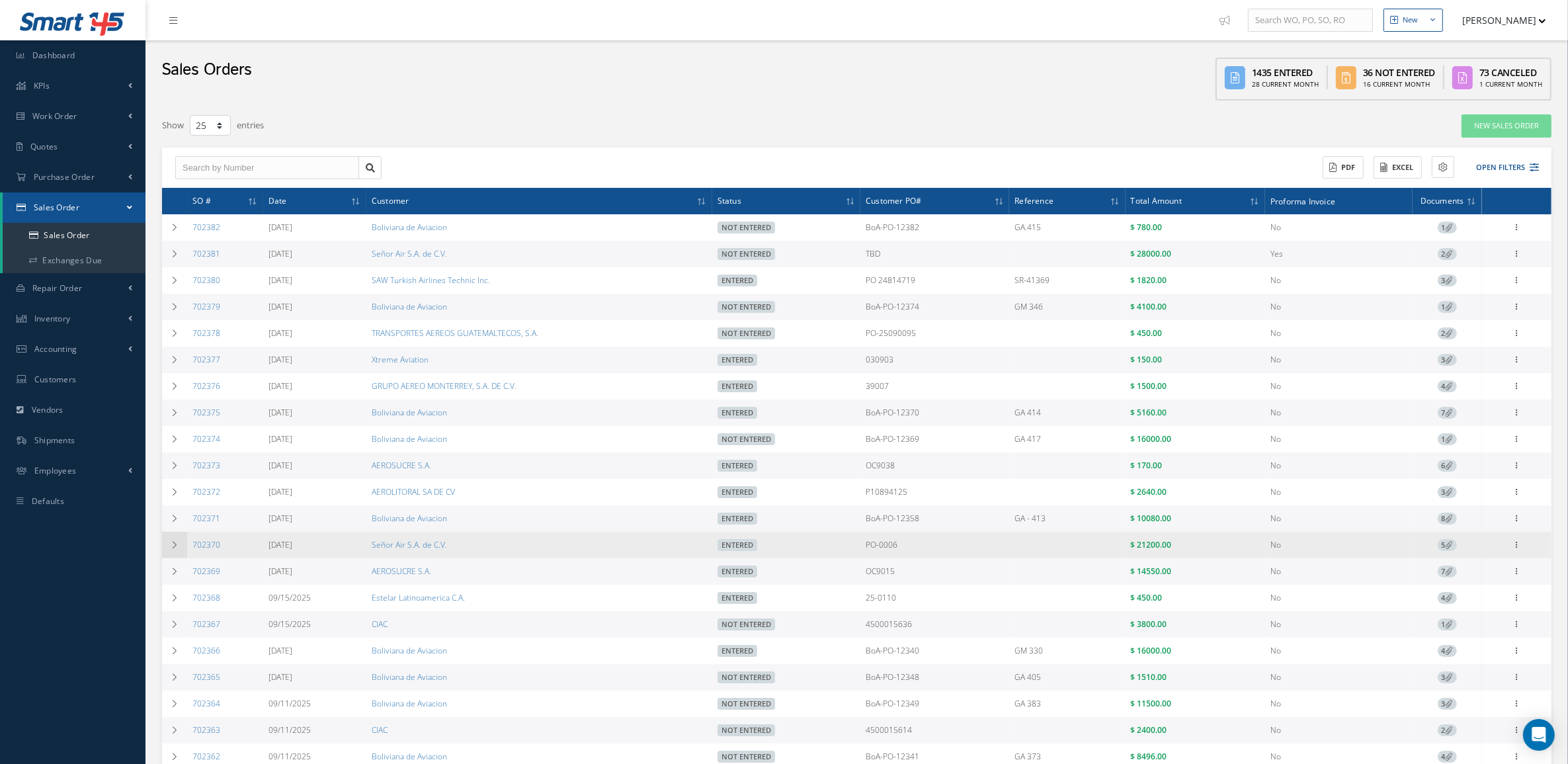
click at [173, 549] on icon at bounding box center [174, 544] width 10 height 8
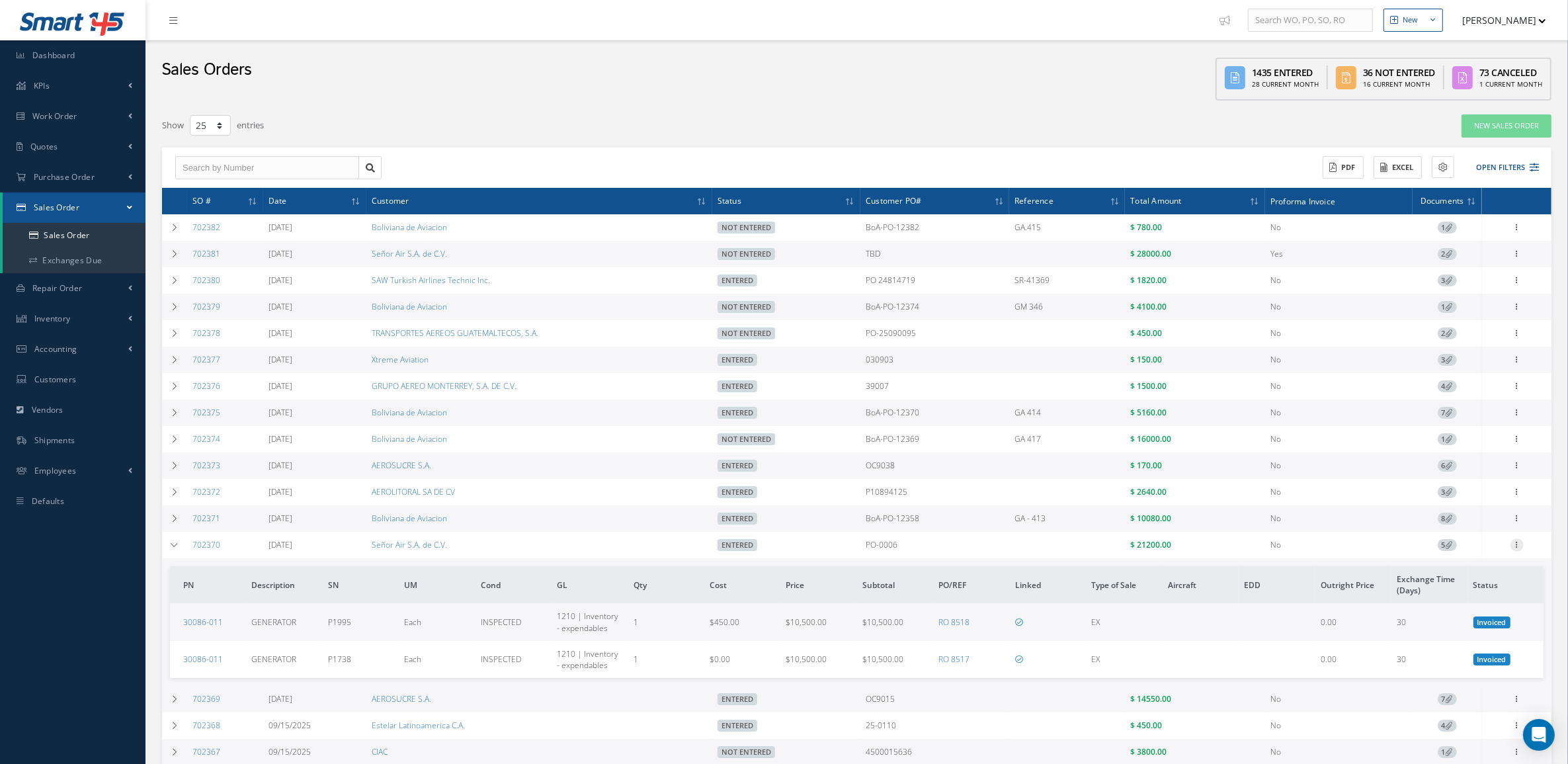
click at [1519, 547] on icon at bounding box center [1517, 544] width 13 height 10
click at [1485, 636] on link "Documents" at bounding box center [1456, 631] width 105 height 17
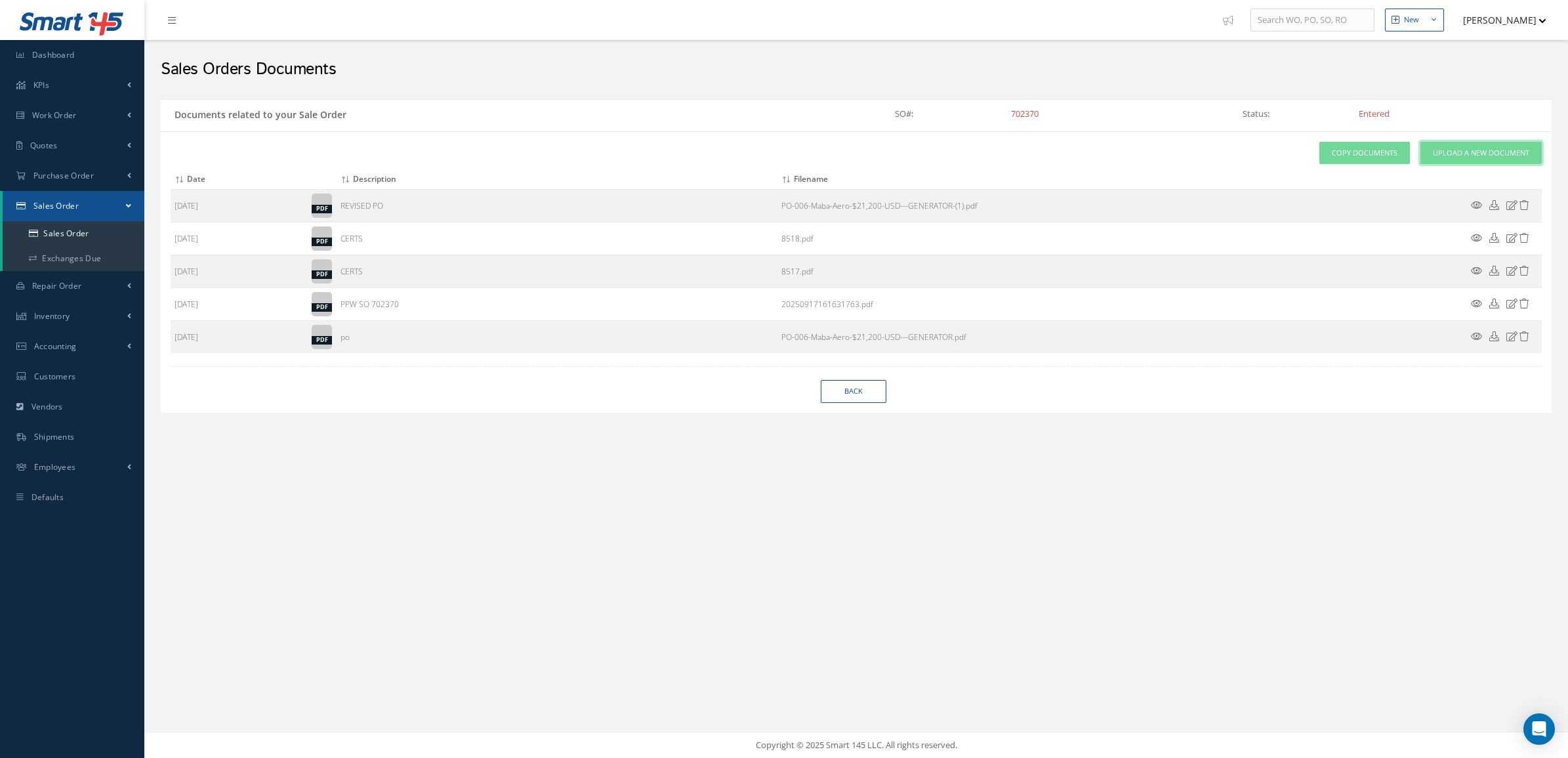
click at [1458, 158] on link "Upload a New Document" at bounding box center [1481, 153] width 121 height 23
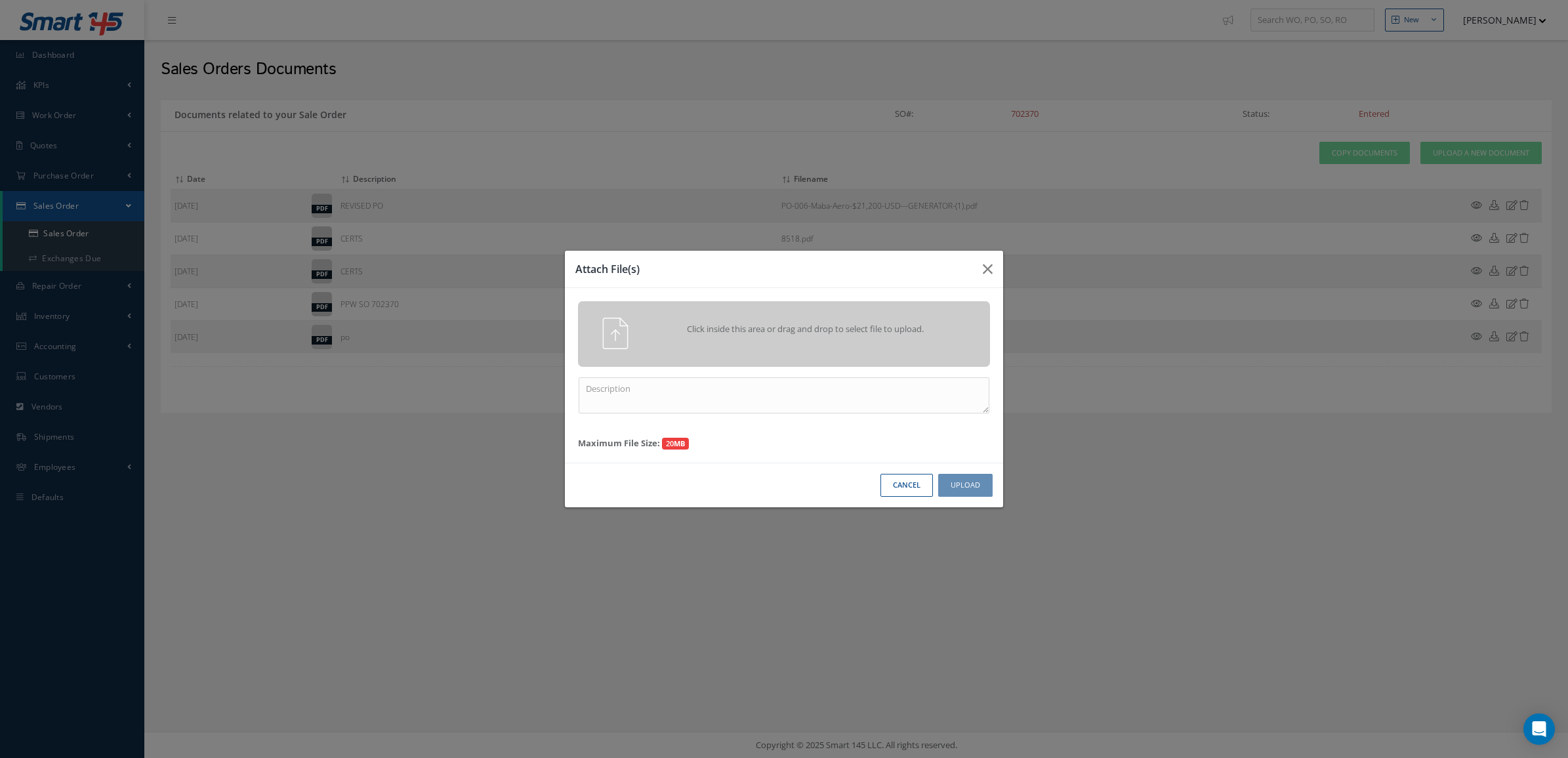
click at [920, 309] on div "Click inside this area or drag and drop to select file to upload." at bounding box center [783, 334] width 412 height 65
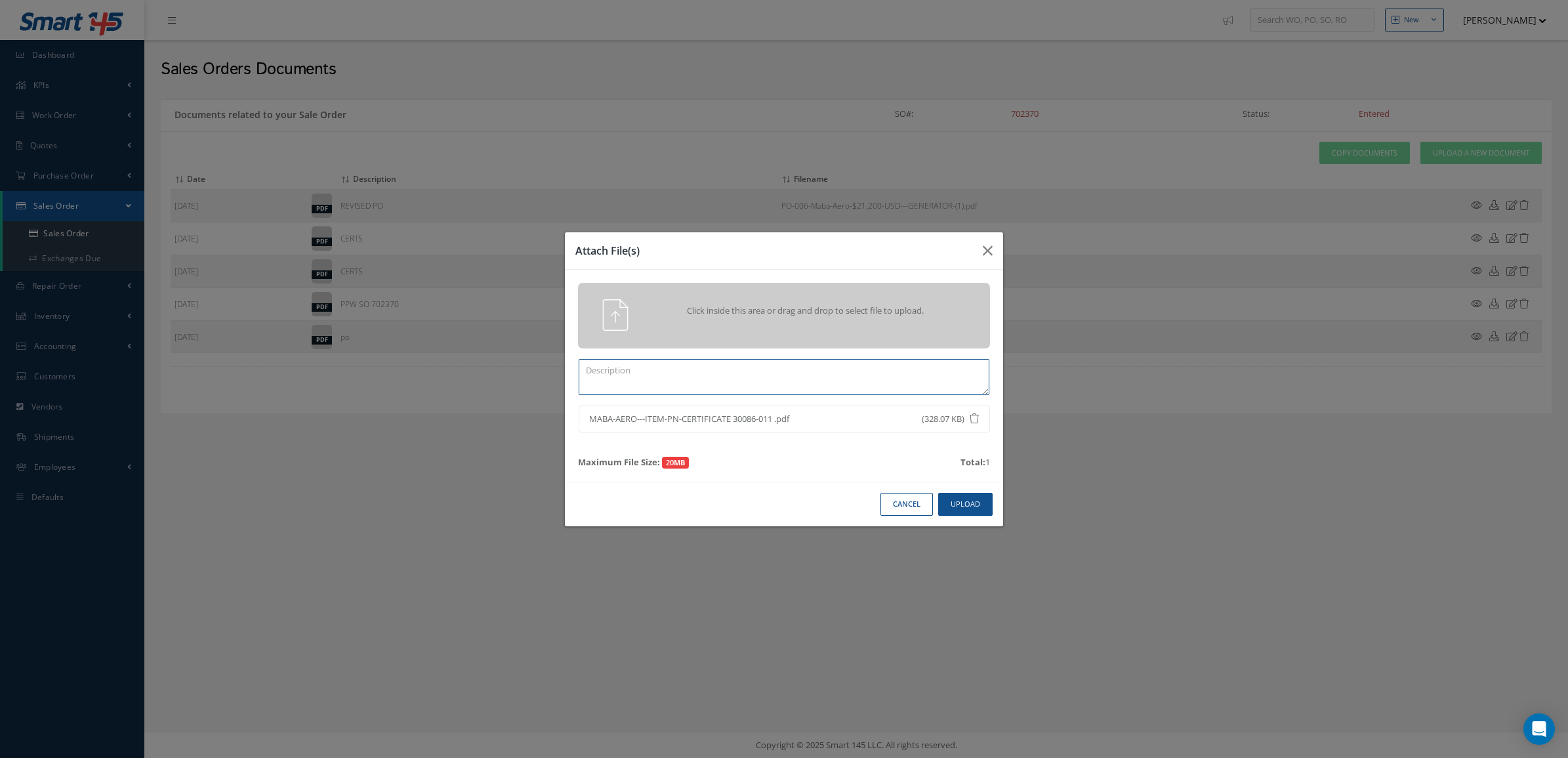
click at [889, 371] on textarea at bounding box center [783, 377] width 411 height 36
drag, startPoint x: 835, startPoint y: 411, endPoint x: 844, endPoint y: 424, distance: 15.8
click at [844, 424] on li "MABA-AERO---ITEM-PN-CERTIFICATE 30086-011 .pdf (328.07 KB)" at bounding box center [784, 419] width 411 height 28
copy span "MABA-AERO---ITEM-PN-CERTIFICATE 30086-011 .pdf"
click at [654, 381] on textarea at bounding box center [783, 377] width 411 height 36
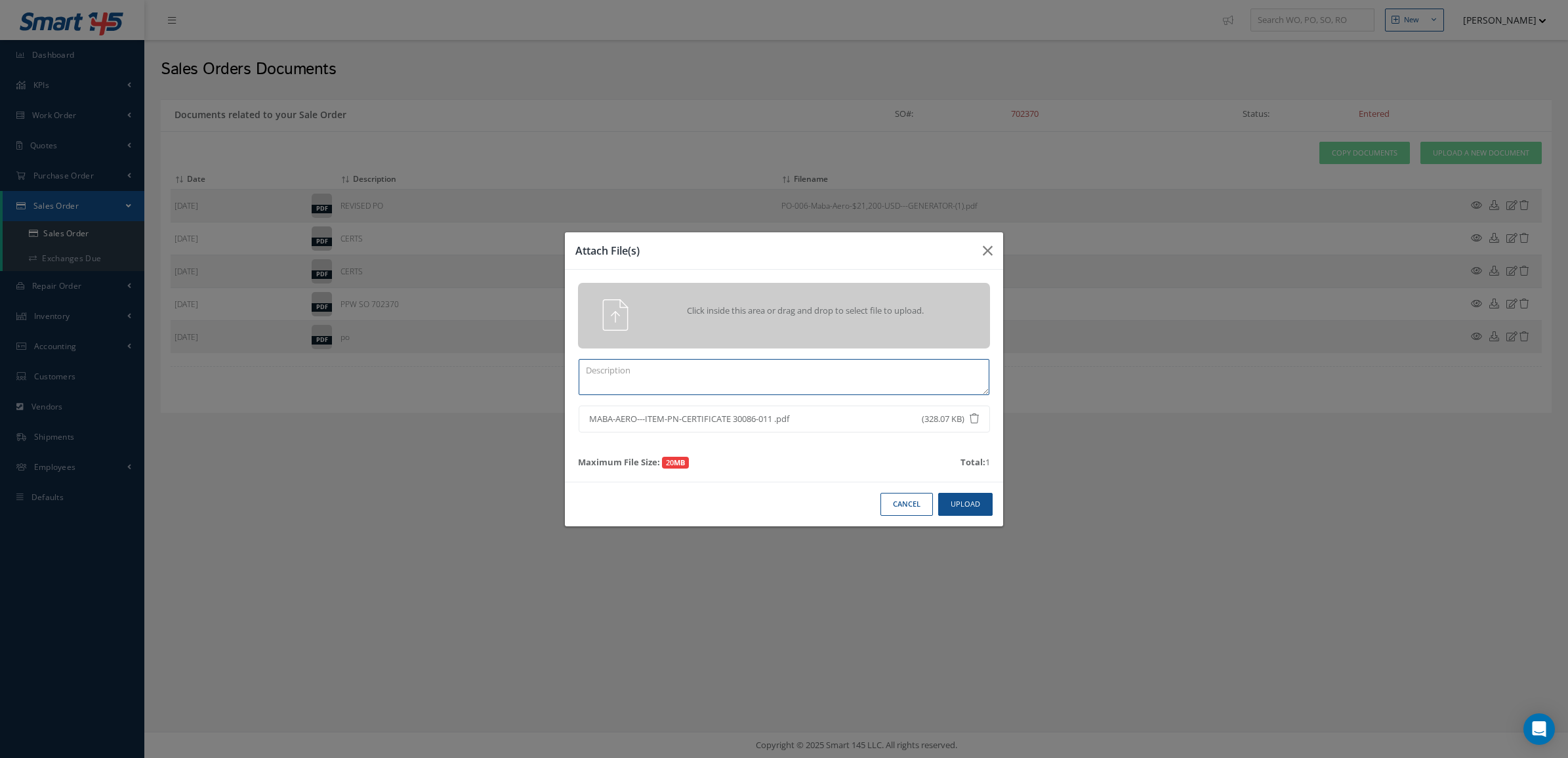
paste textarea "MABA-AERO---ITEM-PN-CERTIFICATE 30086-011 .pdf"
type textarea "MABA-AERO---ITEM-PN-CERTIFICATE 30086-011"
click at [962, 502] on button "Upload" at bounding box center [965, 504] width 54 height 23
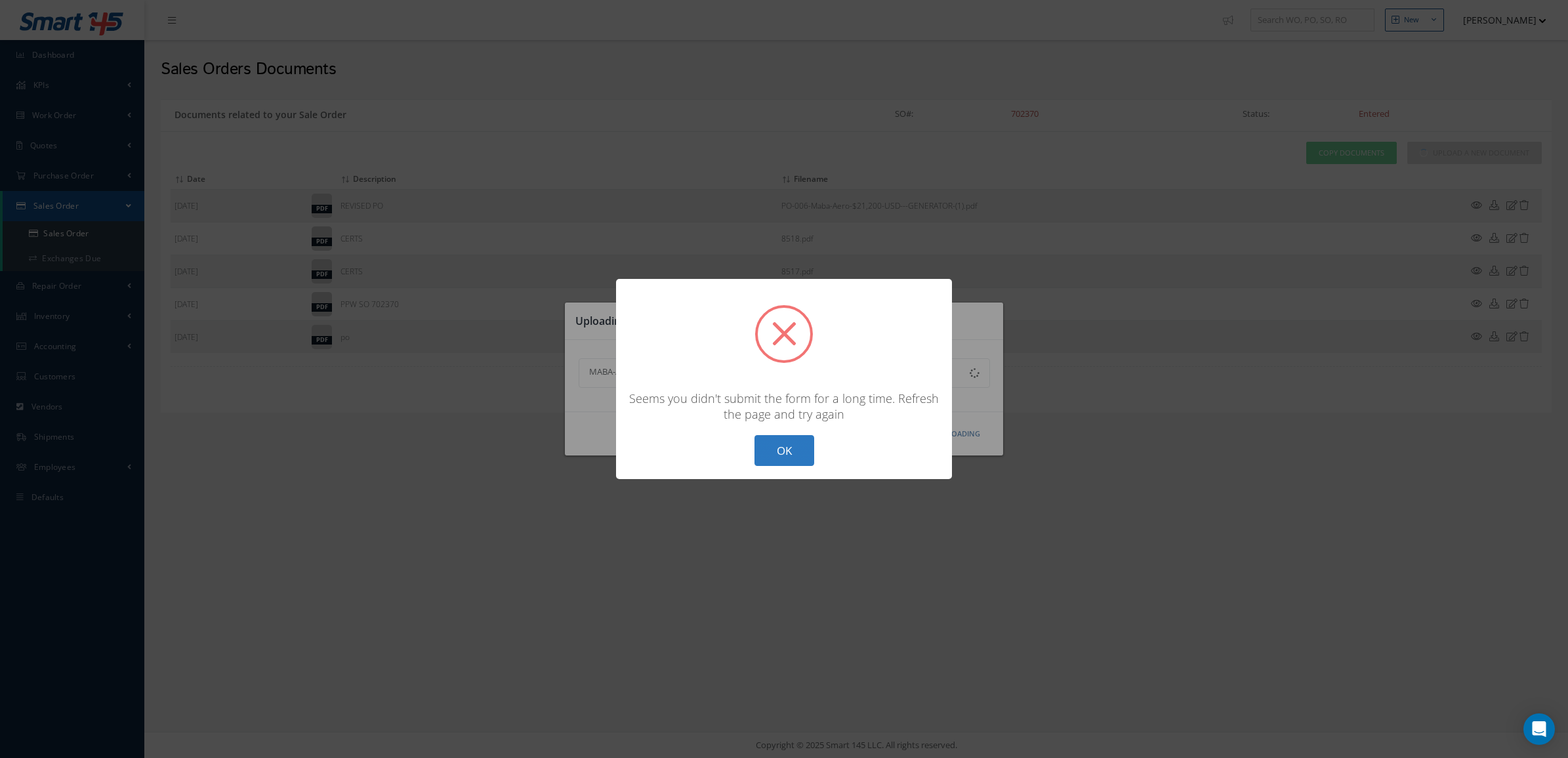
click at [779, 463] on button "OK" at bounding box center [784, 451] width 60 height 31
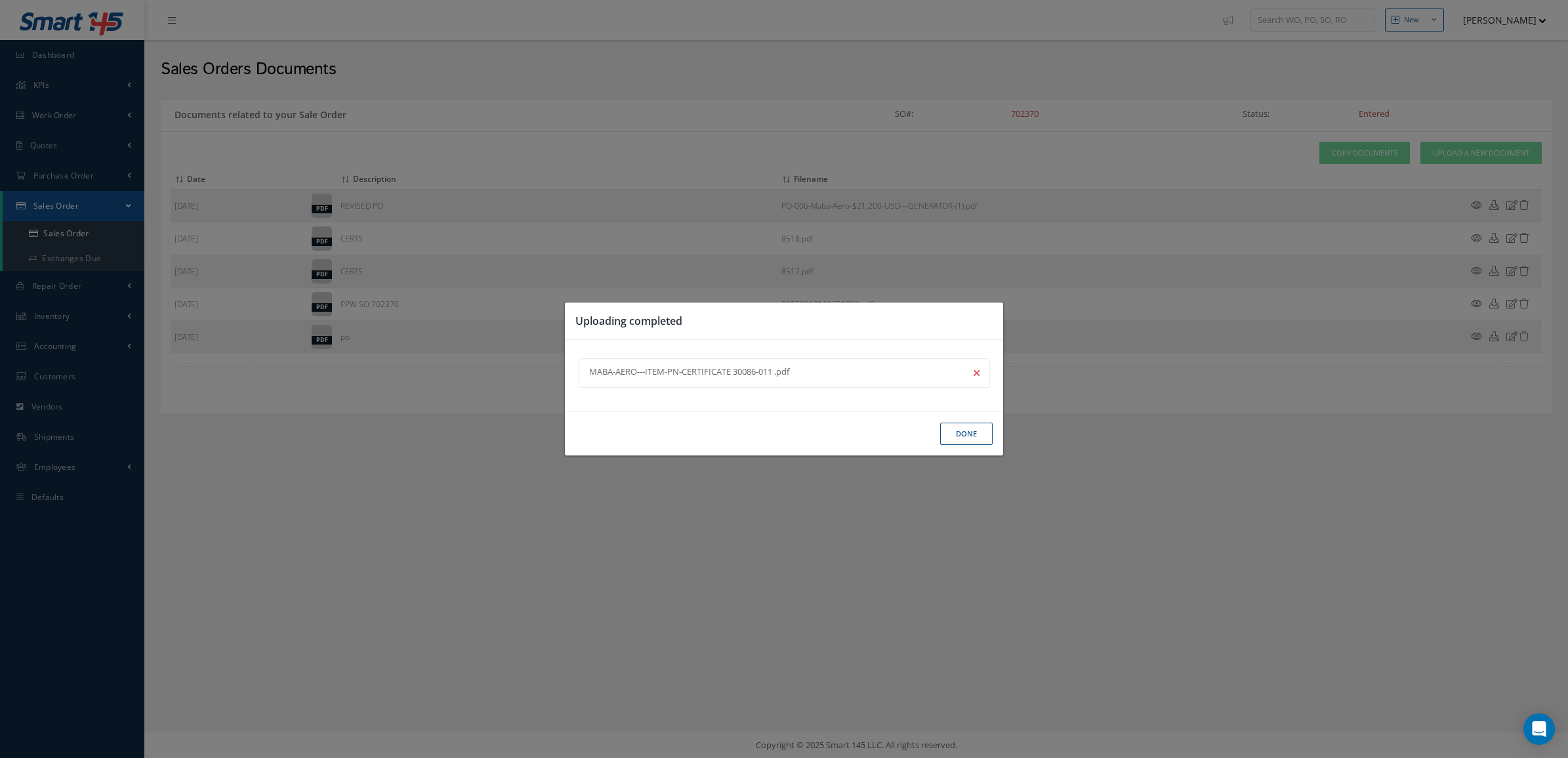
click at [947, 424] on button "Done" at bounding box center [966, 434] width 52 height 23
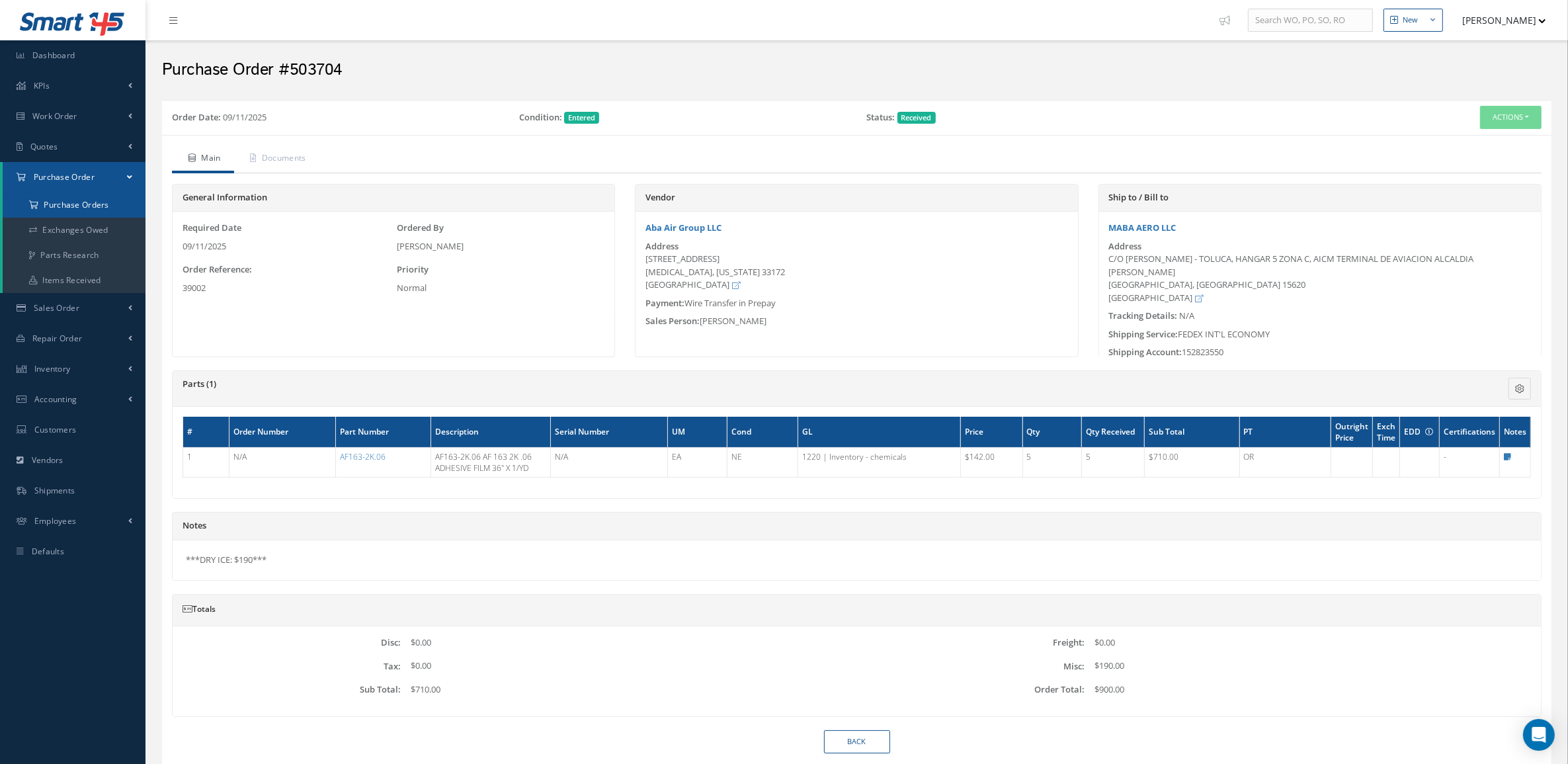
click at [68, 193] on a=1&status_id=2&status_id=3&status_id=5&collapsedFilters"] "Purchase Orders" at bounding box center [74, 205] width 143 height 25
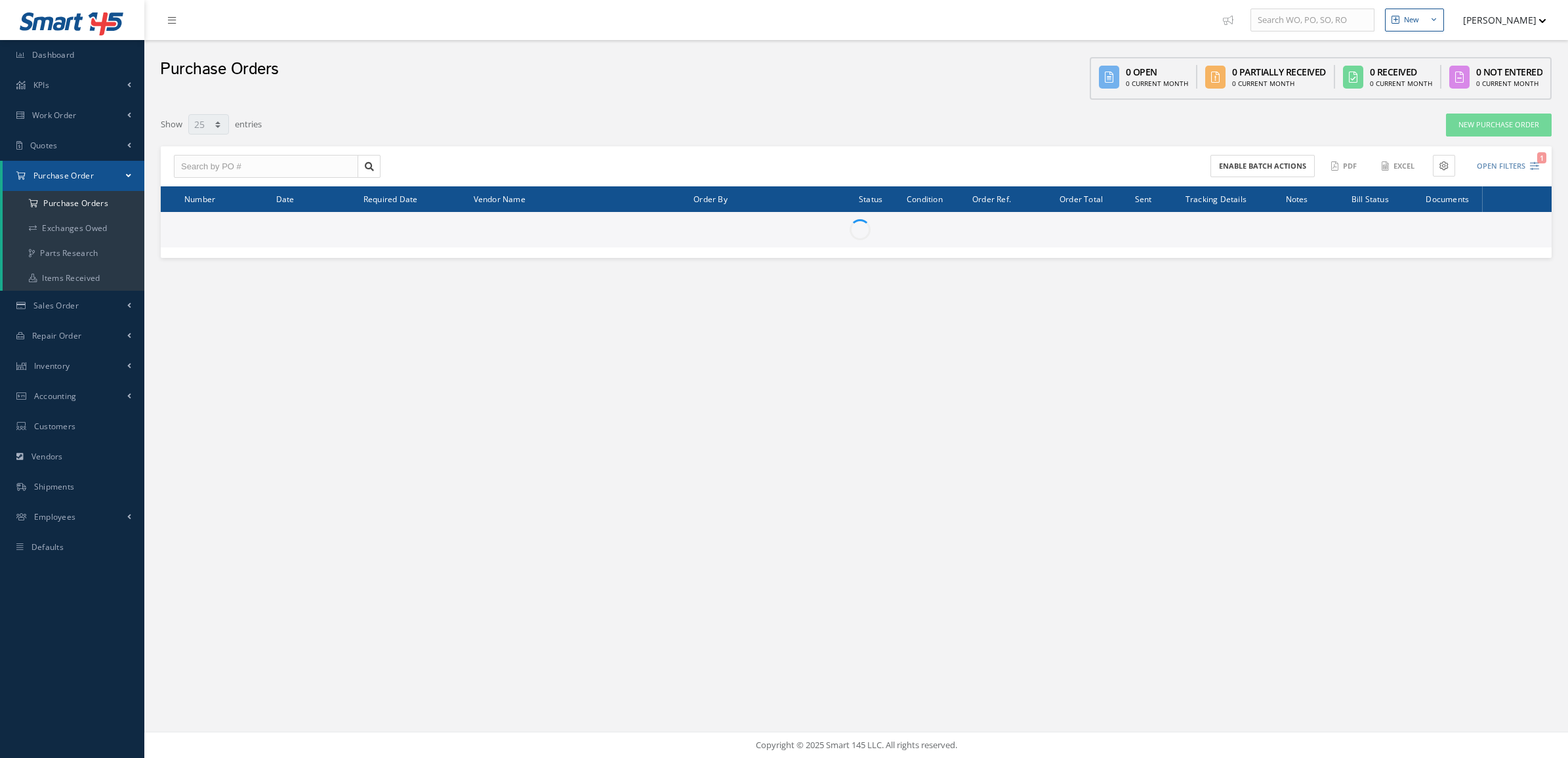
select select "25"
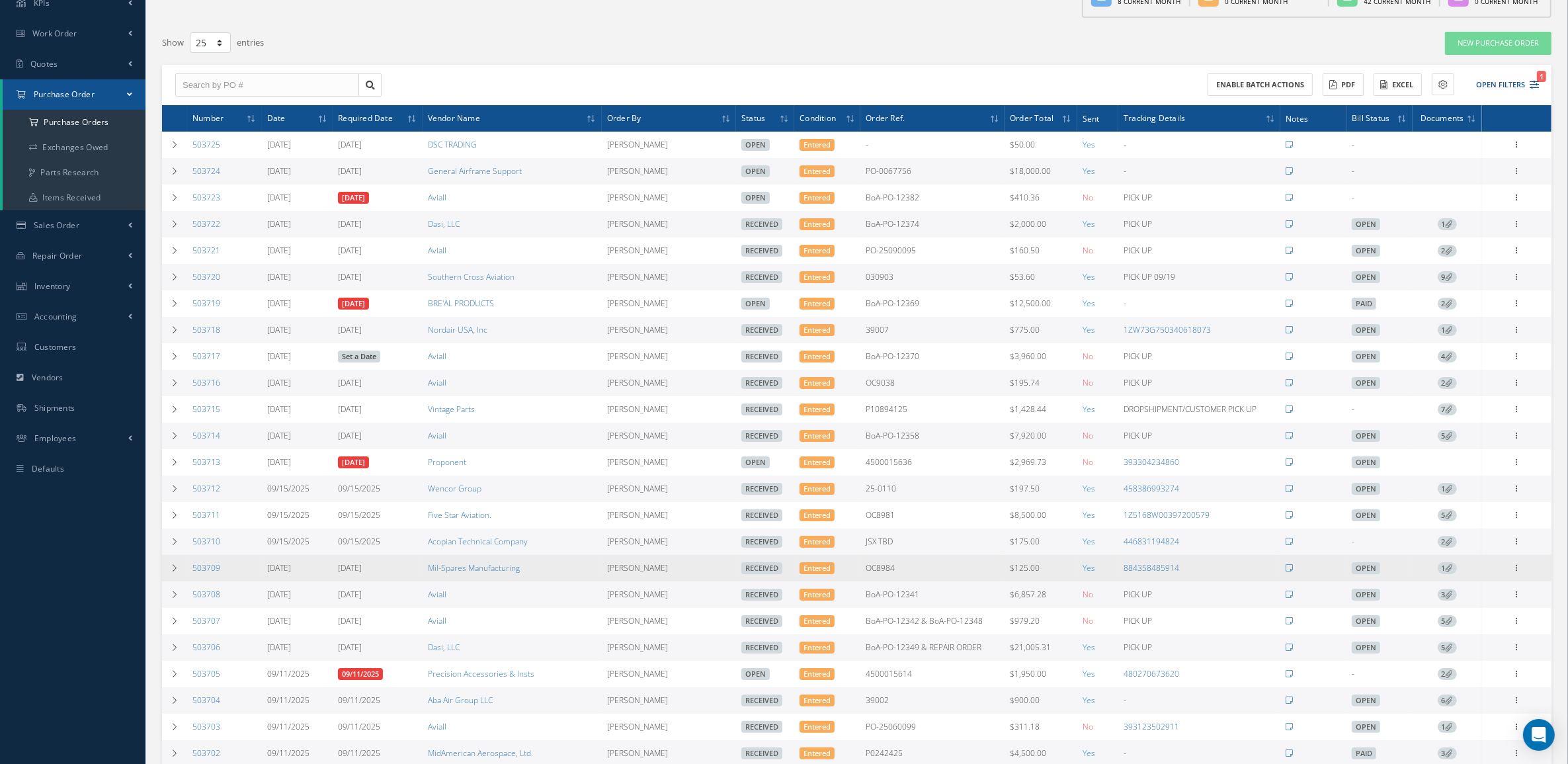
scroll to position [166, 0]
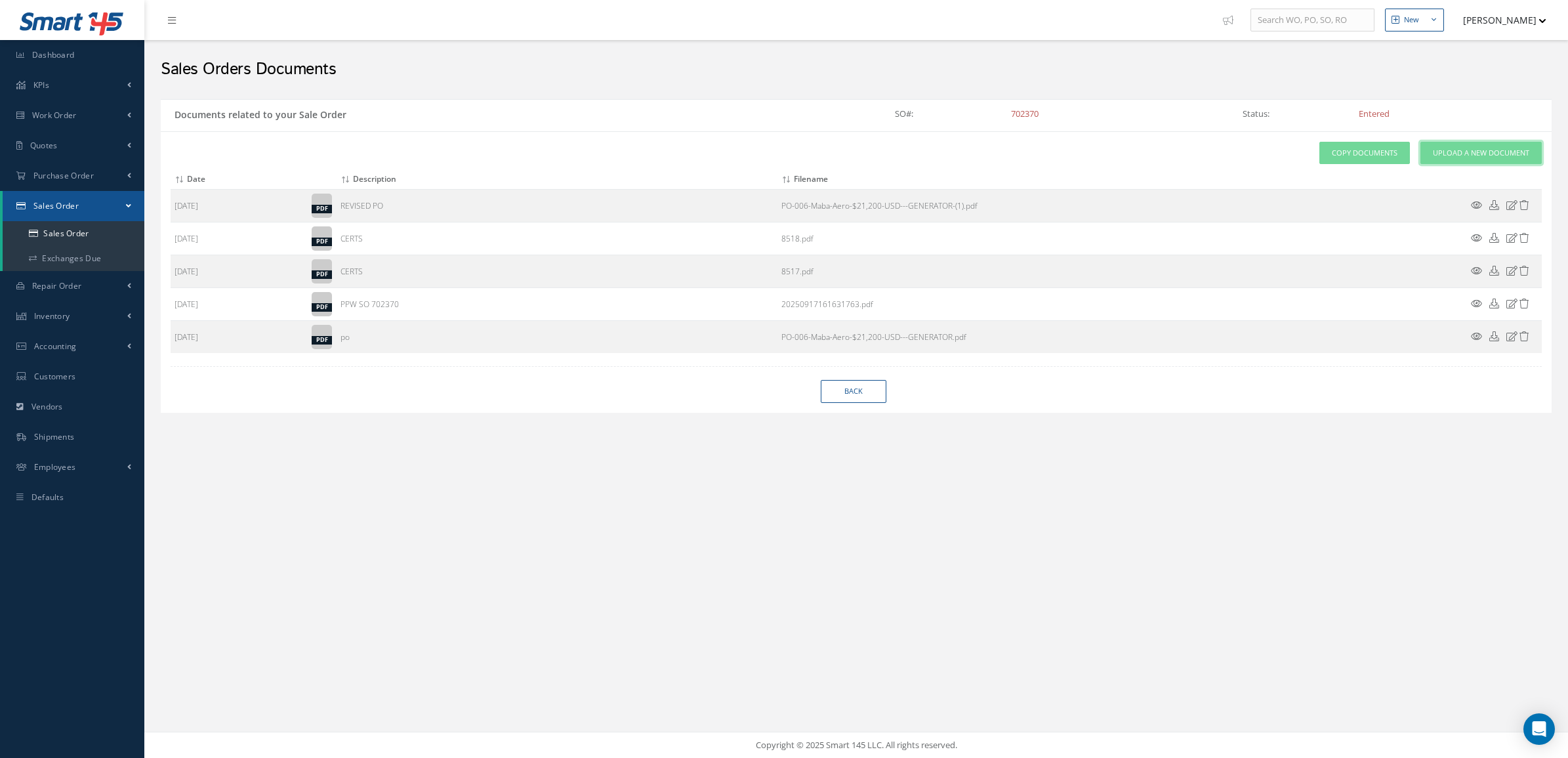
click at [1452, 158] on span "Upload a New Document" at bounding box center [1481, 153] width 97 height 11
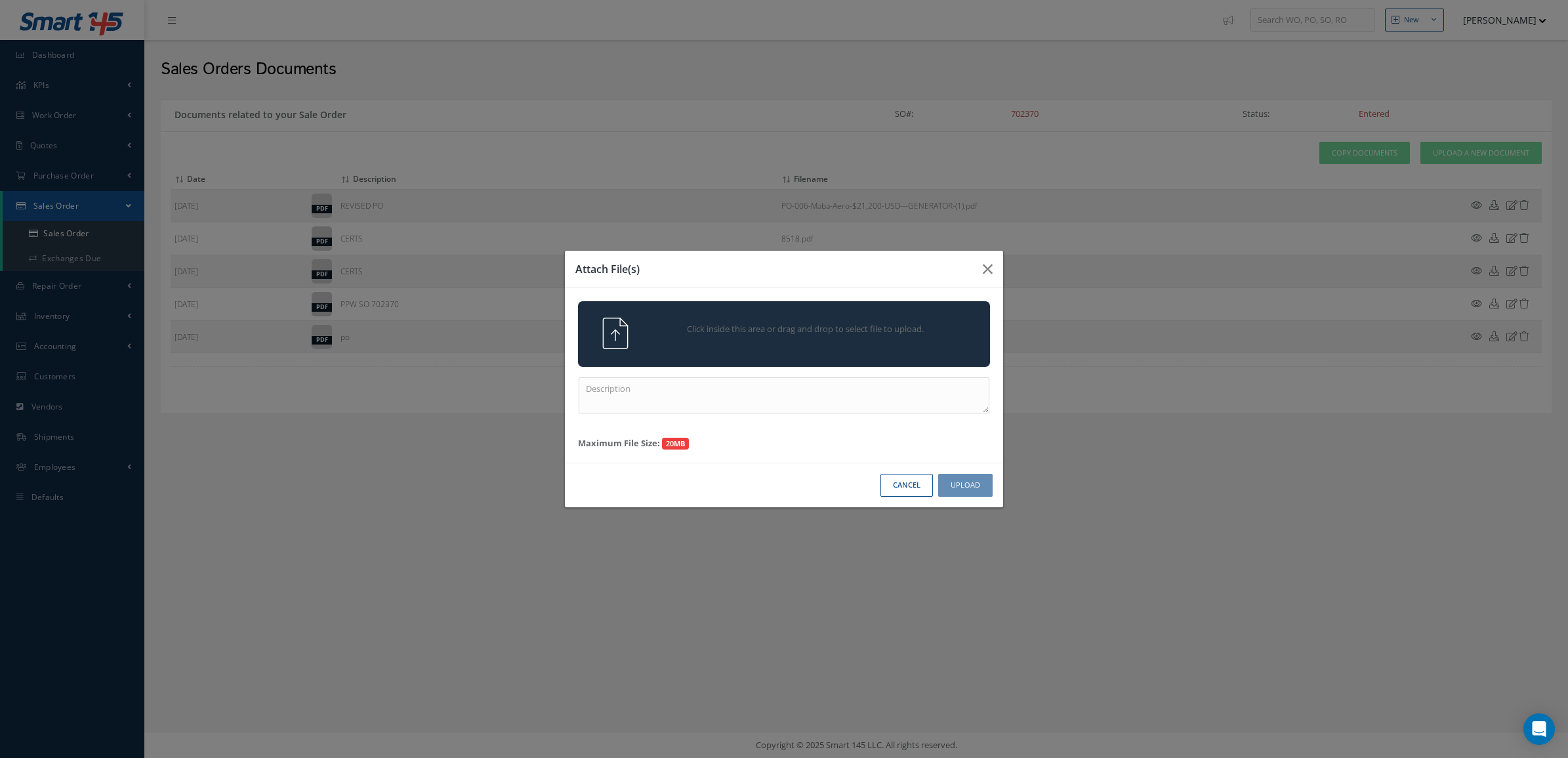
click at [741, 355] on div "Click inside this area or drag and drop to select file to upload." at bounding box center [783, 334] width 412 height 65
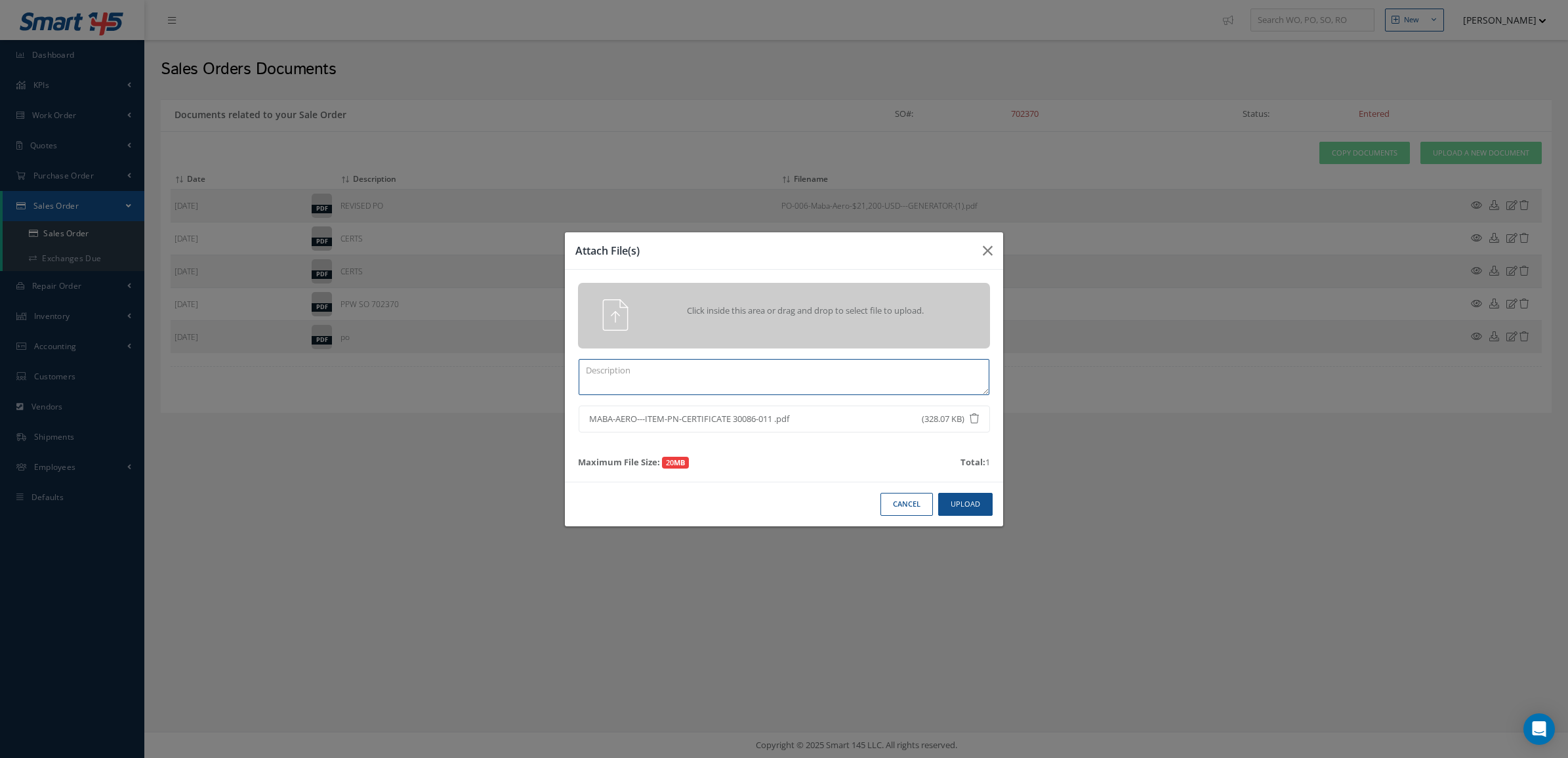
click at [820, 382] on textarea at bounding box center [783, 377] width 411 height 36
paste textarea "MABA-AERO---ITEM-PN-CERTIFICATE 30086-011 .pdf"
type textarea "MABA-AERO---ITEM-PN-CERTIFICATE 30086-011"
click at [960, 504] on button "Upload" at bounding box center [965, 504] width 54 height 23
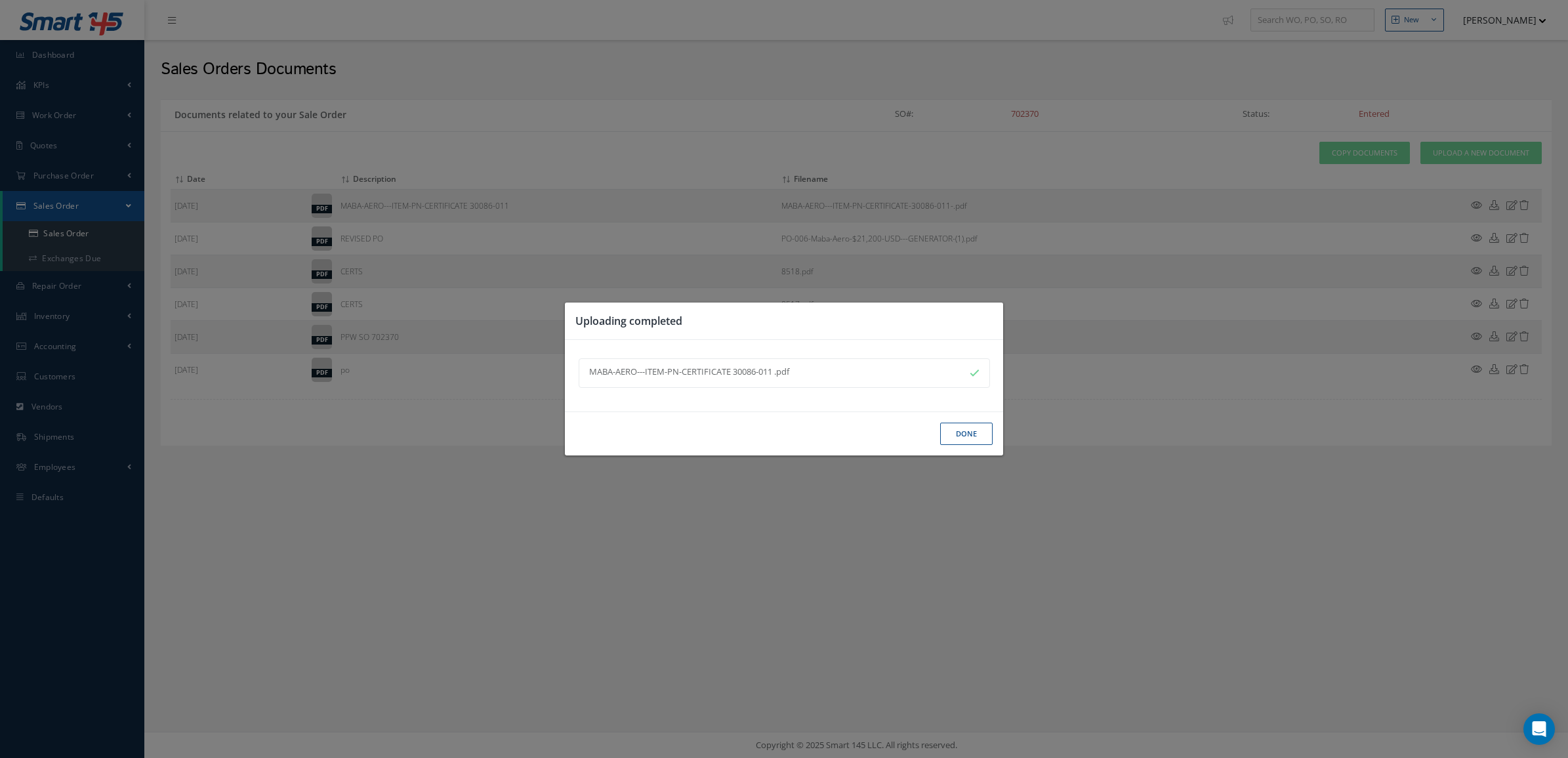
click at [966, 434] on button "Done" at bounding box center [966, 434] width 52 height 23
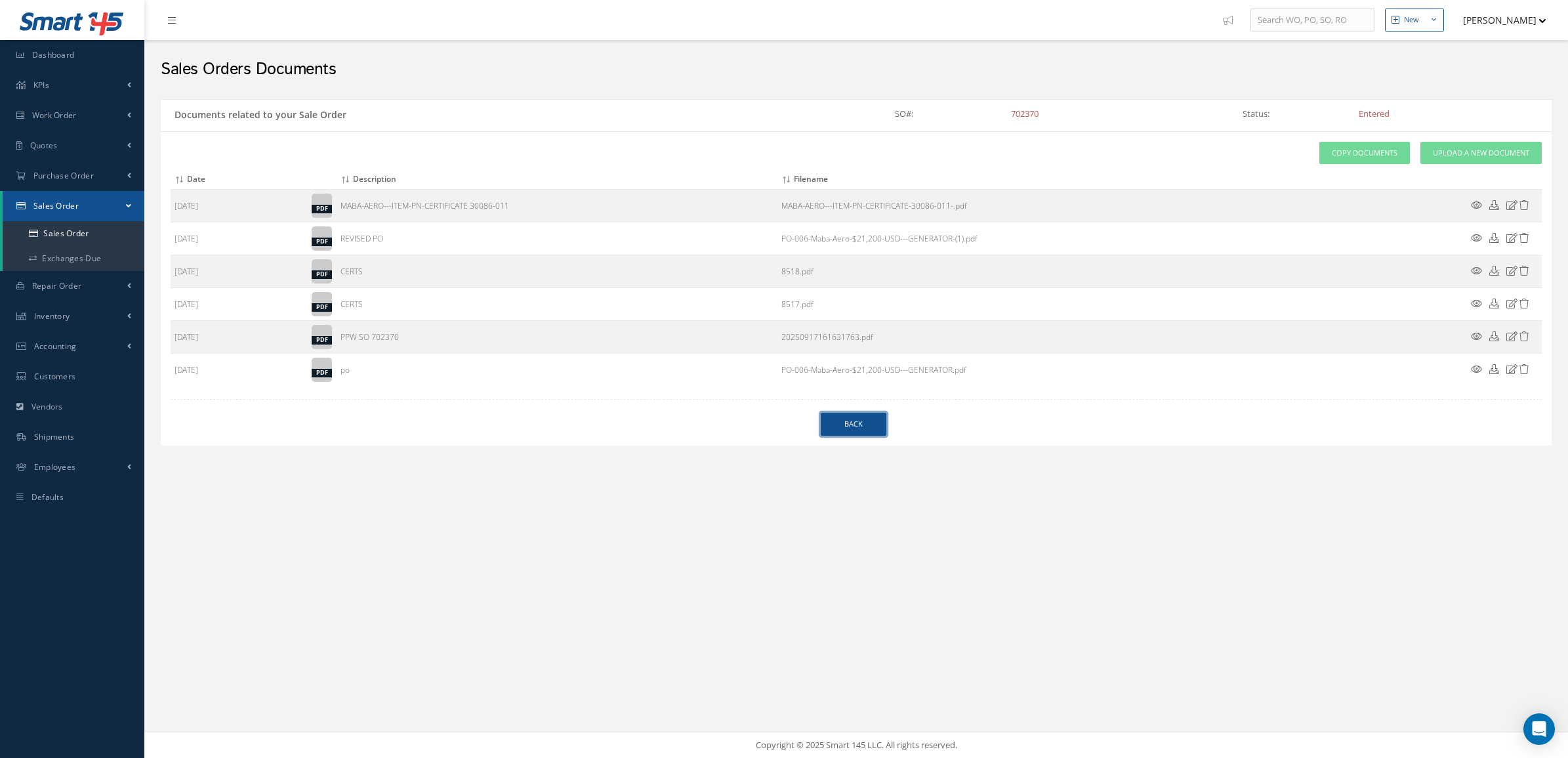
click at [862, 432] on link "Back" at bounding box center [853, 424] width 65 height 23
select select "25"
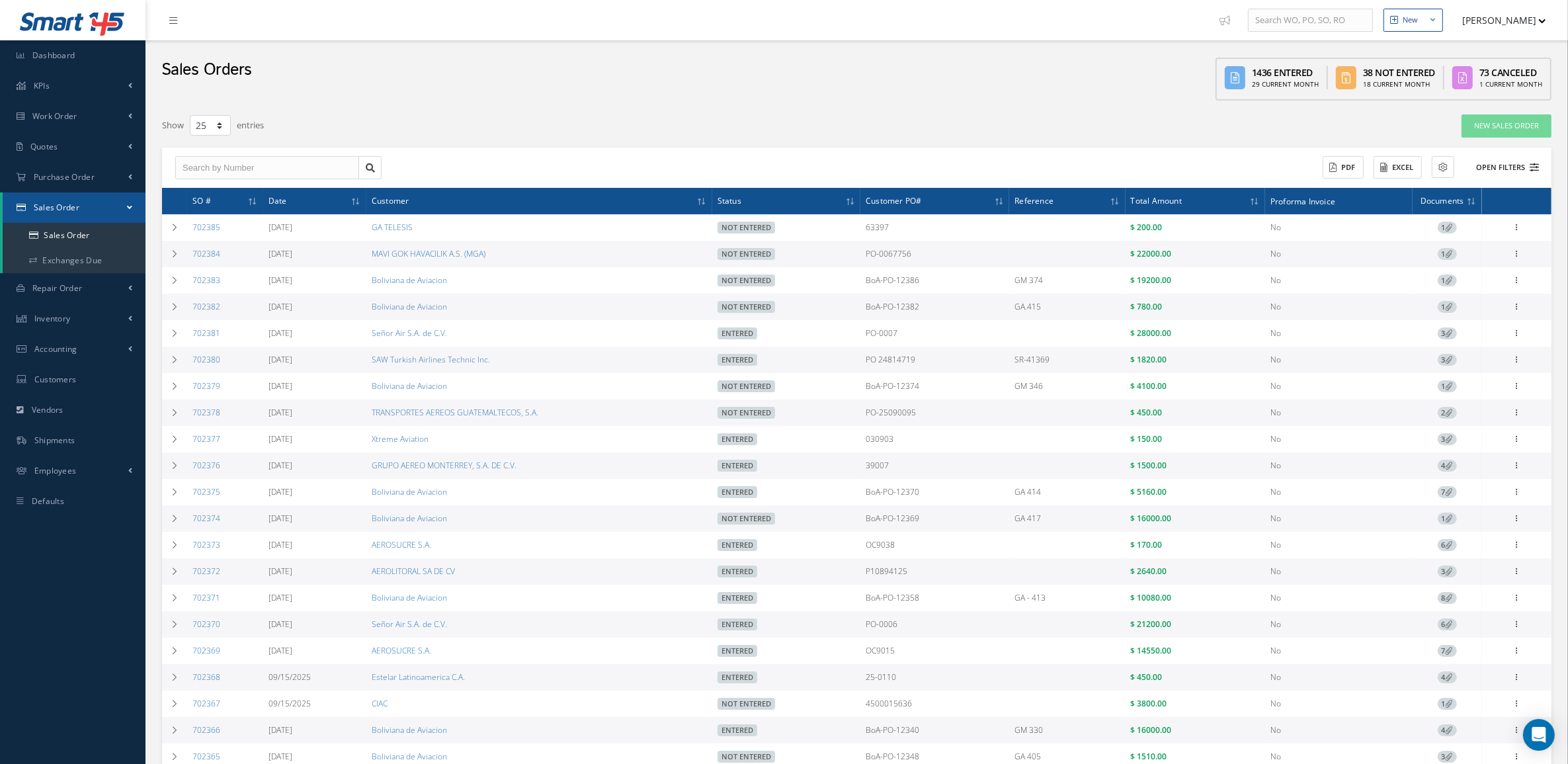
click at [1483, 167] on button "Open Filters" at bounding box center [1501, 168] width 75 height 22
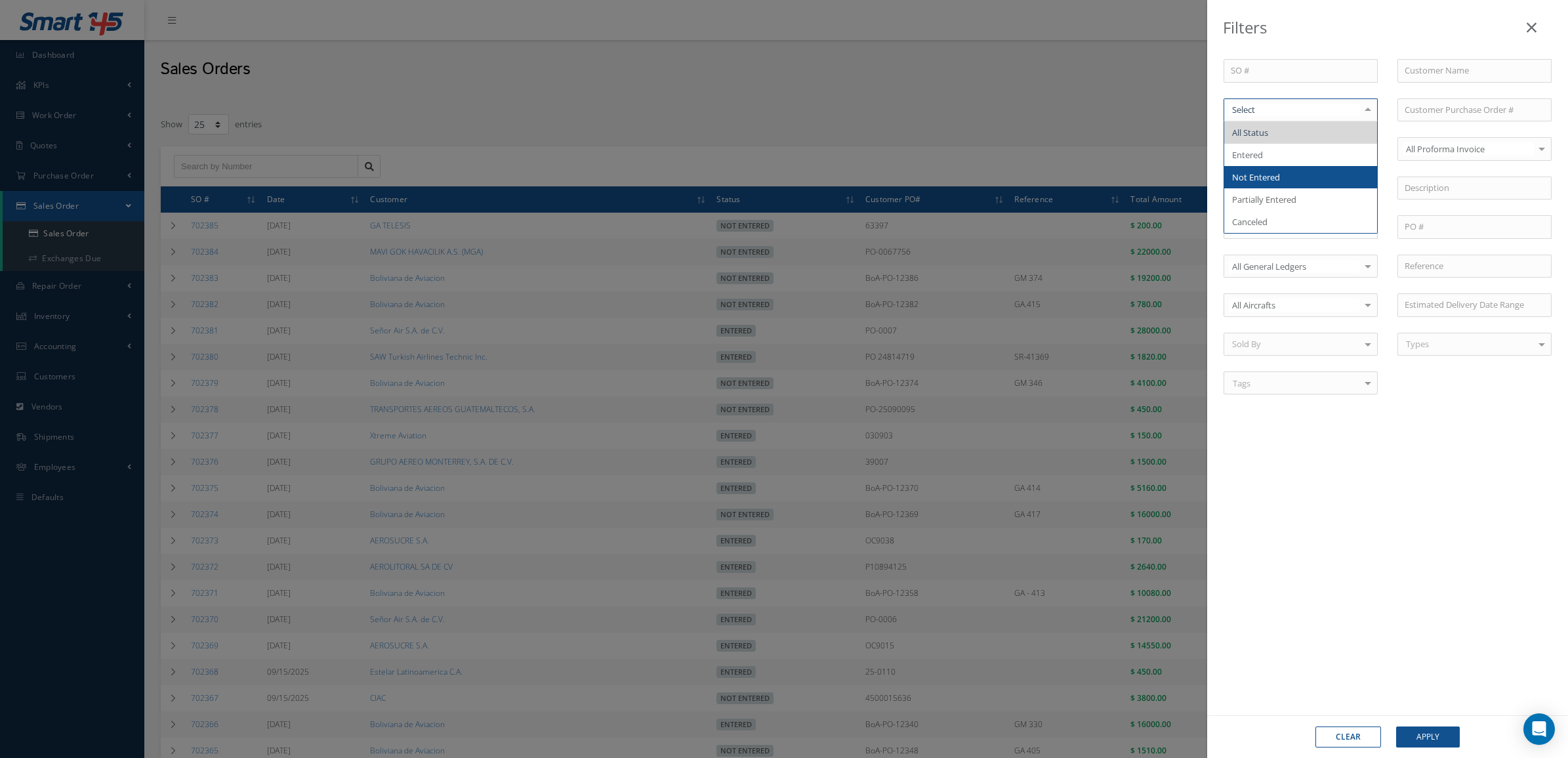
click at [1270, 188] on span "Not Entered" at bounding box center [1301, 177] width 153 height 23
click at [1418, 739] on button "Apply" at bounding box center [1428, 736] width 64 height 21
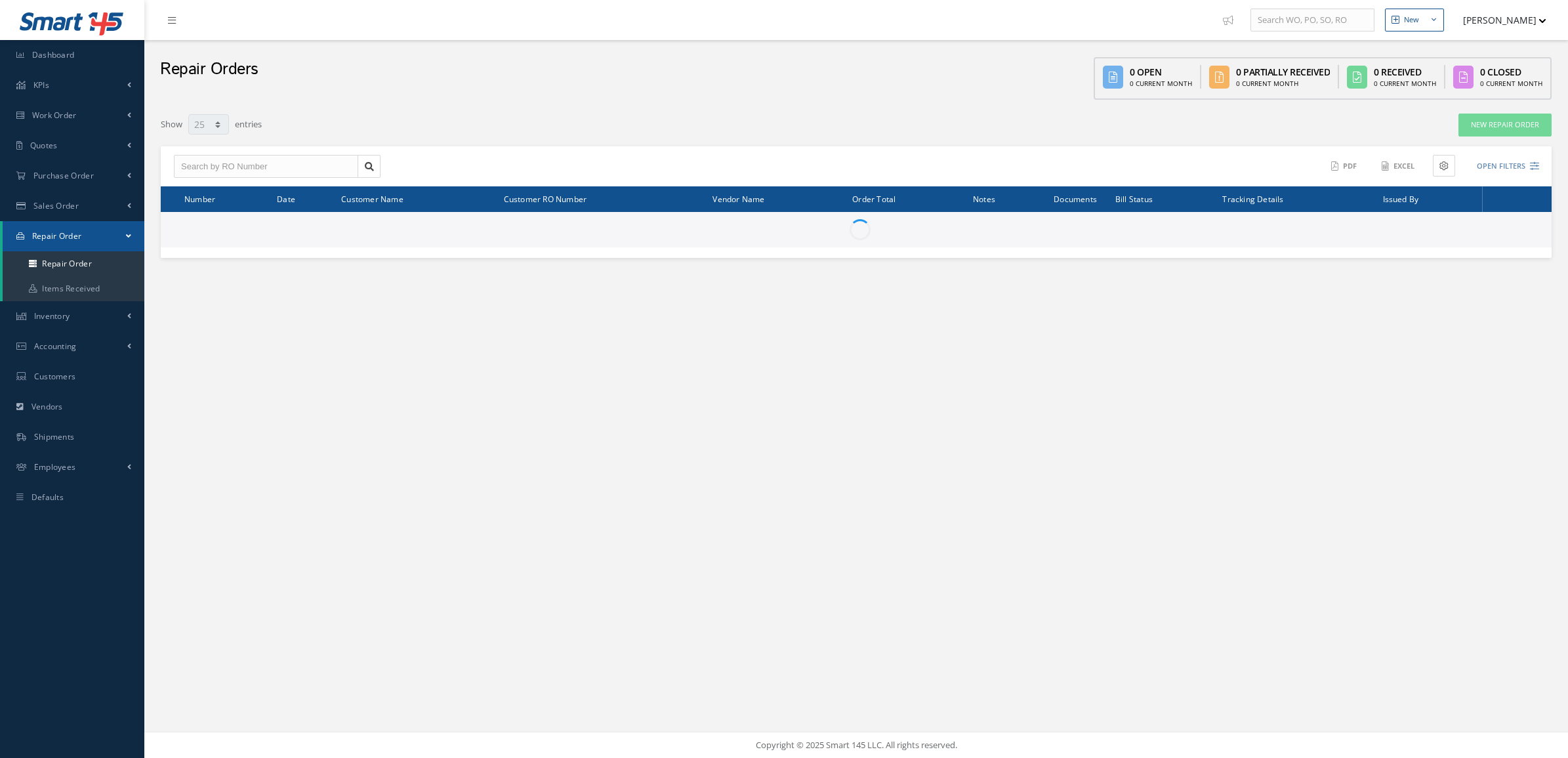
select select "25"
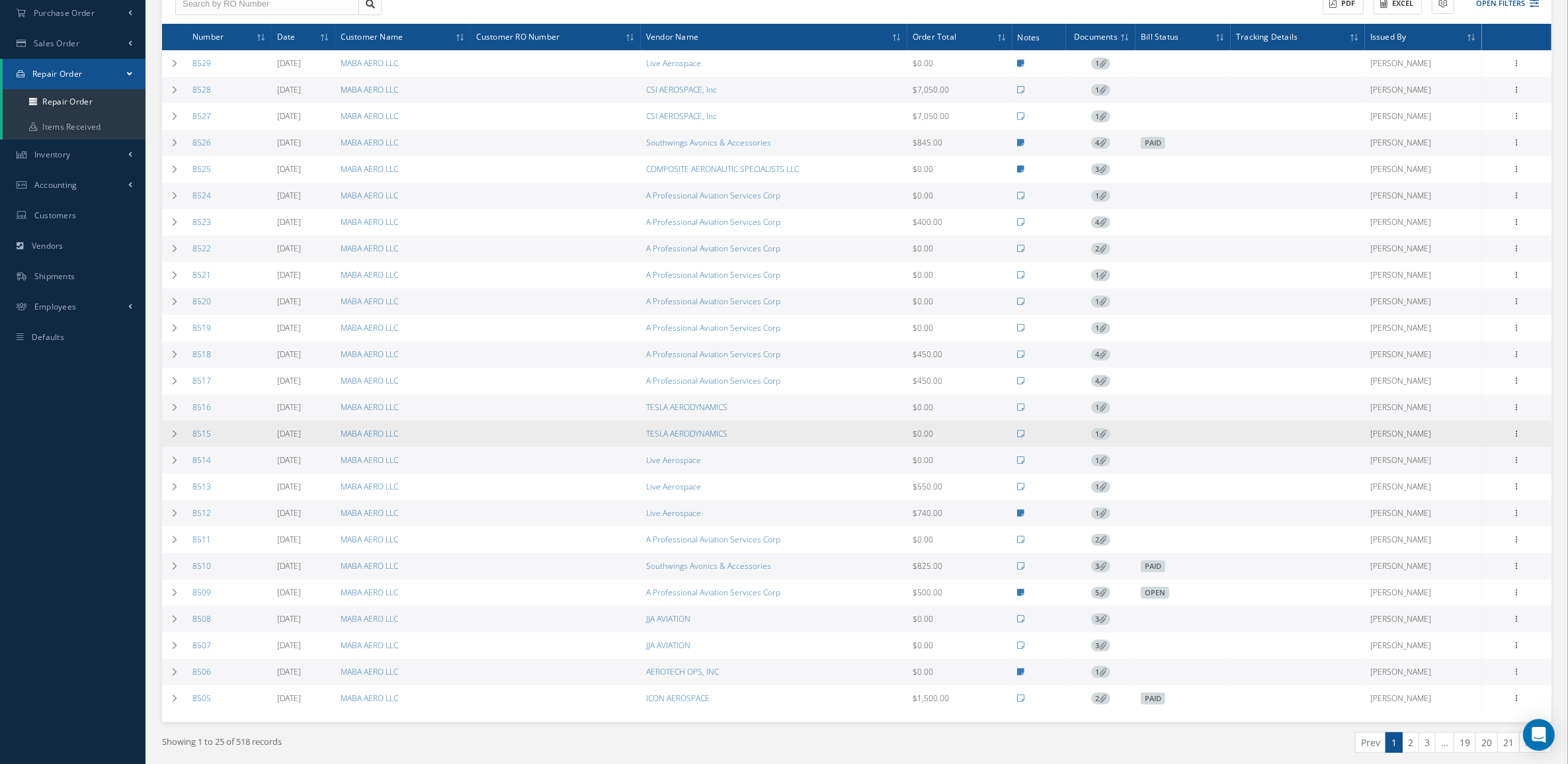
scroll to position [166, 0]
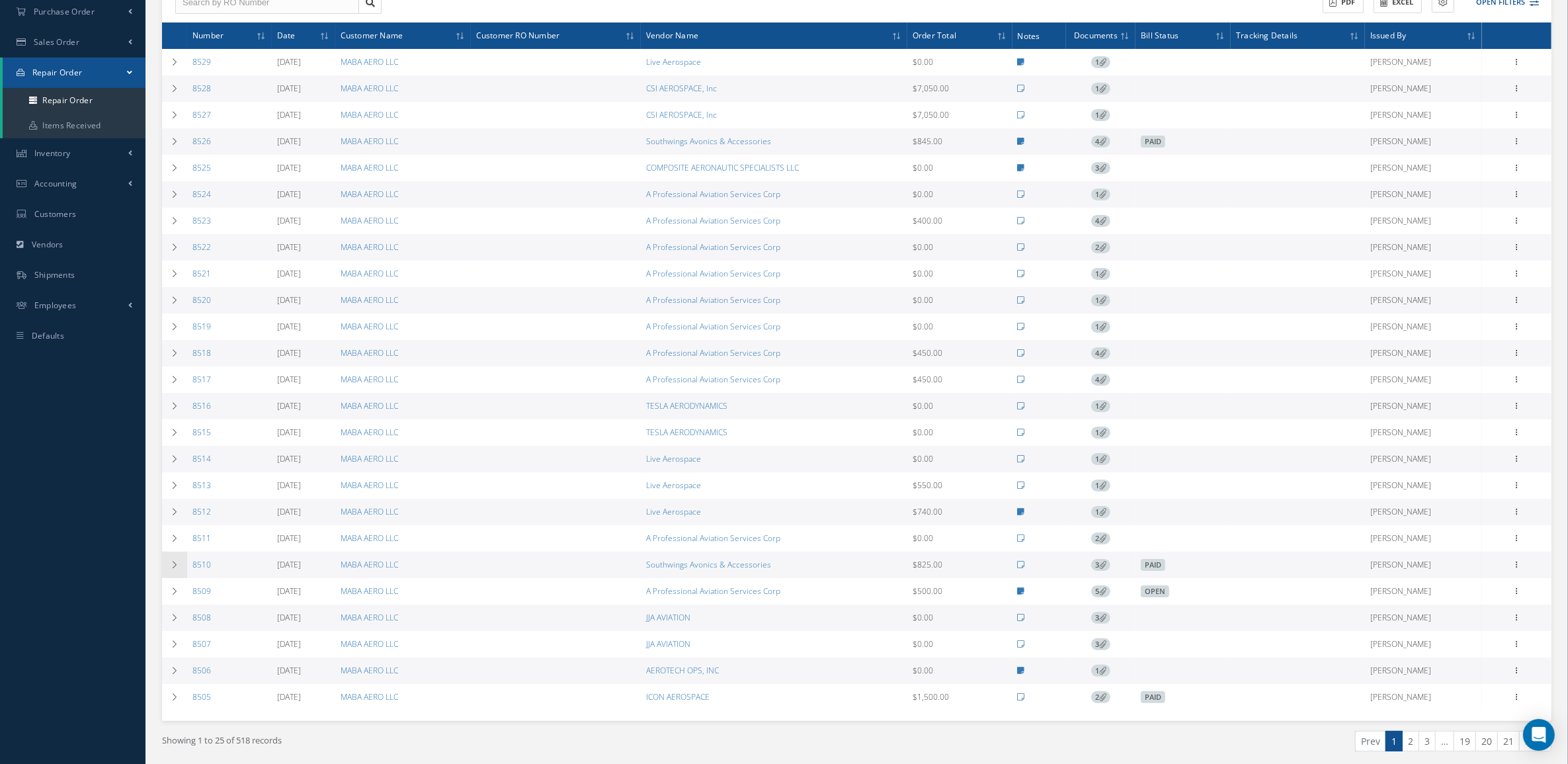
drag, startPoint x: 232, startPoint y: 580, endPoint x: 182, endPoint y: 579, distance: 50.0
click at [182, 578] on tr "8510 [DATE] MABA AERO LLC Southwings Avonics & Accessories $825.00 3 Paid [PERS…" at bounding box center [856, 565] width 1389 height 26
drag, startPoint x: 792, startPoint y: 139, endPoint x: 647, endPoint y: 140, distance: 145.0
click at [647, 140] on tr "8526 [DATE] MABA AERO LLC Southwings Avonics & Accessories $845.00 4 Paid [PERS…" at bounding box center [856, 141] width 1389 height 26
copy tr "Southwings Avonics & Accessories"
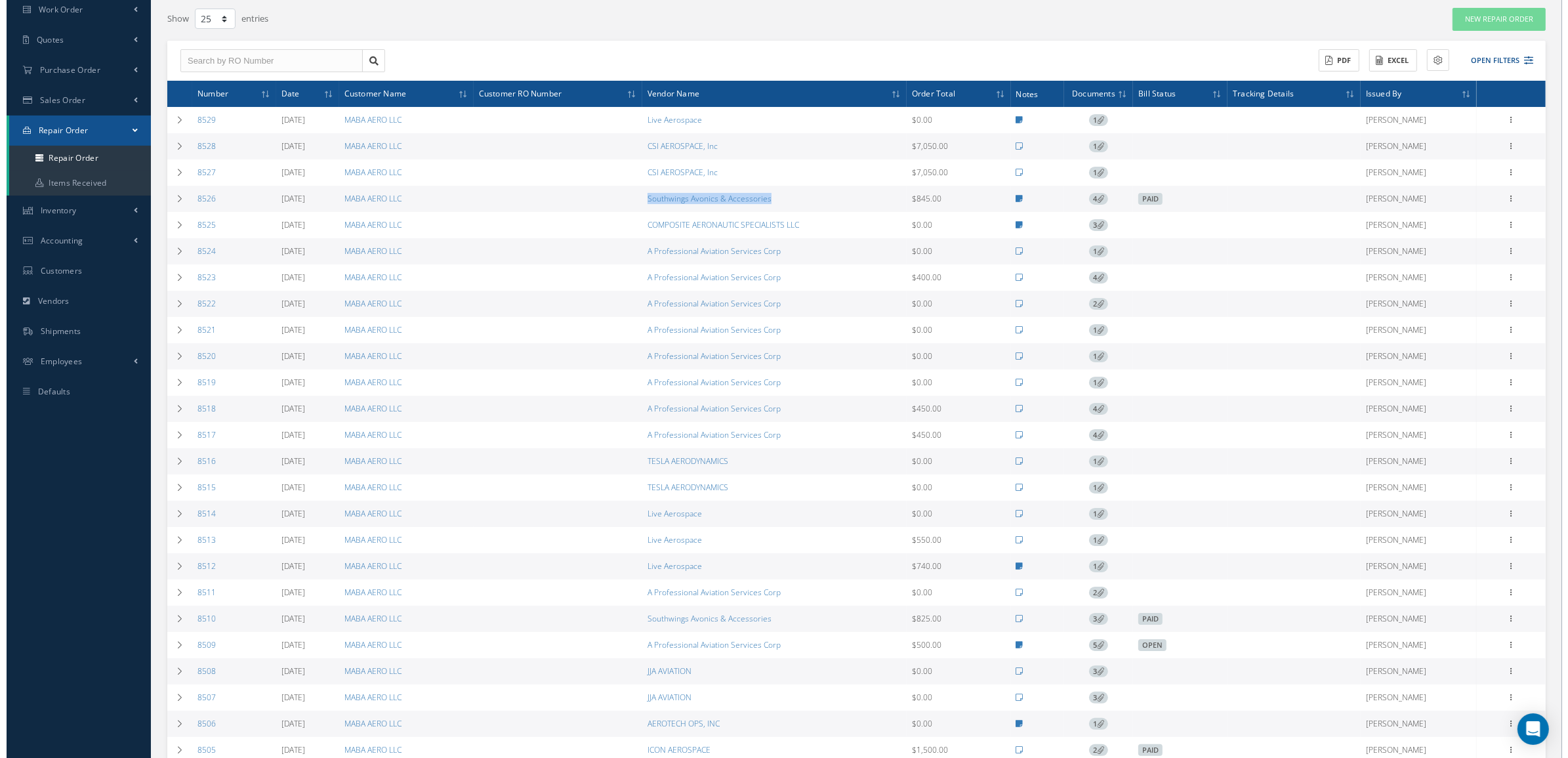
scroll to position [82, 0]
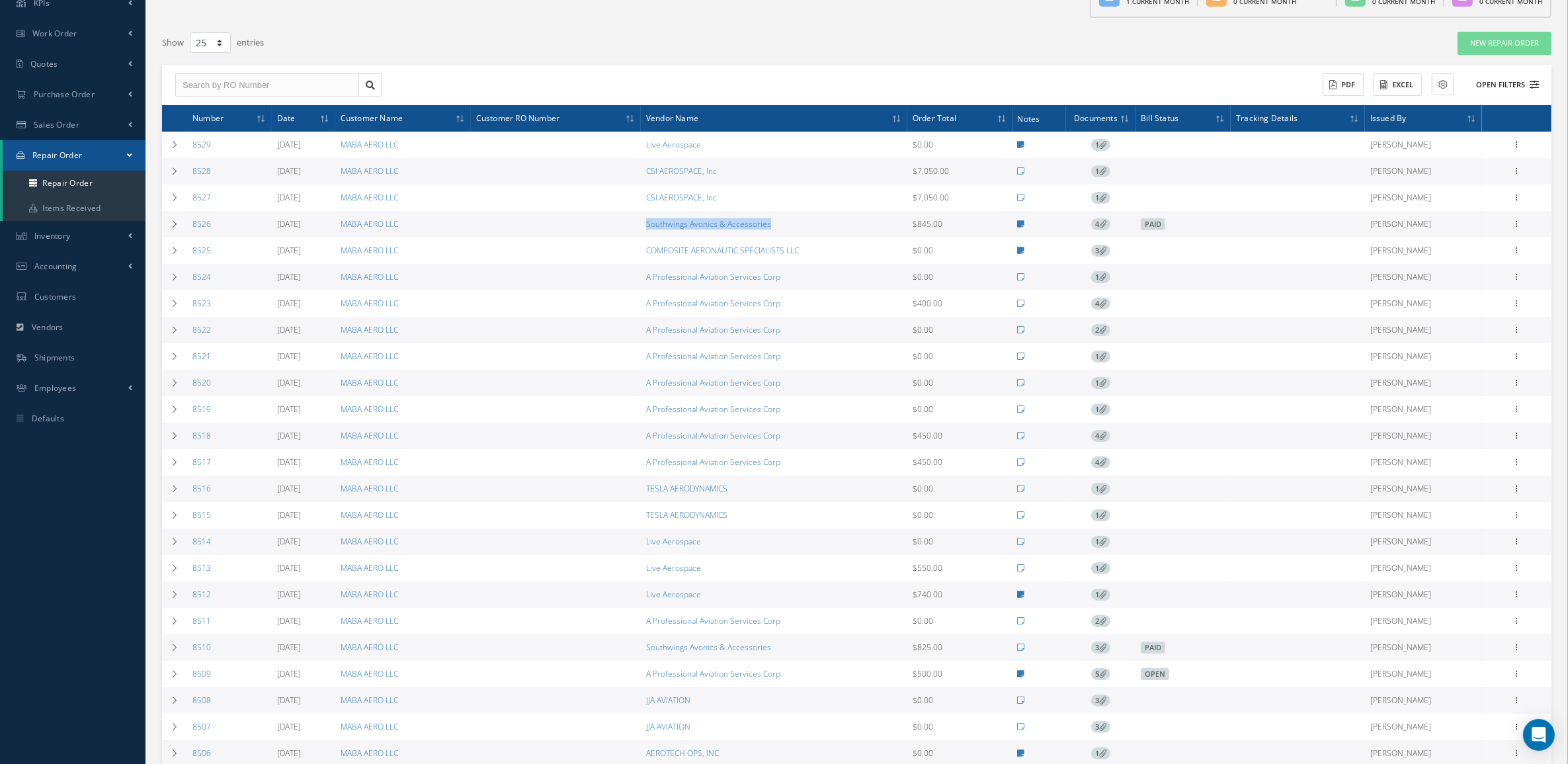
click at [1506, 86] on button "Open Filters" at bounding box center [1501, 85] width 75 height 22
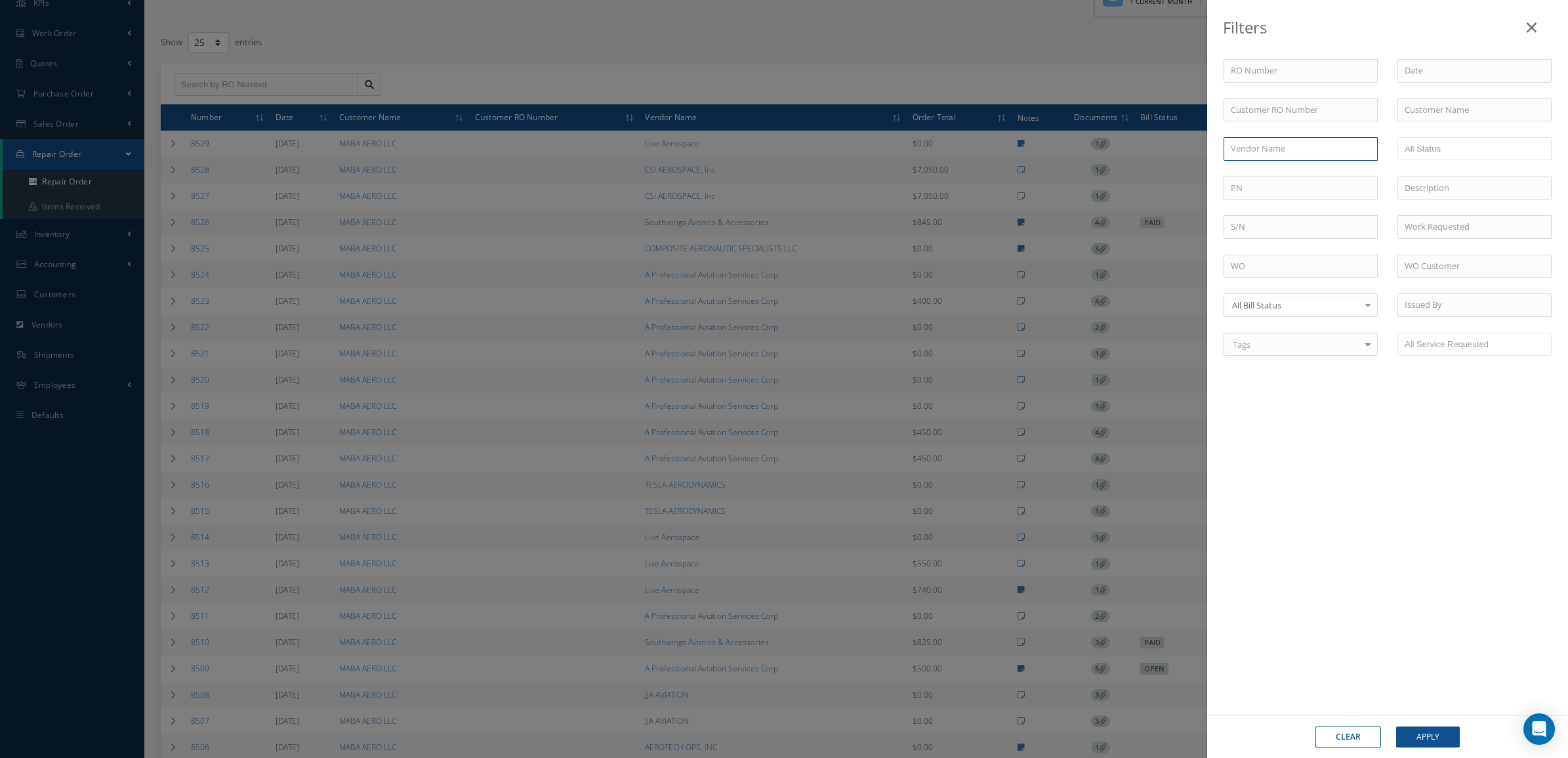
click at [1248, 154] on input "text" at bounding box center [1301, 149] width 154 height 24
paste input "Southwings Avonics & Accessories"
type input "Southwings Avonics & Accessories"
click at [1418, 729] on button "Apply" at bounding box center [1428, 736] width 64 height 21
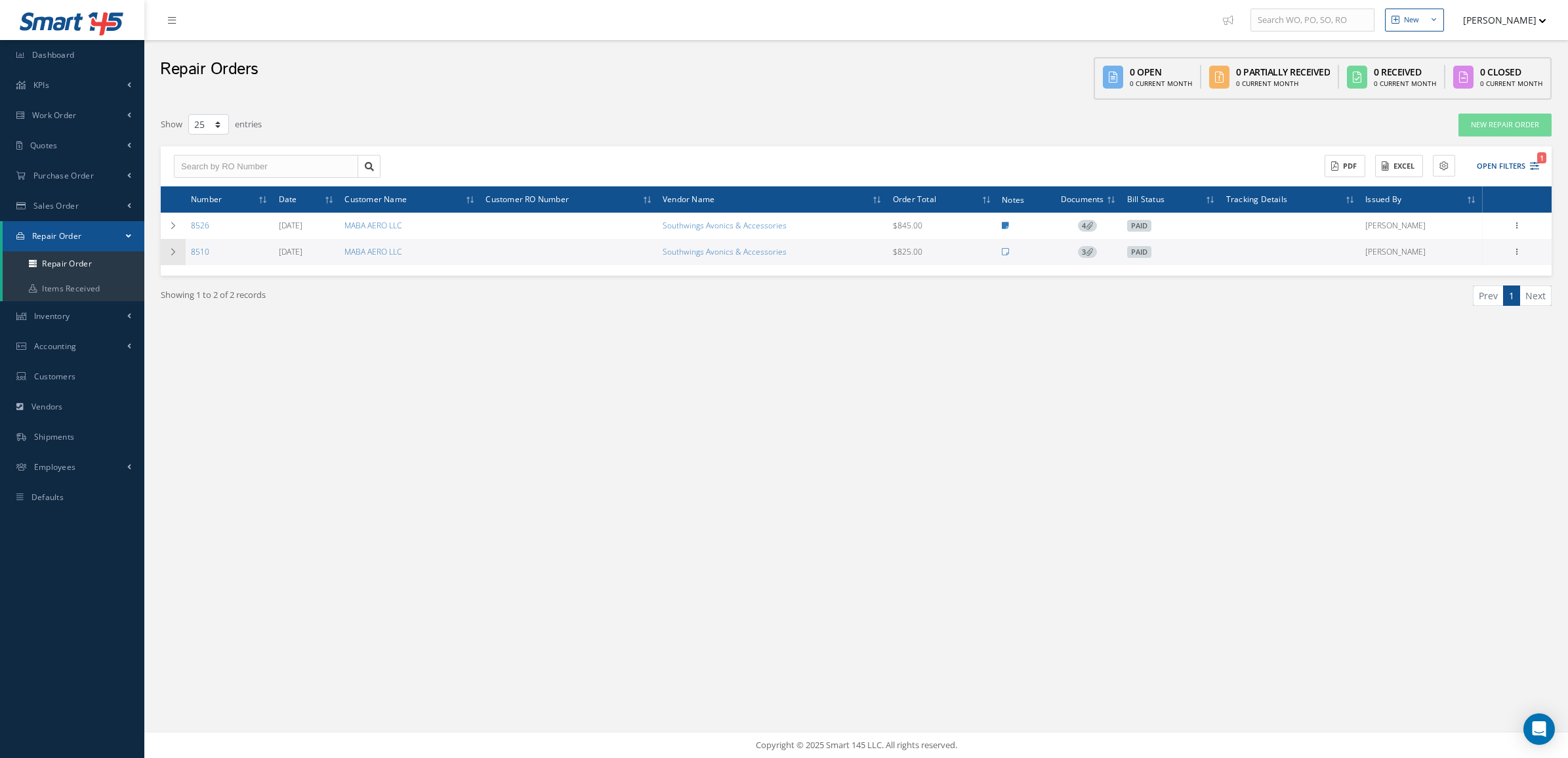
click at [177, 257] on td at bounding box center [173, 252] width 25 height 26
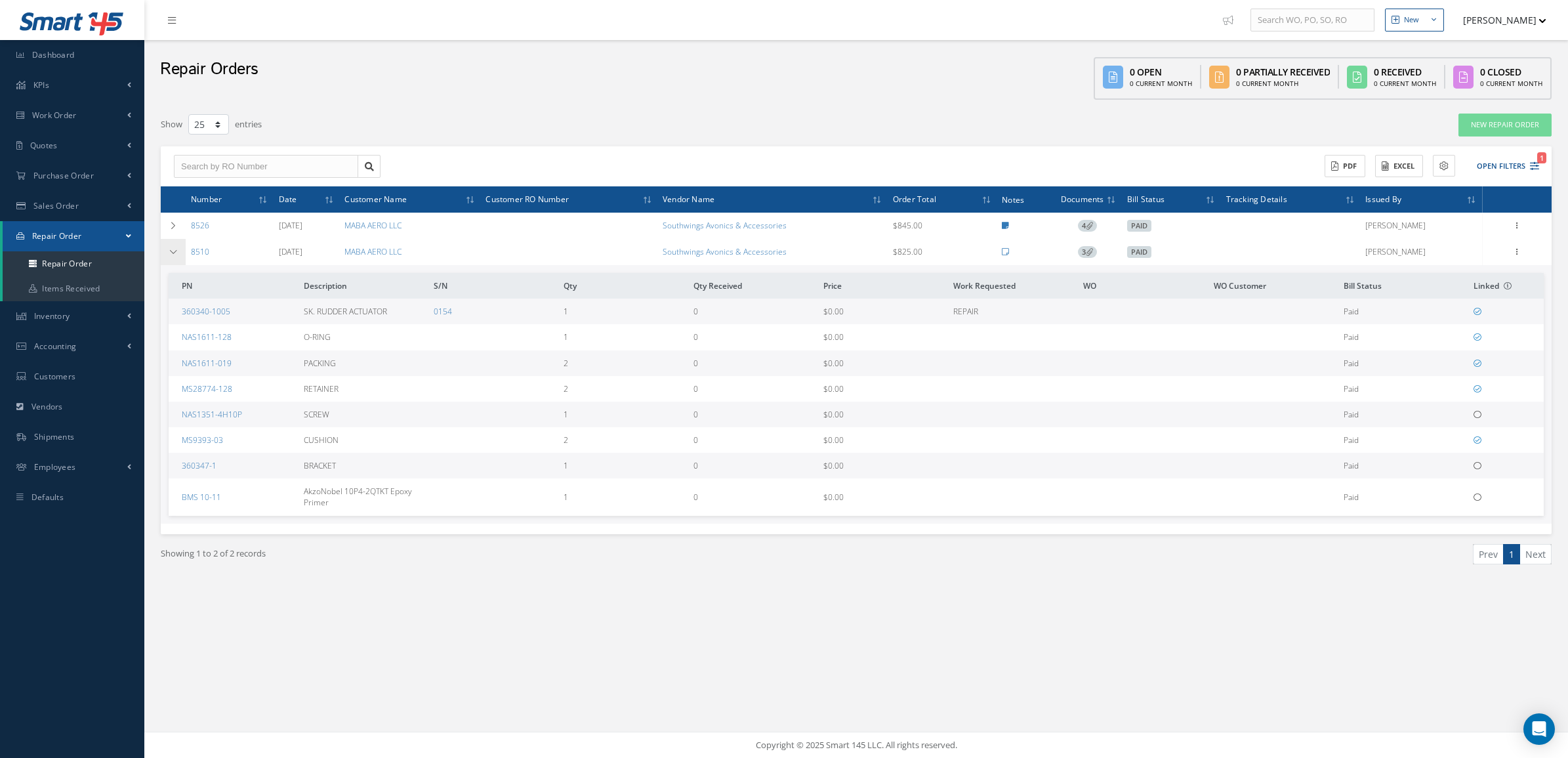
click at [176, 254] on icon at bounding box center [173, 251] width 9 height 8
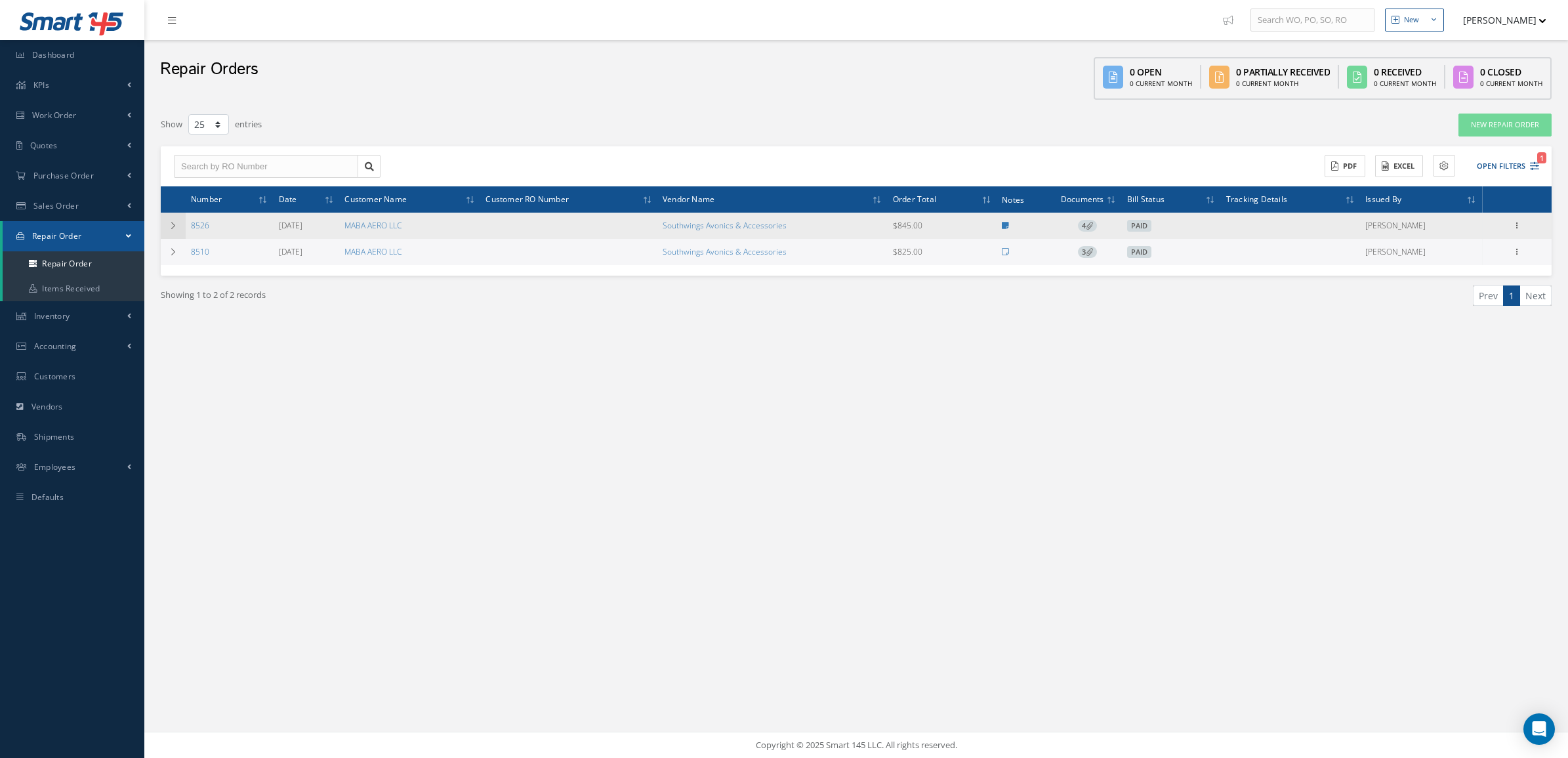
click at [169, 230] on td at bounding box center [173, 226] width 25 height 26
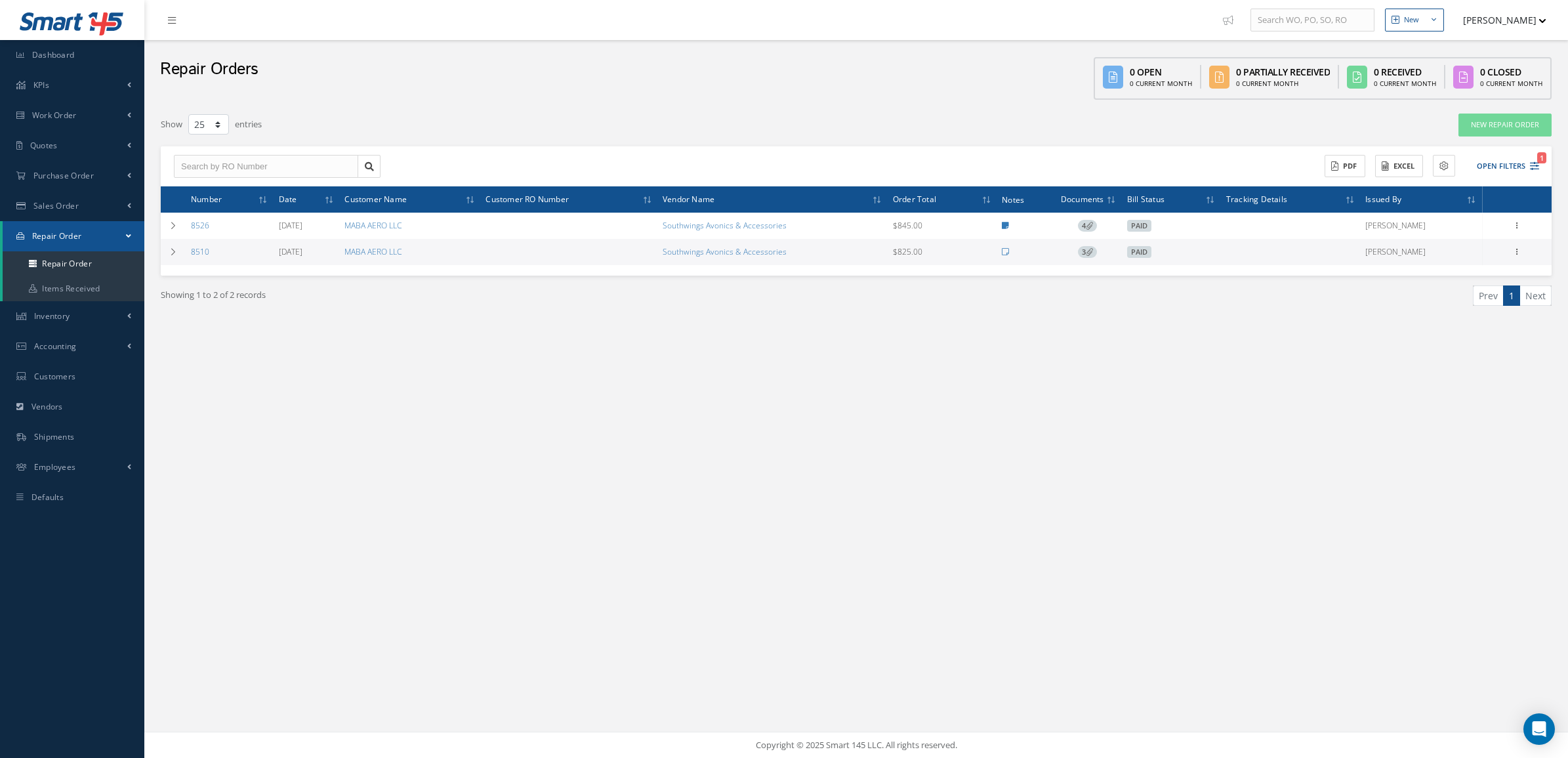
select select "25"
click at [1530, 161] on icon "1" at bounding box center [1534, 166] width 9 height 9
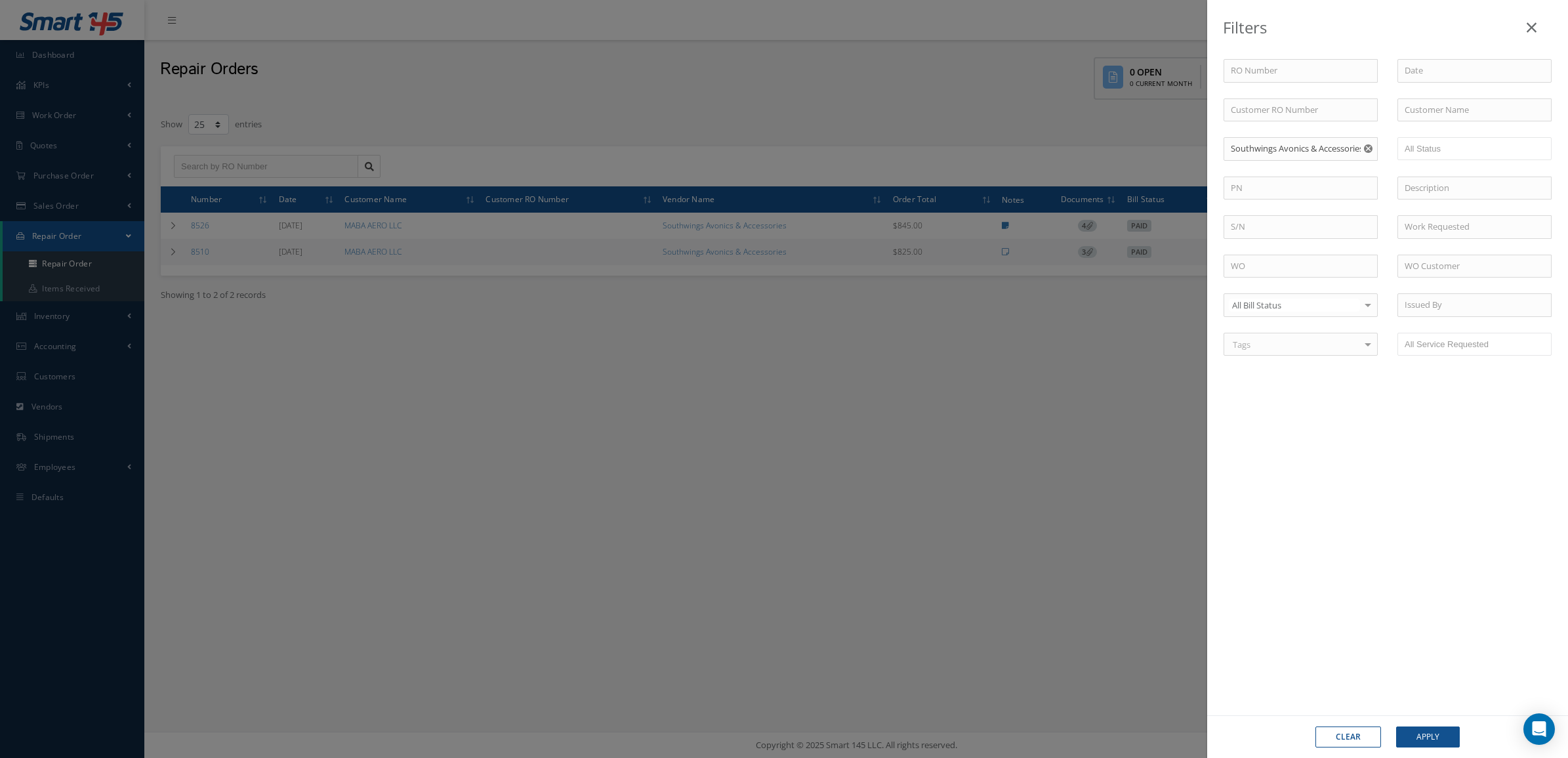
click at [1367, 153] on icon "Reset" at bounding box center [1368, 149] width 9 height 9
click at [1354, 154] on input "text" at bounding box center [1301, 149] width 154 height 24
drag, startPoint x: 1272, startPoint y: 152, endPoint x: 1178, endPoint y: 145, distance: 94.3
click at [1178, 145] on div "Filters RO Number Customer RO Number Customer Name Vendor Name PREMI Open Vendo…" at bounding box center [784, 379] width 1568 height 758
type input "PREMIER"
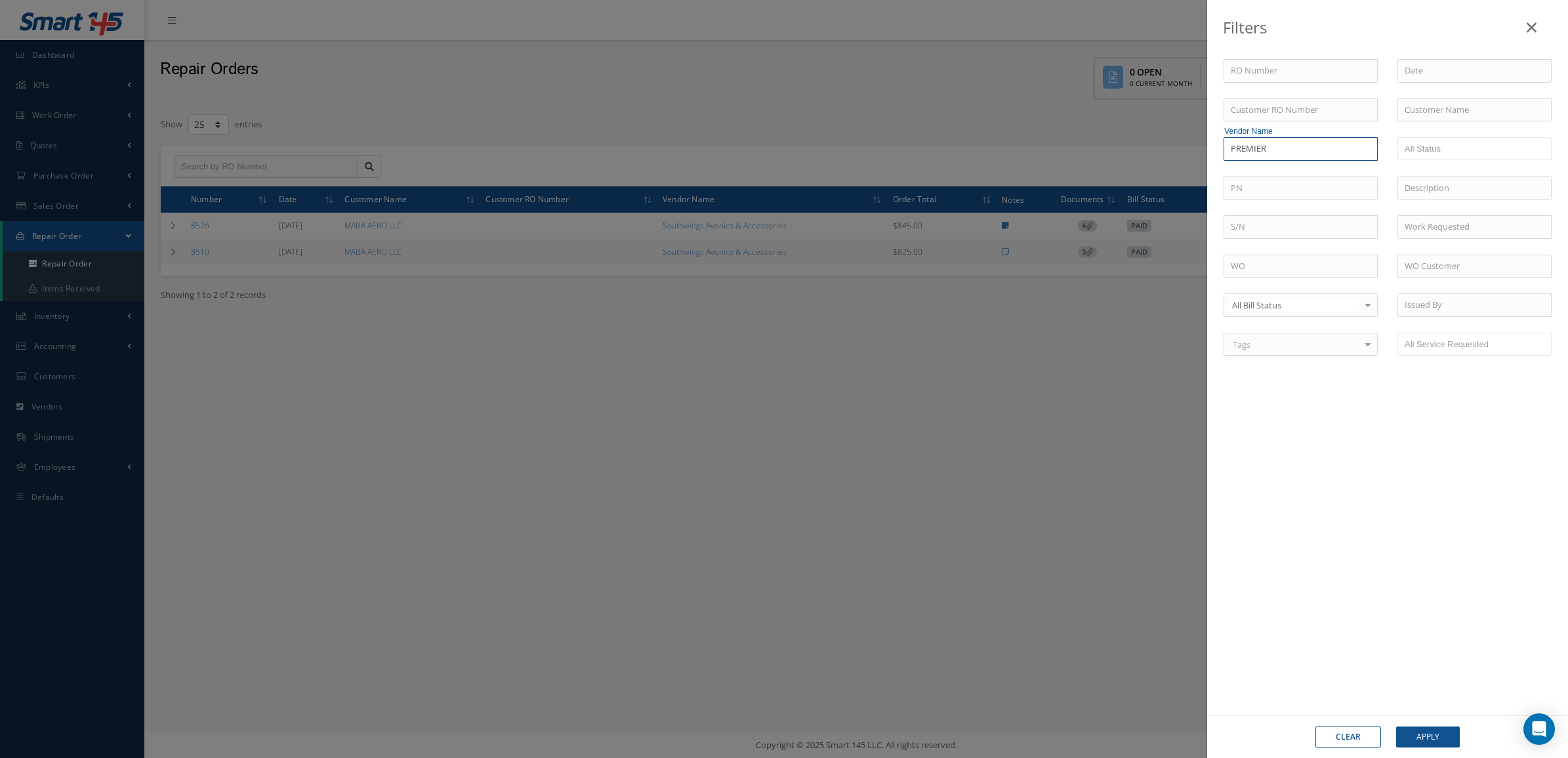
click at [1396, 726] on button "Apply" at bounding box center [1428, 736] width 64 height 21
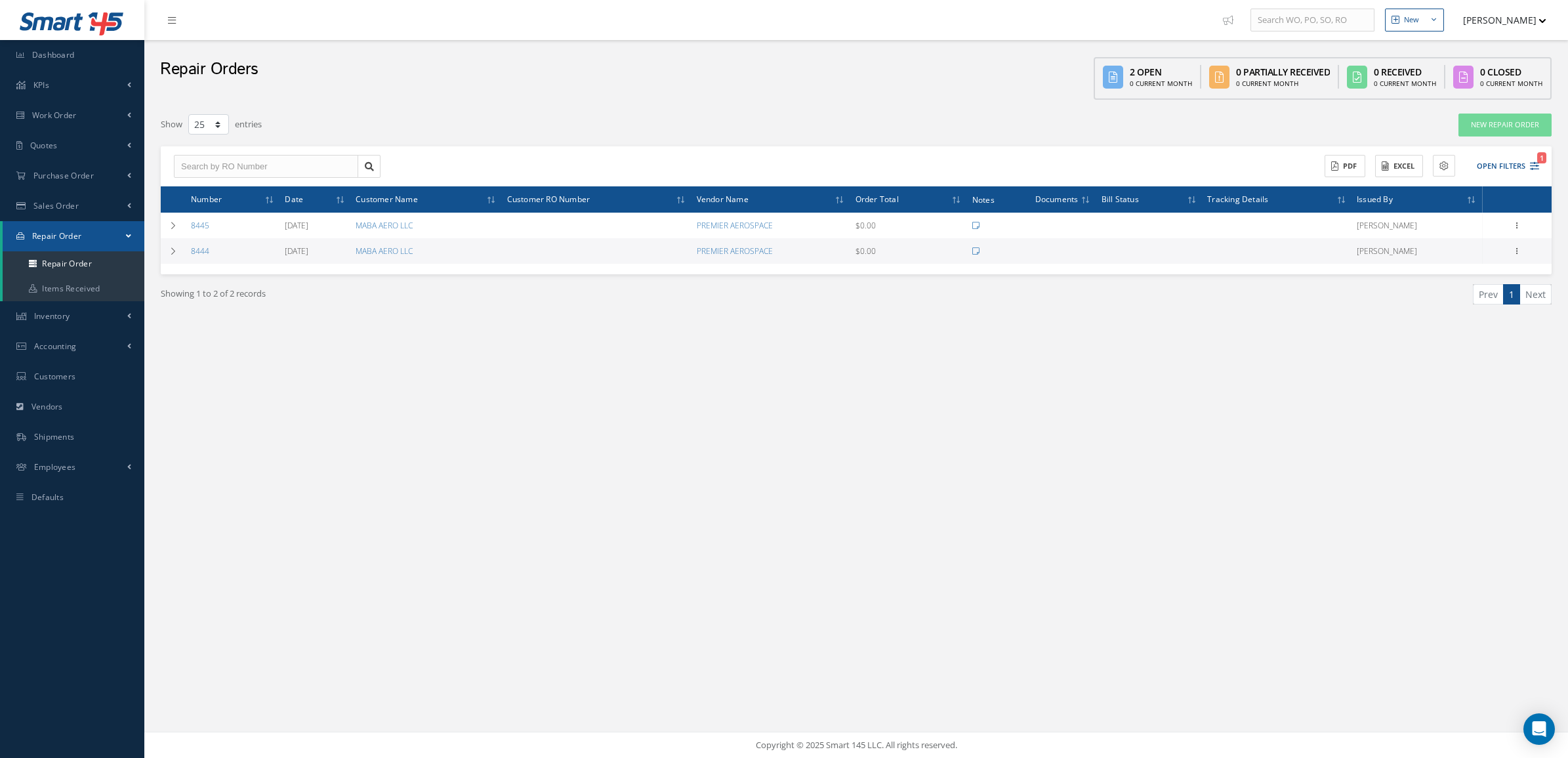
click at [1436, 320] on div "Showing 1 to 2 of 2 records Prev 1 Next" at bounding box center [856, 306] width 1410 height 64
click at [1365, 323] on div "Showing 1 to 2 of 2 records Prev 1 Next" at bounding box center [856, 306] width 1410 height 64
